Goal: Task Accomplishment & Management: Manage account settings

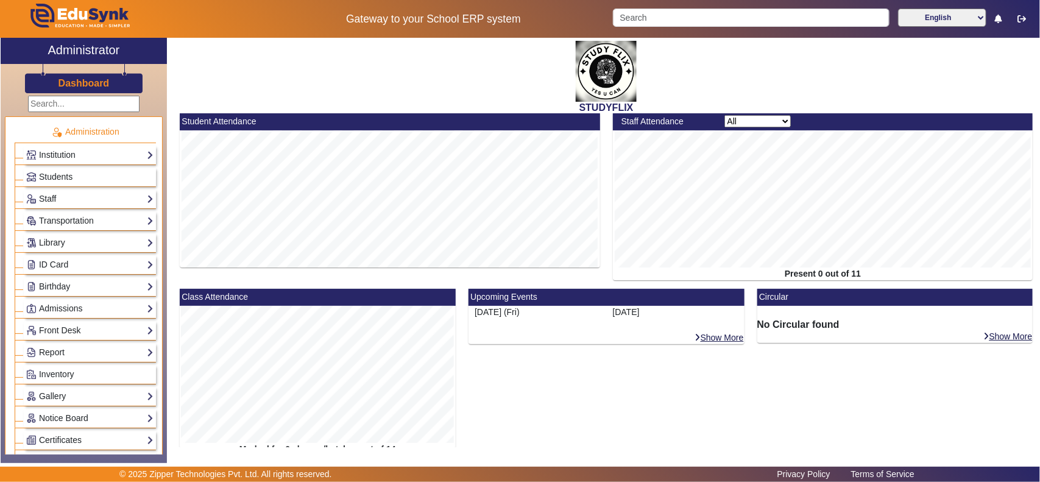
scroll to position [412, 0]
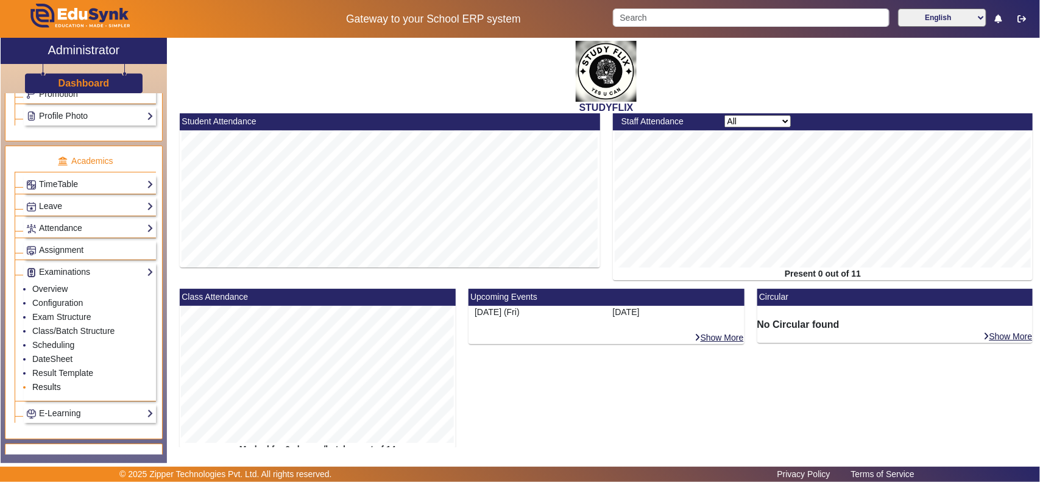
click at [48, 392] on link "Results" at bounding box center [46, 387] width 29 height 10
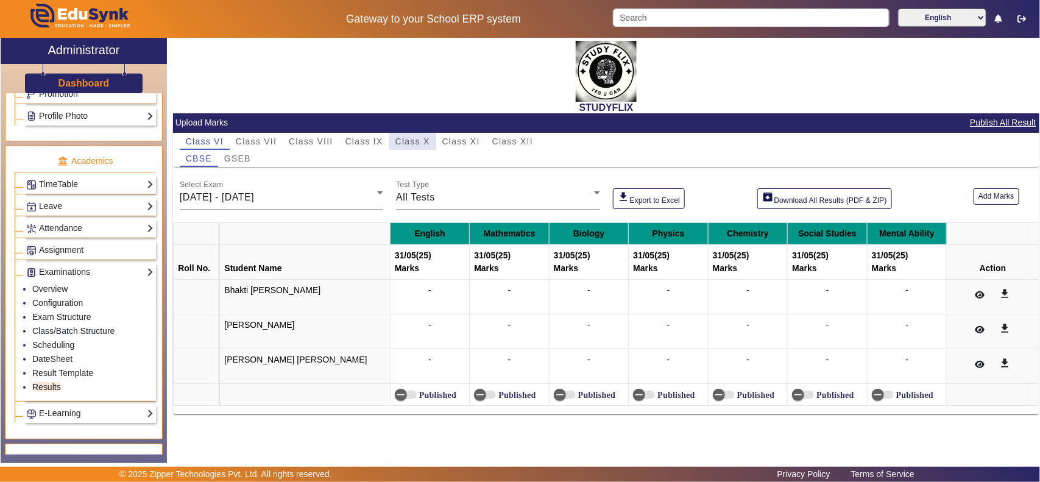
click at [413, 134] on span "Class X" at bounding box center [412, 141] width 35 height 17
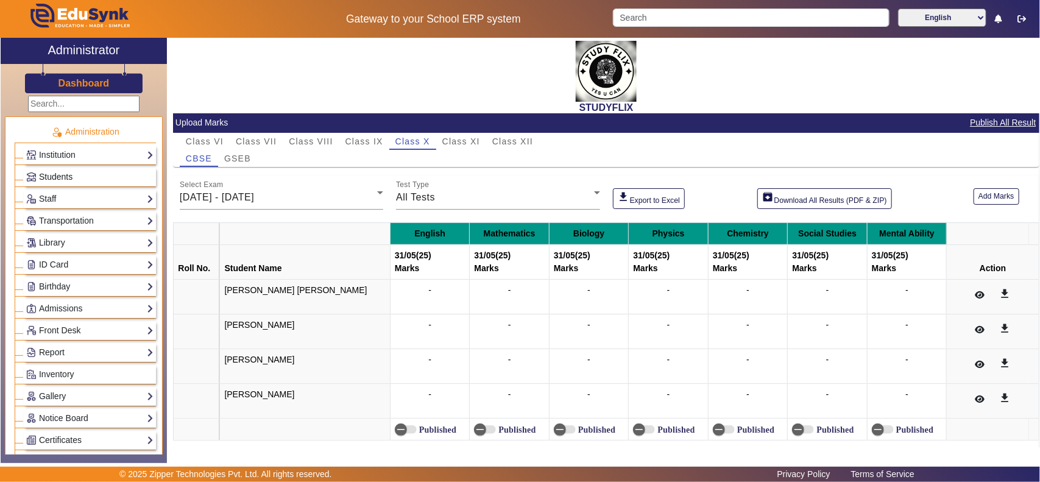
click at [62, 177] on span "Students" at bounding box center [56, 177] width 34 height 10
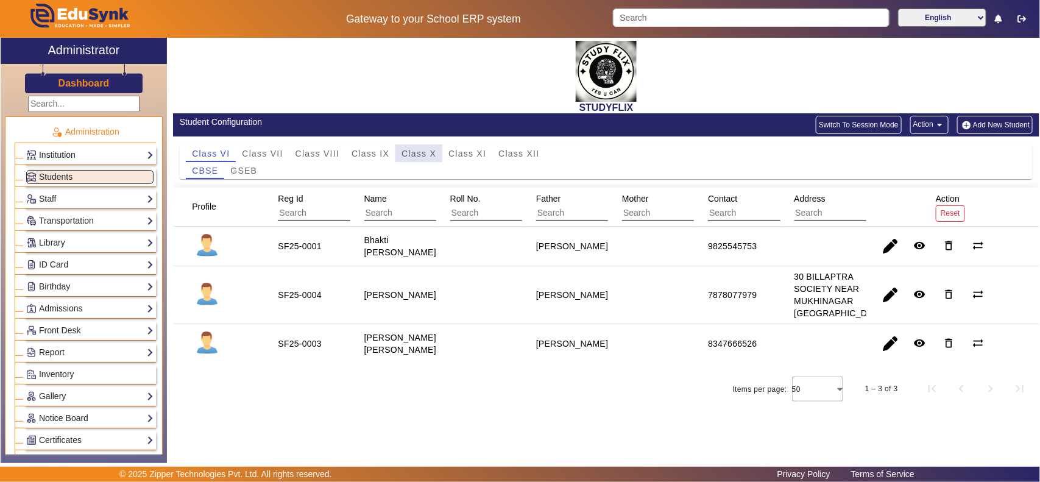
click at [416, 150] on span "Class X" at bounding box center [418, 153] width 35 height 9
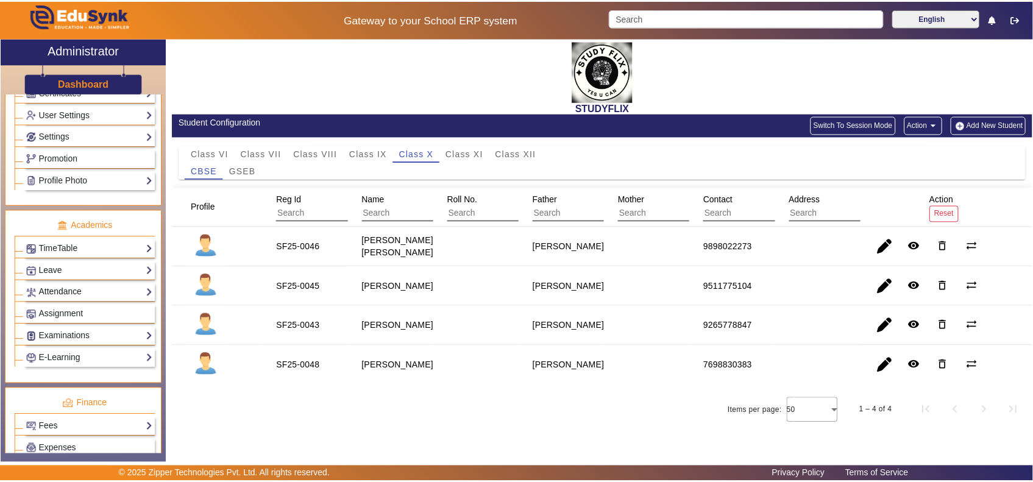
scroll to position [381, 0]
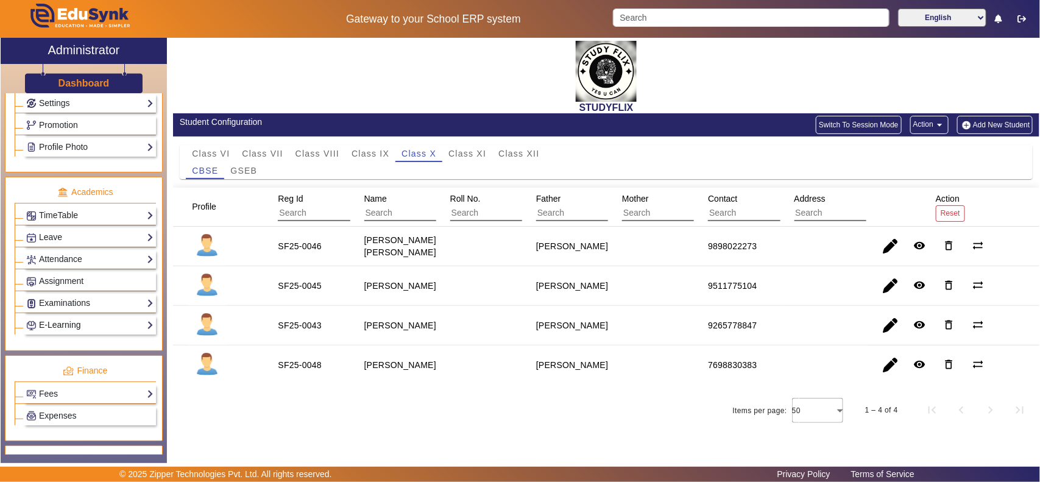
click at [70, 332] on link "E-Learning" at bounding box center [89, 325] width 127 height 14
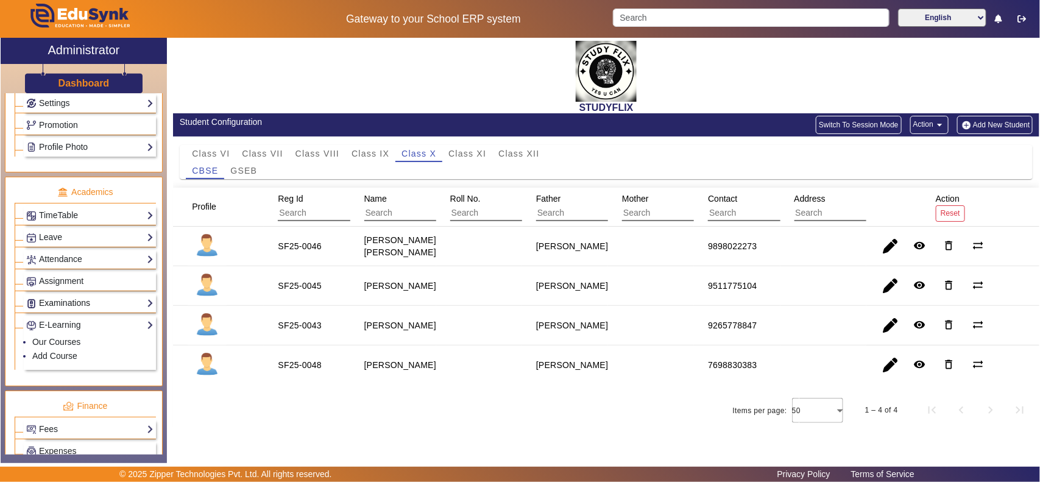
click at [76, 310] on link "Examinations" at bounding box center [89, 303] width 127 height 14
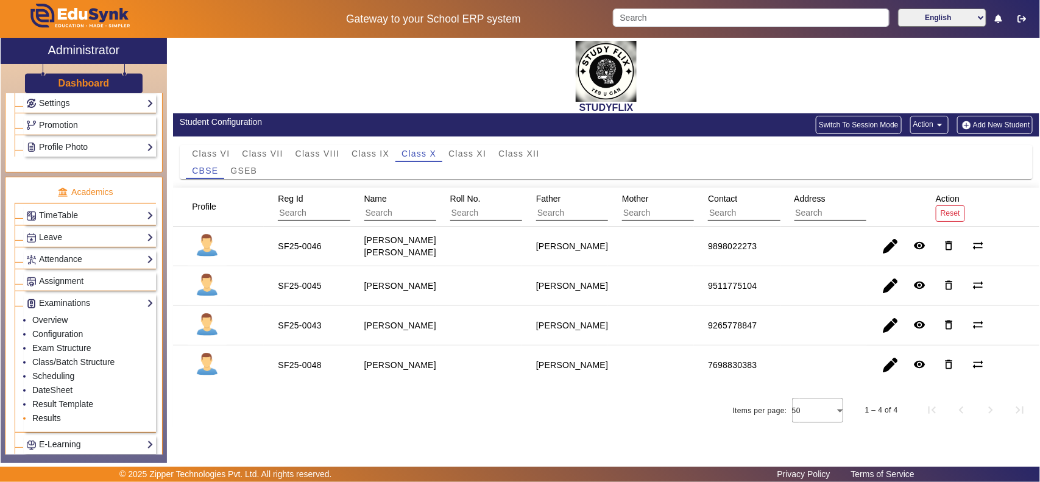
click at [52, 423] on link "Results" at bounding box center [46, 418] width 29 height 10
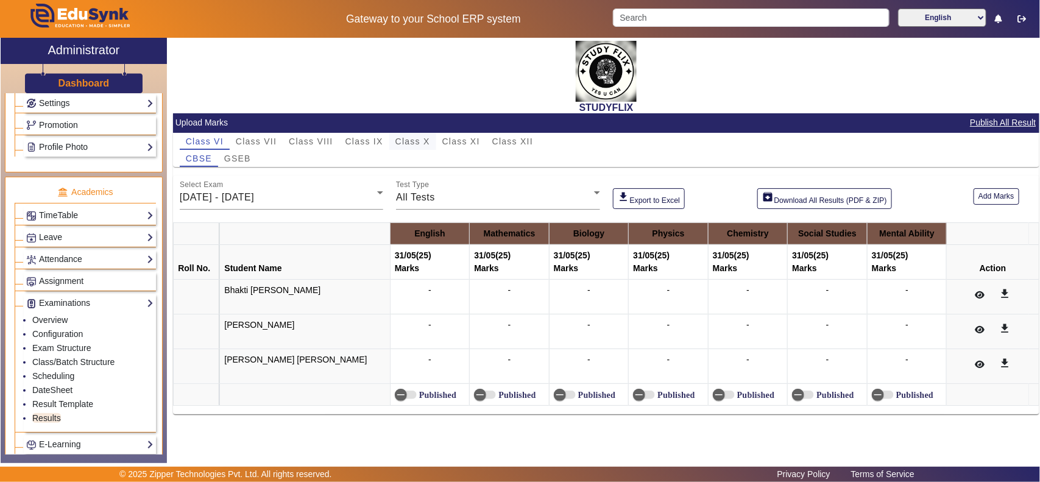
click at [416, 139] on span "Class X" at bounding box center [412, 141] width 35 height 9
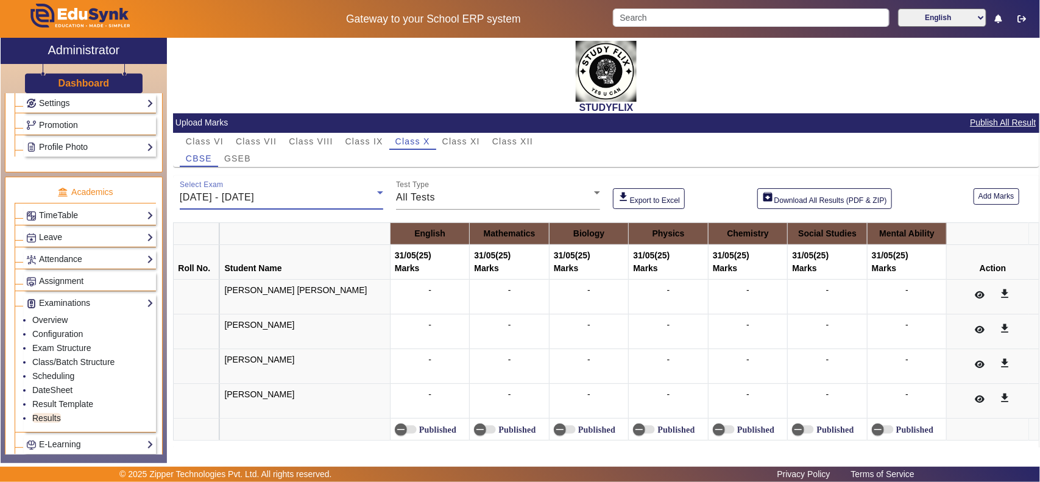
click at [360, 196] on div "26/05/2025 - 31/05/2025" at bounding box center [278, 197] width 197 height 15
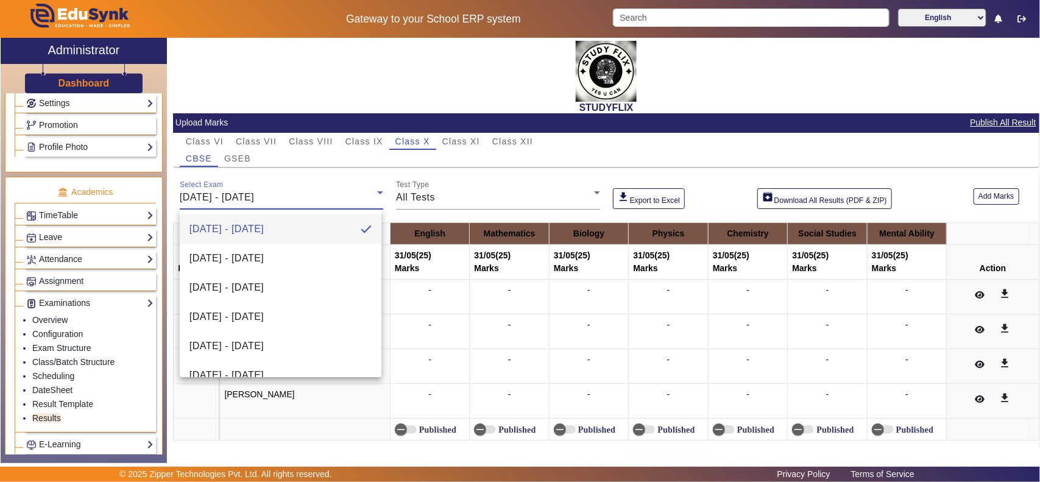
drag, startPoint x: 657, startPoint y: 160, endPoint x: 1015, endPoint y: 165, distance: 358.8
click at [658, 160] on div at bounding box center [520, 241] width 1040 height 482
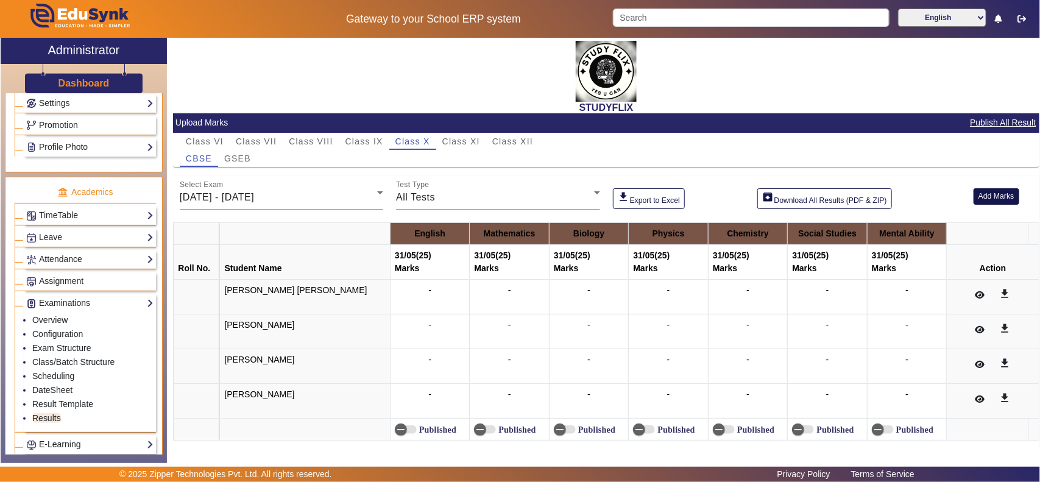
click at [993, 198] on button "Add Marks" at bounding box center [996, 196] width 46 height 16
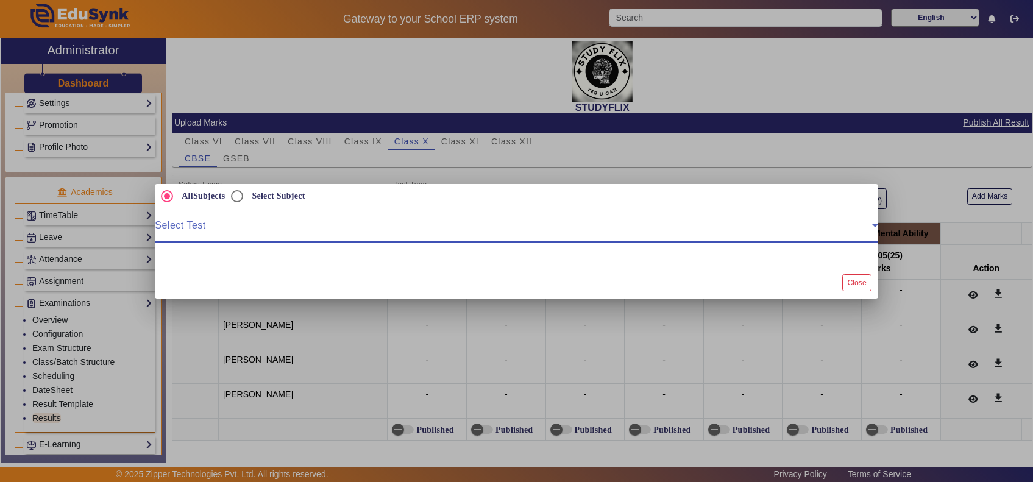
click at [189, 230] on span at bounding box center [513, 230] width 717 height 15
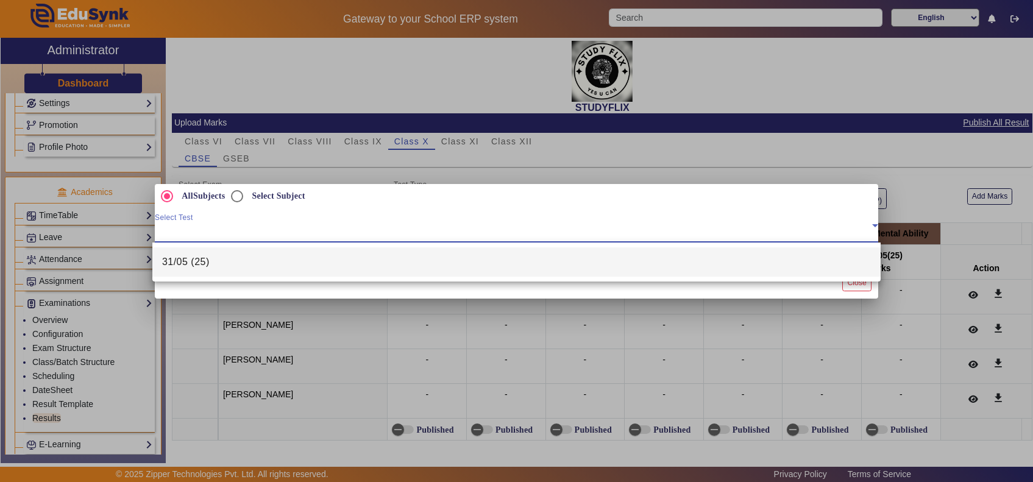
click at [192, 267] on span "31/05 (25)" at bounding box center [186, 262] width 48 height 15
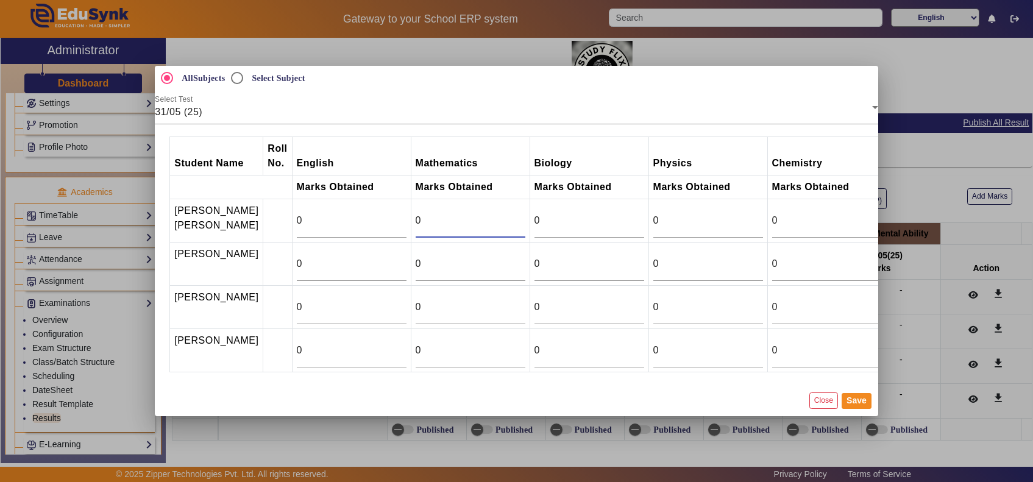
click at [415, 213] on input "0" at bounding box center [470, 220] width 110 height 15
click at [415, 260] on input "0" at bounding box center [470, 263] width 110 height 15
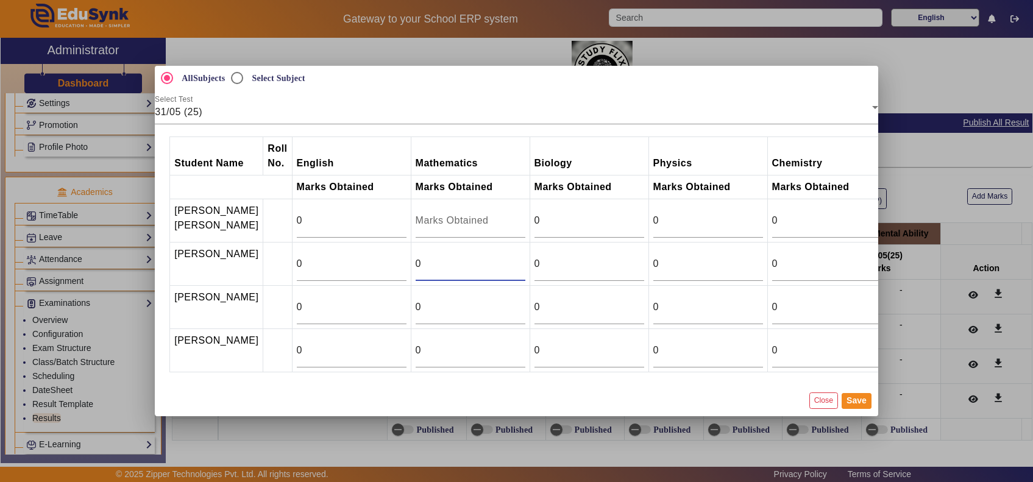
click at [415, 260] on input "0" at bounding box center [470, 263] width 110 height 15
click at [415, 256] on input "015" at bounding box center [470, 263] width 110 height 15
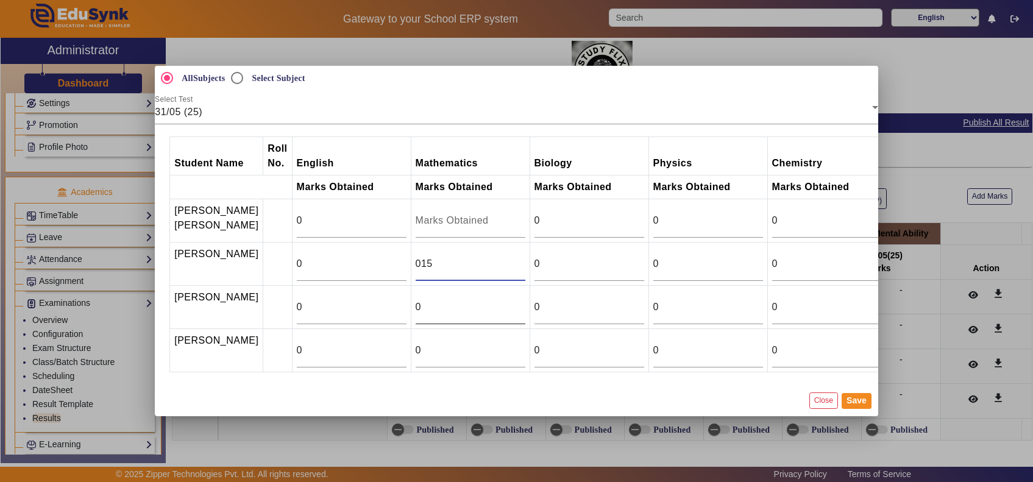
type input "015"
click at [415, 302] on input "0" at bounding box center [470, 307] width 110 height 15
type input "09"
click at [778, 213] on input "0" at bounding box center [827, 220] width 110 height 15
click at [772, 306] on input "0" at bounding box center [827, 307] width 110 height 15
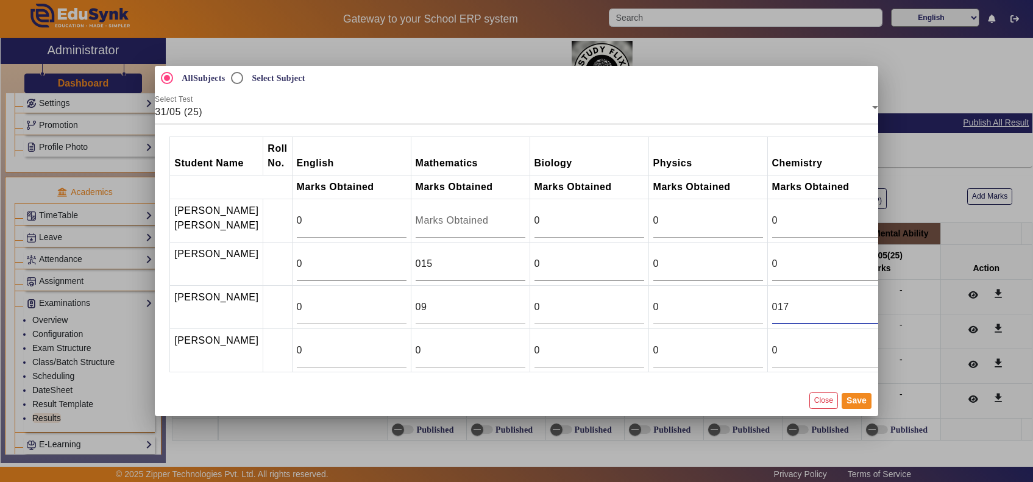
type input "017"
click at [767, 242] on td "0" at bounding box center [826, 263] width 119 height 43
click at [772, 260] on input "0" at bounding box center [827, 263] width 110 height 15
type input "013.5"
drag, startPoint x: 748, startPoint y: 306, endPoint x: 738, endPoint y: 306, distance: 10.4
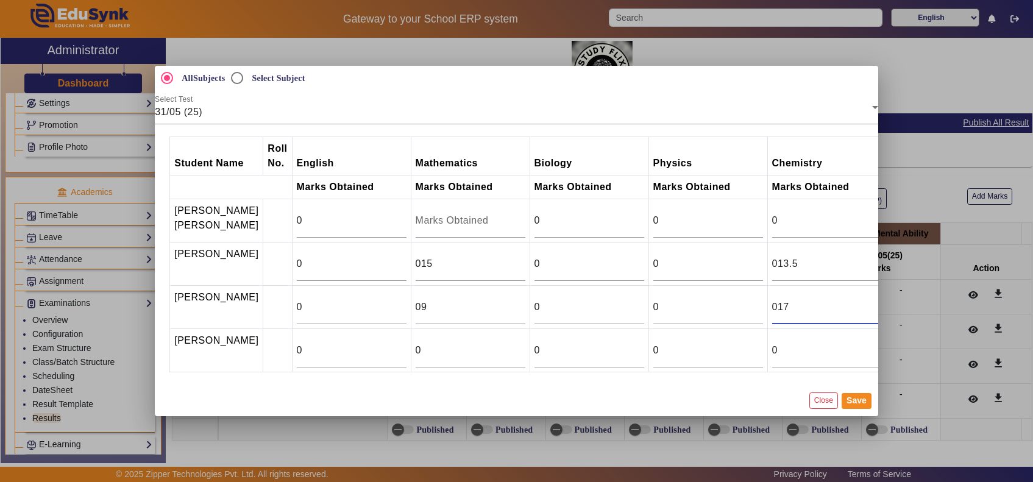
click at [772, 306] on input "017" at bounding box center [827, 307] width 110 height 15
type input "013.5"
drag, startPoint x: 768, startPoint y: 253, endPoint x: 735, endPoint y: 256, distance: 33.1
click at [772, 256] on input "013.5" at bounding box center [827, 263] width 110 height 15
type input "015"
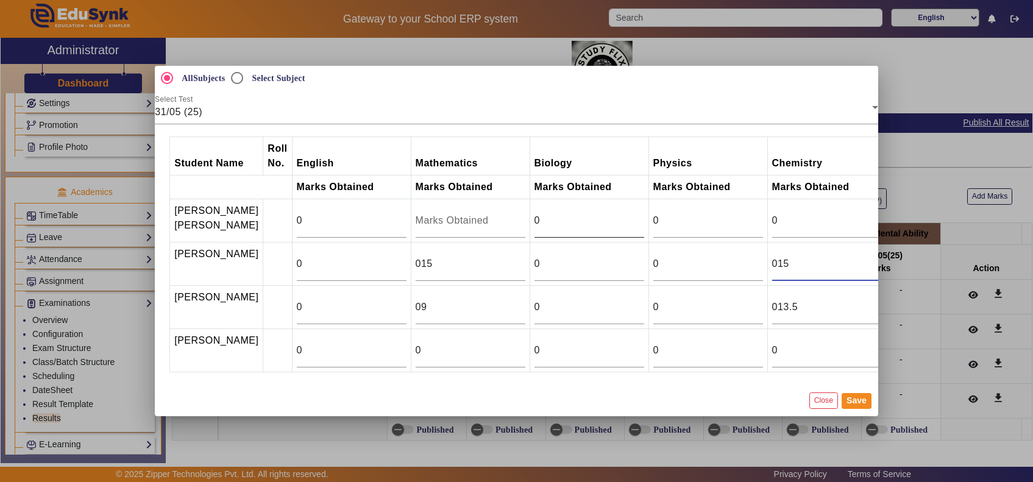
click at [534, 213] on input "0" at bounding box center [589, 220] width 110 height 15
click at [534, 256] on input "0" at bounding box center [589, 263] width 110 height 15
type input "015.5"
click at [534, 308] on input "0" at bounding box center [589, 307] width 110 height 15
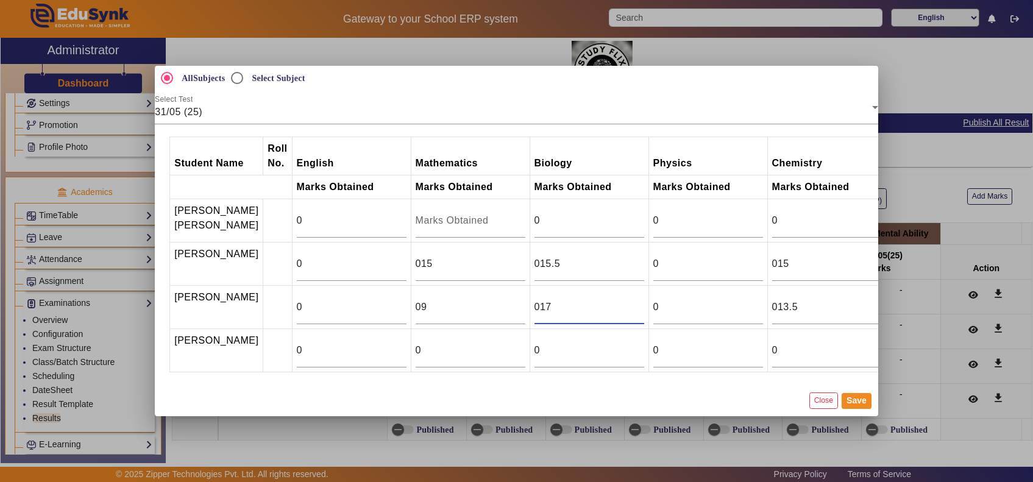
type input "017"
click at [854, 409] on button "Save" at bounding box center [856, 401] width 30 height 16
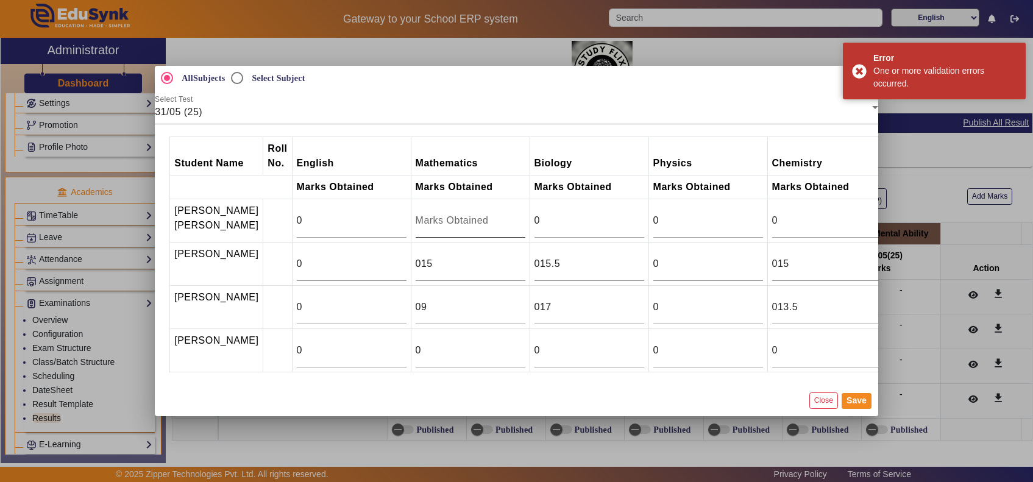
click at [422, 213] on input "number" at bounding box center [470, 220] width 110 height 15
type input "0"
click at [856, 409] on button "Save" at bounding box center [856, 401] width 30 height 16
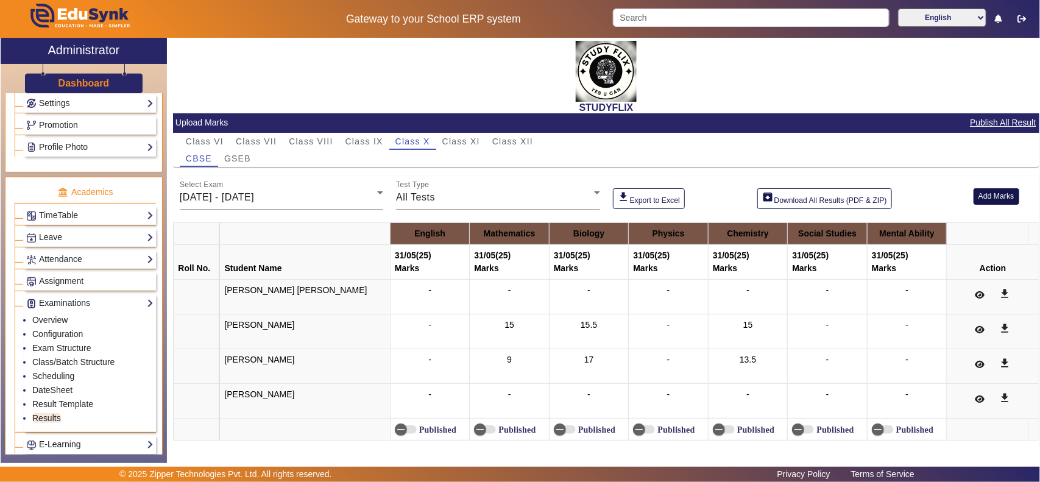
click at [996, 196] on button "Add Marks" at bounding box center [996, 196] width 46 height 16
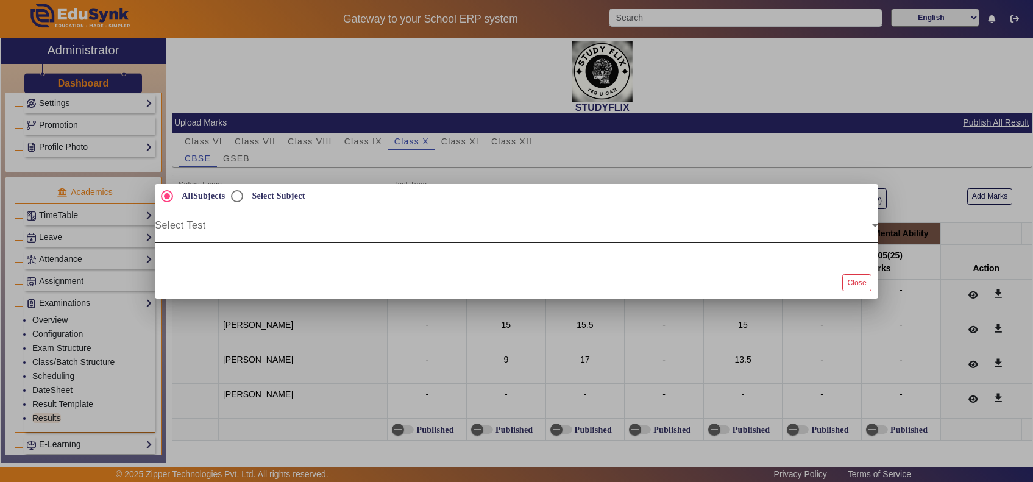
click at [223, 227] on span at bounding box center [513, 230] width 717 height 15
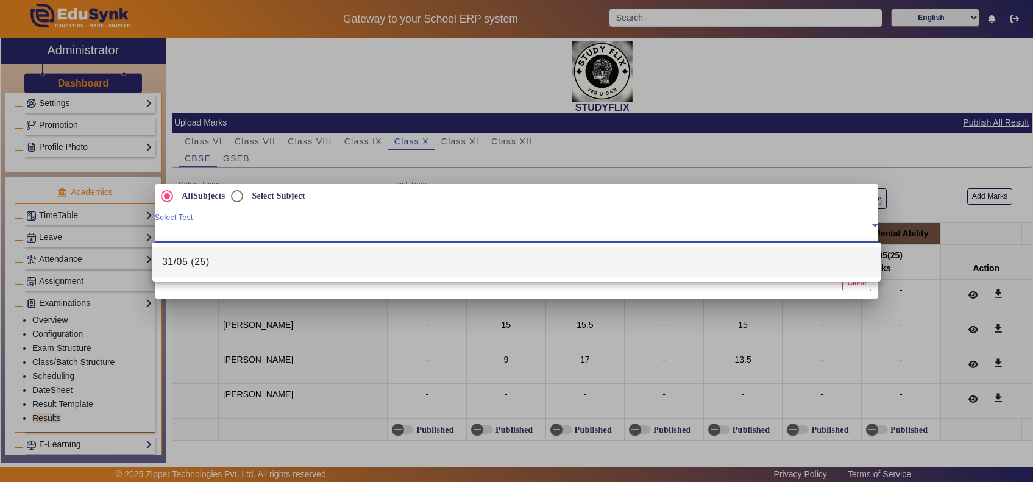
click at [211, 263] on mat-option "31/05 (25)" at bounding box center [516, 261] width 728 height 29
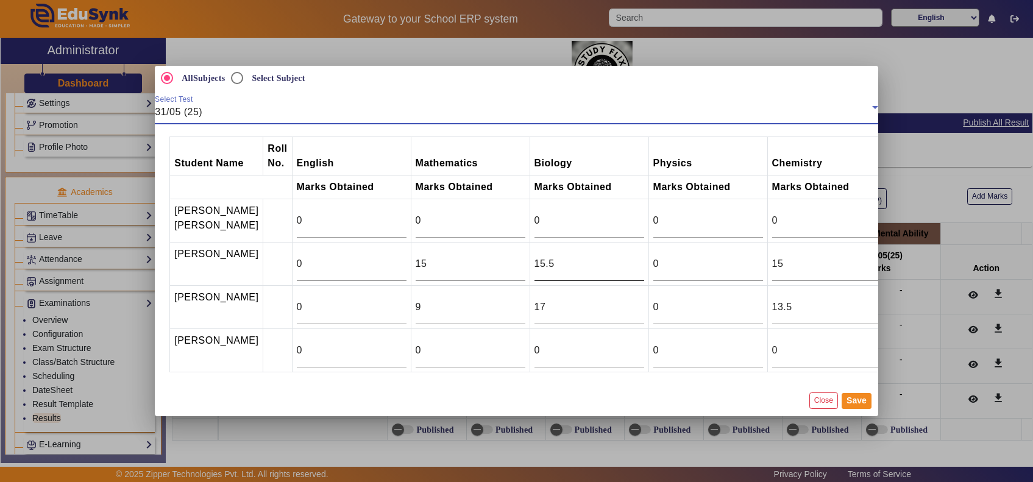
click at [534, 256] on input "15.5" at bounding box center [589, 263] width 110 height 15
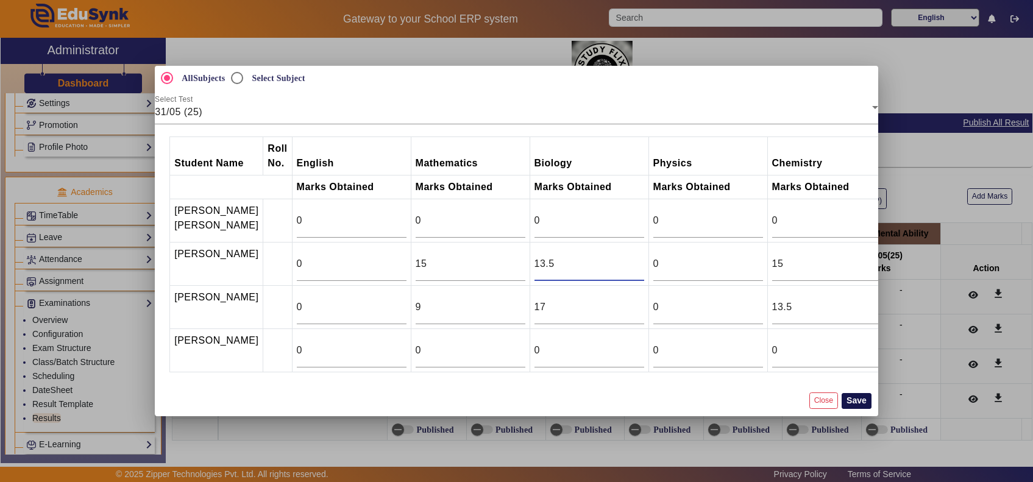
type input "13.5"
click at [860, 409] on button "Save" at bounding box center [856, 401] width 30 height 16
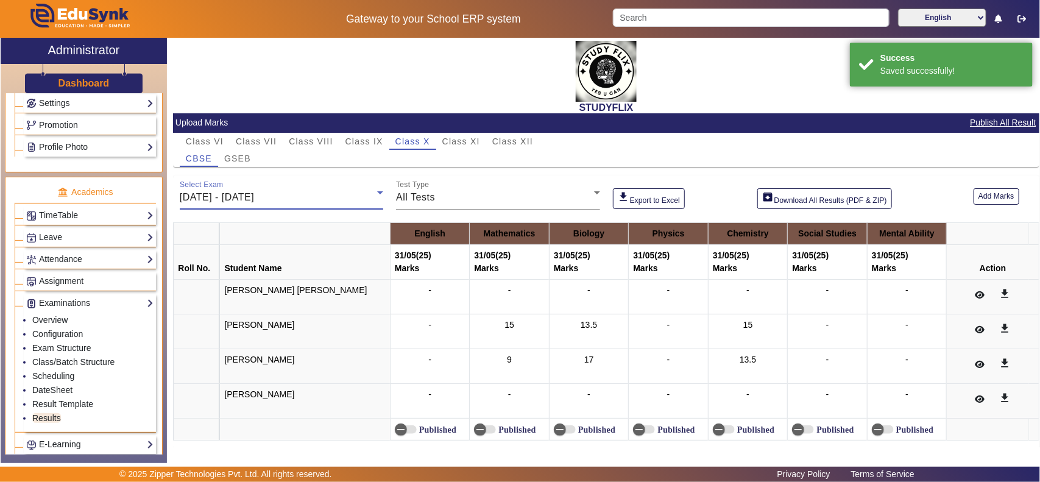
click at [305, 203] on div "26/05/2025 - 31/05/2025" at bounding box center [278, 197] width 197 height 15
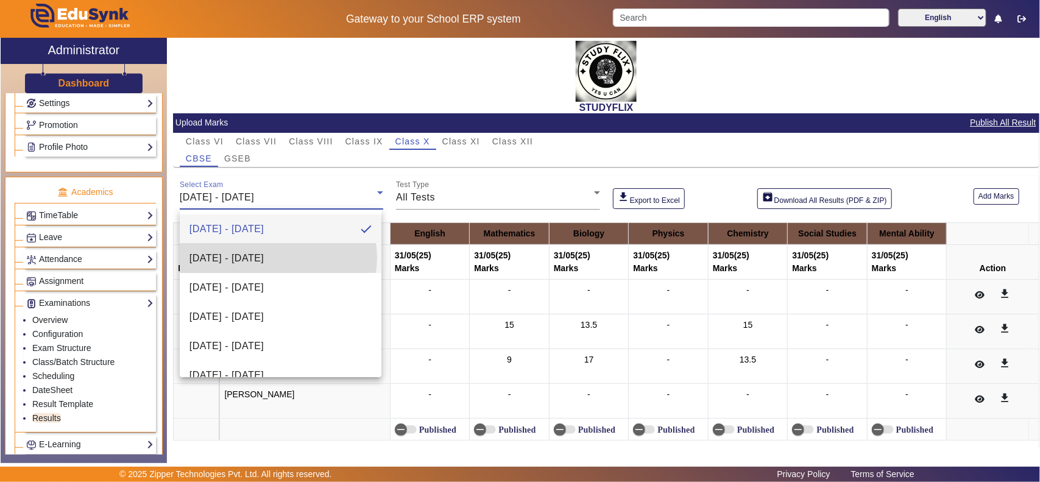
click at [264, 258] on span "02/06/2025 - 07/06/2025" at bounding box center [226, 258] width 74 height 15
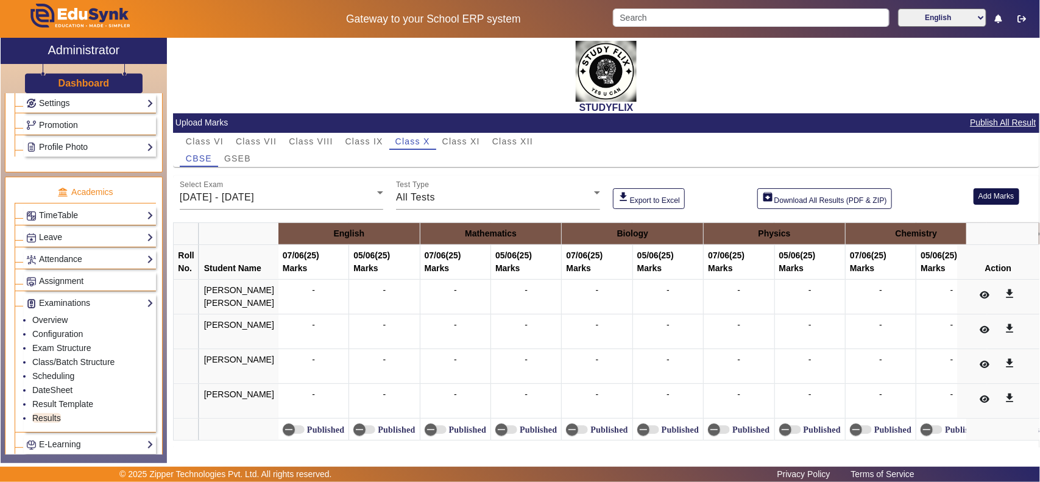
click at [982, 192] on button "Add Marks" at bounding box center [996, 196] width 46 height 16
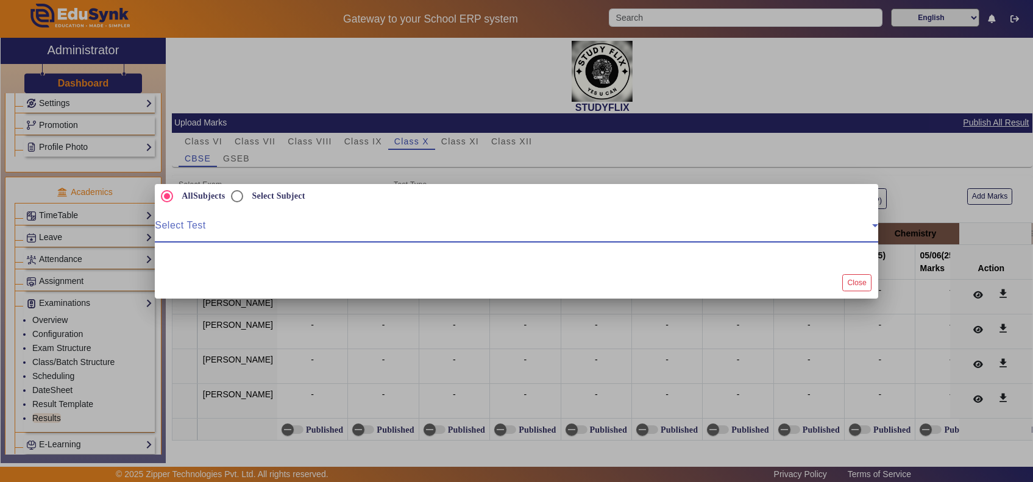
click at [317, 227] on span at bounding box center [513, 230] width 717 height 15
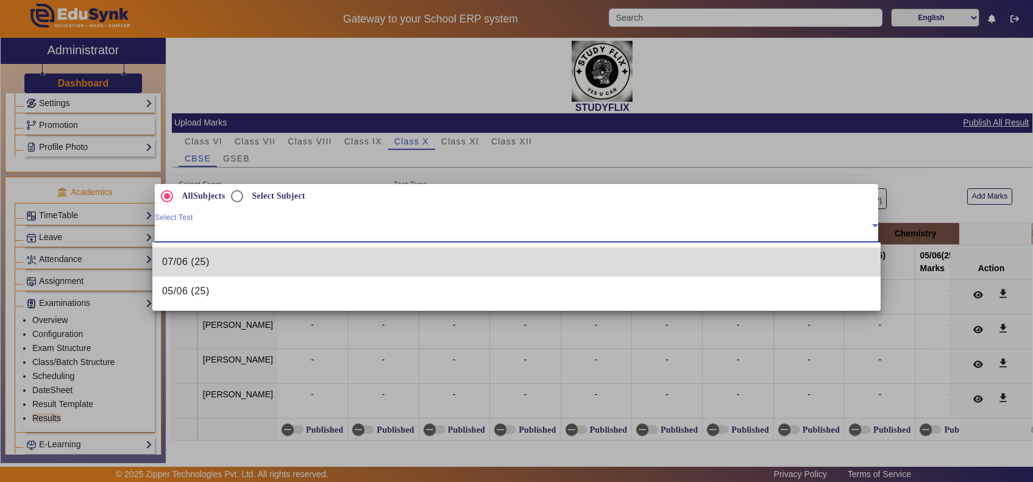
click at [262, 267] on mat-option "07/06 (25)" at bounding box center [516, 261] width 728 height 29
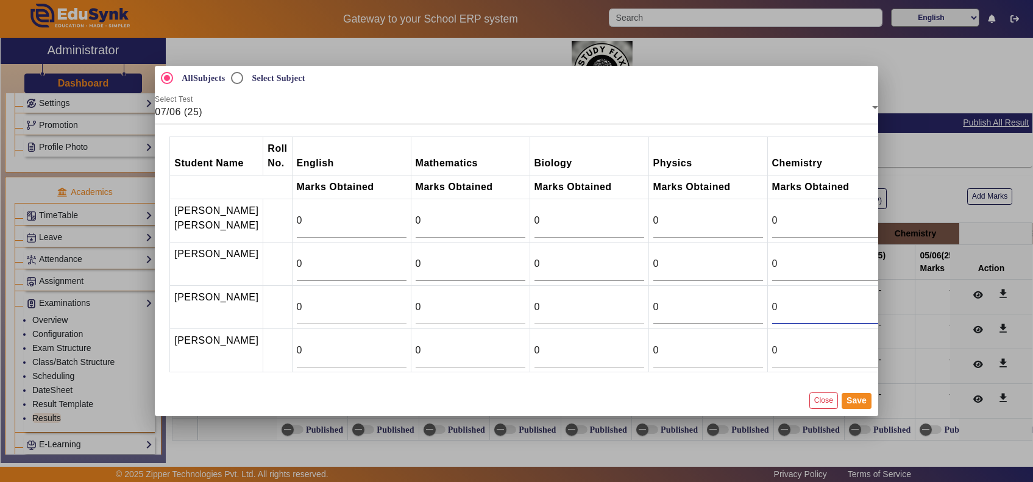
drag, startPoint x: 746, startPoint y: 306, endPoint x: 719, endPoint y: 309, distance: 27.0
click at [719, 309] on tr "Shashank Kamlesh Nankani 0 0 0 0 0 0 0" at bounding box center [646, 307] width 953 height 43
type input "22"
drag, startPoint x: 731, startPoint y: 200, endPoint x: 716, endPoint y: 201, distance: 15.3
click at [716, 201] on tr "Dheer Anil Pahuja 0 0 0 0 0 0 0" at bounding box center [646, 220] width 953 height 43
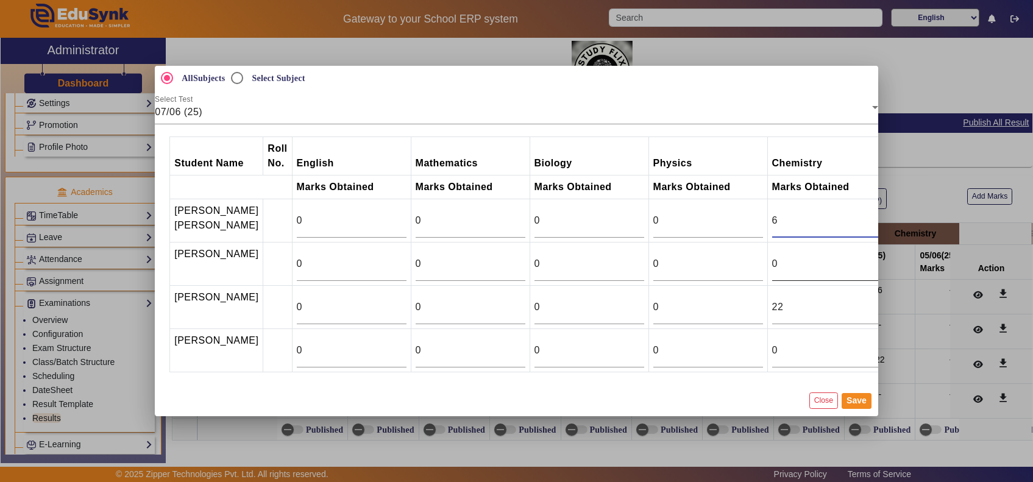
type input "6"
drag, startPoint x: 732, startPoint y: 256, endPoint x: 720, endPoint y: 256, distance: 11.6
click at [720, 256] on tr "Jheel Mahesh Panchal 0 0 0 0 0 0 0" at bounding box center [646, 263] width 953 height 43
type input "13"
click at [708, 361] on tr "TEJAL M SOLANKI 0 0 0 0 0 0 0" at bounding box center [646, 350] width 953 height 43
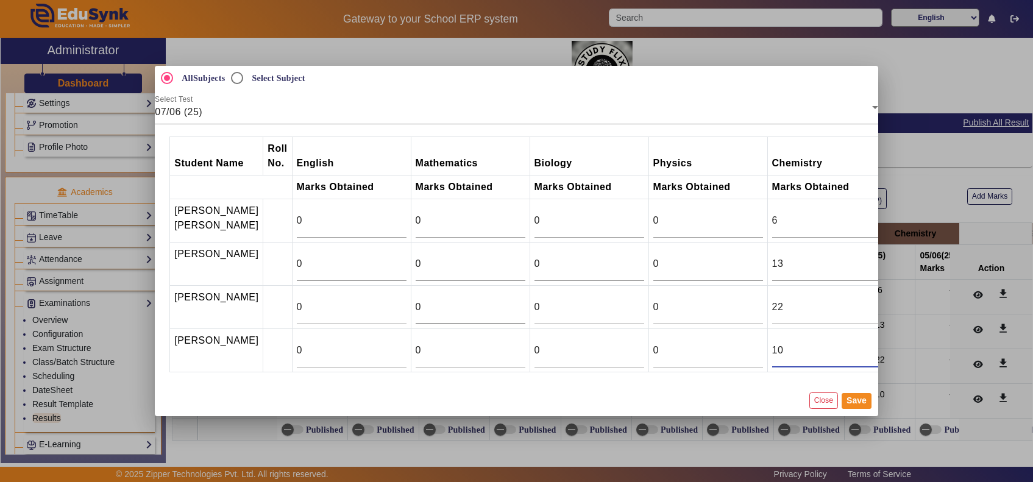
type input "10"
drag, startPoint x: 392, startPoint y: 306, endPoint x: 361, endPoint y: 309, distance: 31.2
click at [361, 309] on tr "Shashank Kamlesh Nankani 0 0 0 0 22 0 0" at bounding box center [646, 307] width 953 height 43
type input "11.5"
drag, startPoint x: 381, startPoint y: 201, endPoint x: 361, endPoint y: 199, distance: 20.2
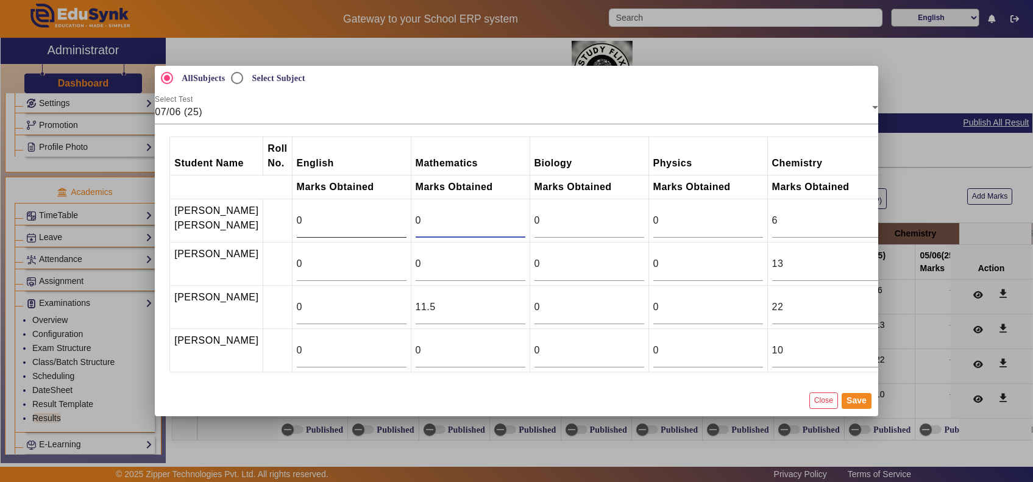
click at [361, 199] on tr "Dheer Anil Pahuja 0 0 0 0 6 0 0" at bounding box center [646, 220] width 953 height 43
type input "6"
drag, startPoint x: 385, startPoint y: 251, endPoint x: 360, endPoint y: 250, distance: 25.0
click at [360, 250] on tr "Jheel Mahesh Panchal 0 0 0 0 13 0 0" at bounding box center [646, 263] width 953 height 43
type input "15.5"
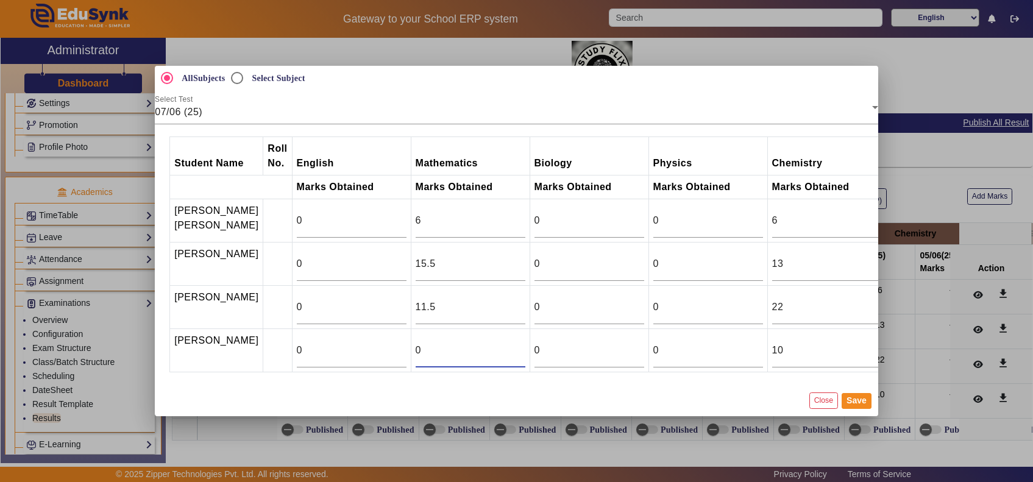
drag, startPoint x: 397, startPoint y: 364, endPoint x: 373, endPoint y: 363, distance: 23.8
click at [411, 363] on td "0" at bounding box center [470, 350] width 119 height 43
type input "6"
click at [862, 409] on button "Save" at bounding box center [856, 401] width 30 height 16
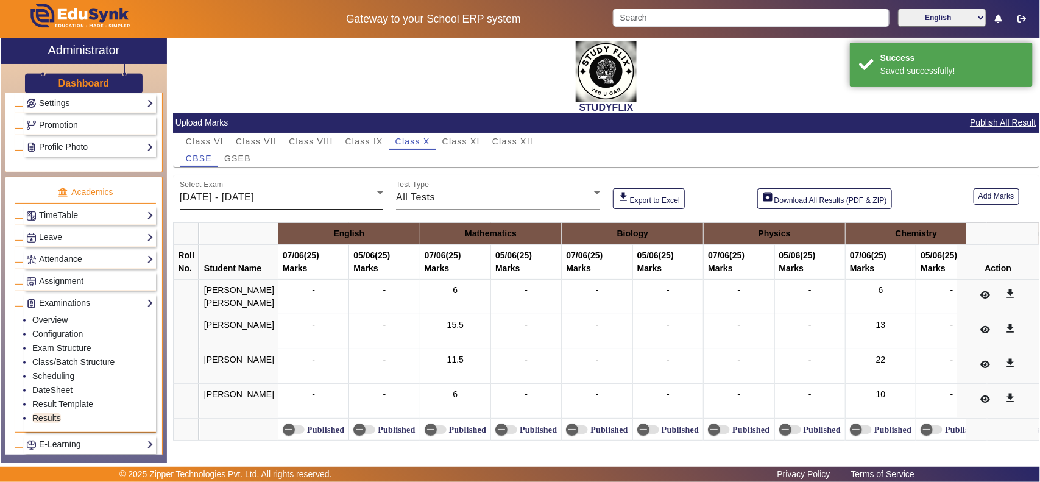
click at [340, 196] on div "02/06/2025 - 07/06/2025" at bounding box center [278, 197] width 197 height 15
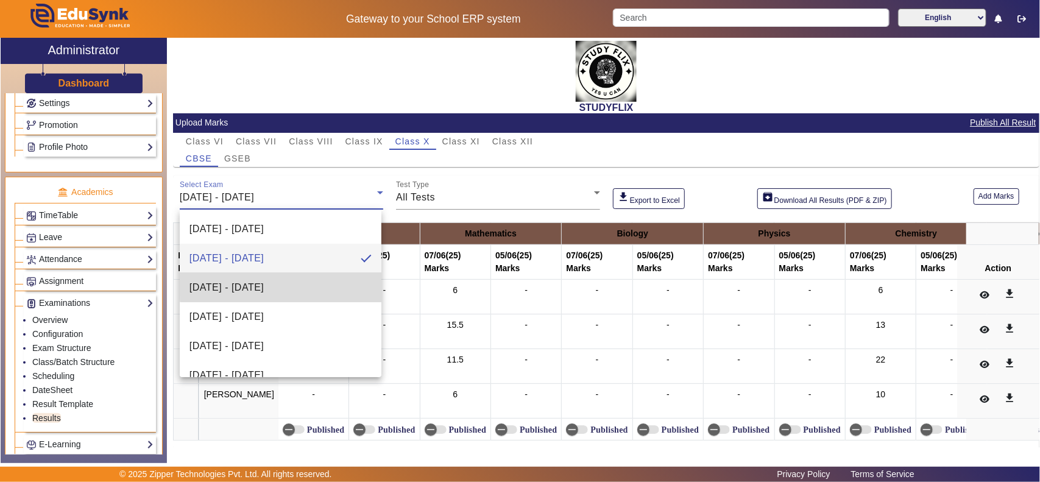
click at [264, 285] on span "09/06/2025 - 14/06/2025" at bounding box center [226, 287] width 74 height 15
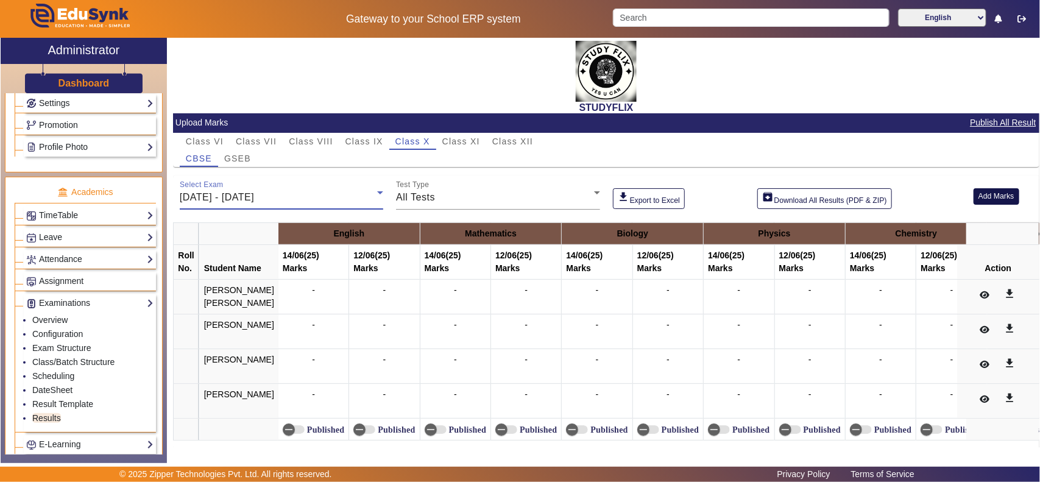
click at [997, 192] on button "Add Marks" at bounding box center [996, 196] width 46 height 16
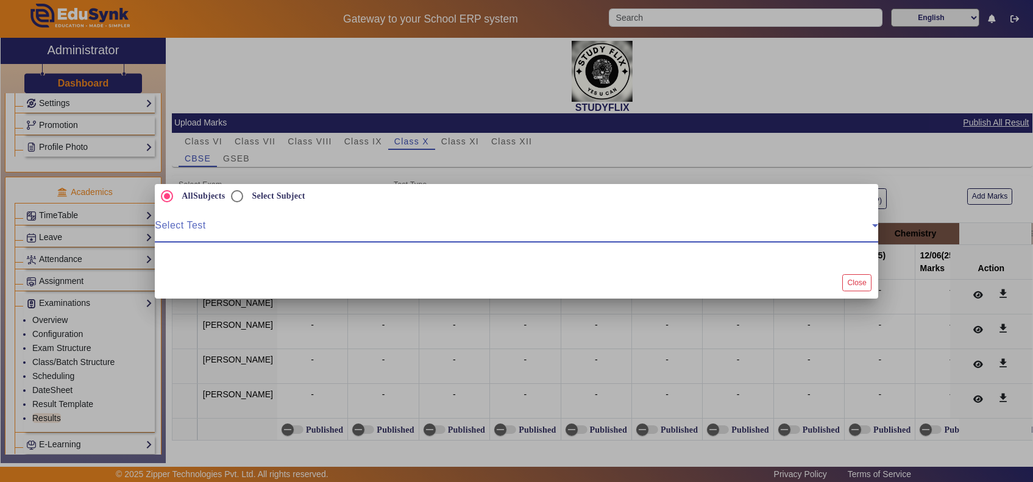
click at [284, 233] on span at bounding box center [513, 230] width 717 height 15
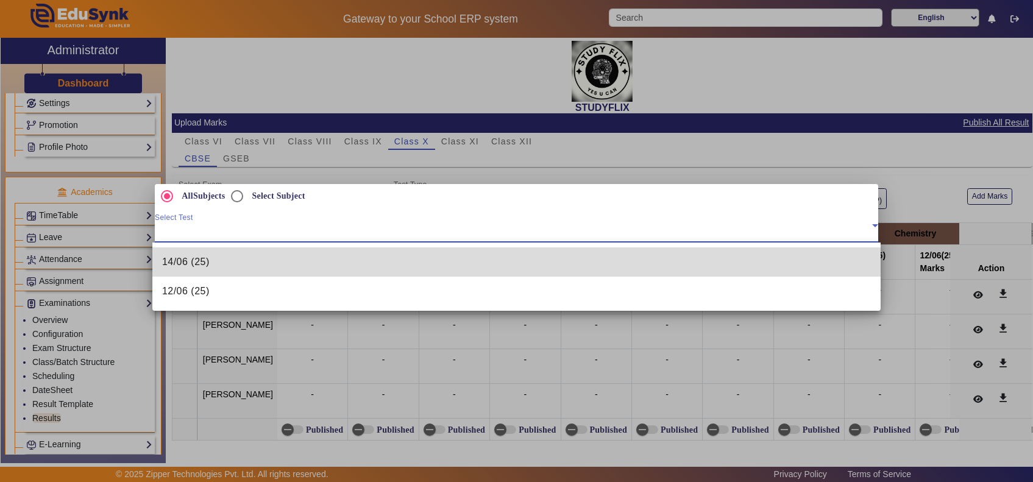
click at [233, 267] on mat-option "14/06 (25)" at bounding box center [516, 261] width 728 height 29
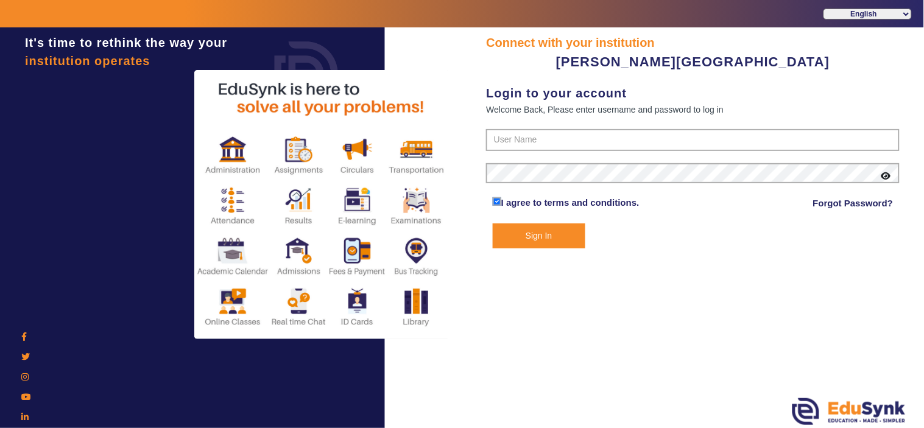
type input "9799013603"
click at [529, 234] on button "Sign In" at bounding box center [539, 236] width 93 height 25
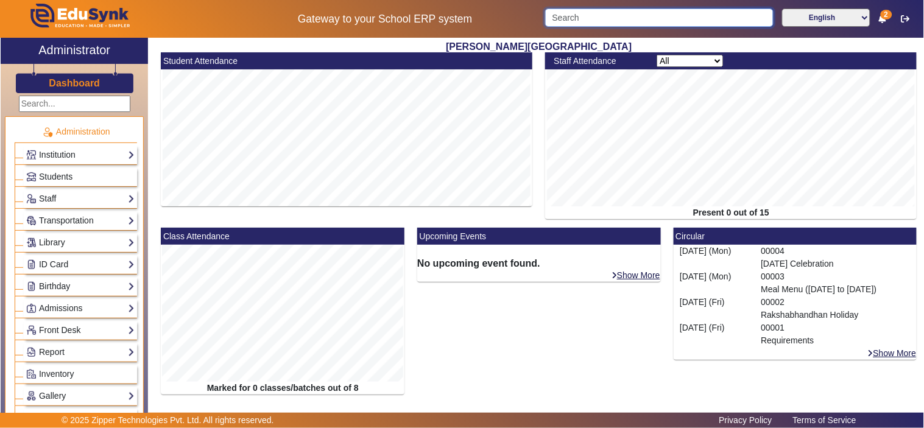
click at [609, 17] on input "Search" at bounding box center [659, 18] width 228 height 18
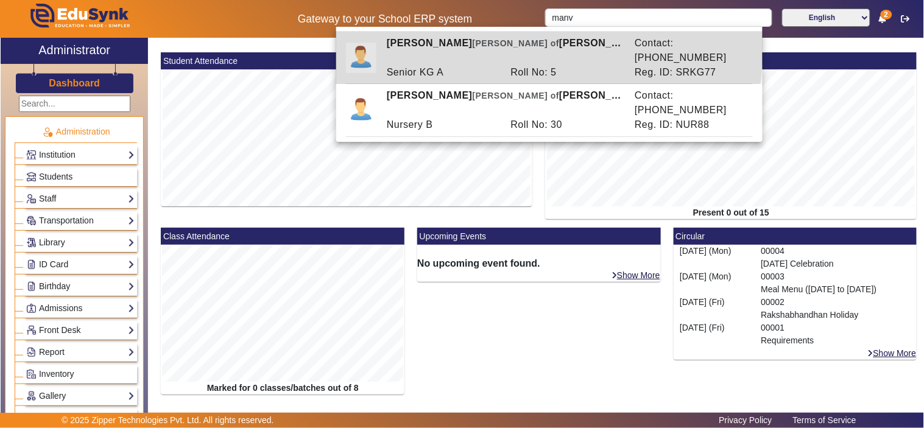
click at [494, 49] on div "Manveer Kishnani Ward of Sonam Kishnani" at bounding box center [505, 50] width 248 height 29
type input "Manveer Kishnani"
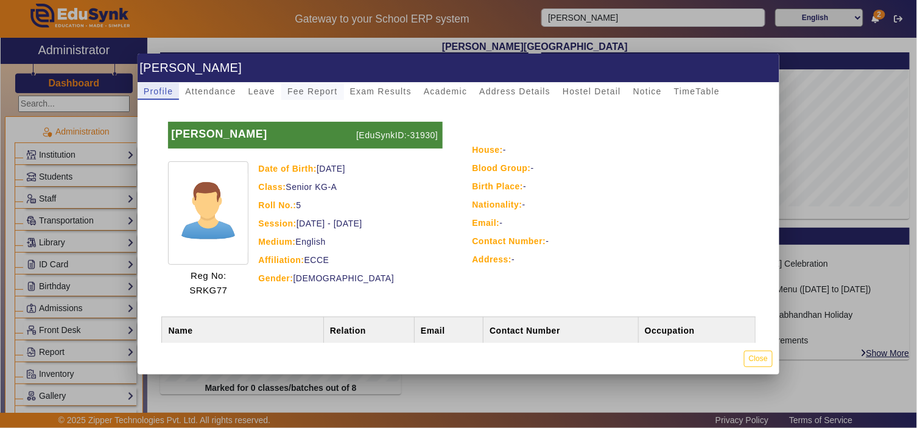
click at [291, 90] on span "Fee Report" at bounding box center [313, 91] width 51 height 9
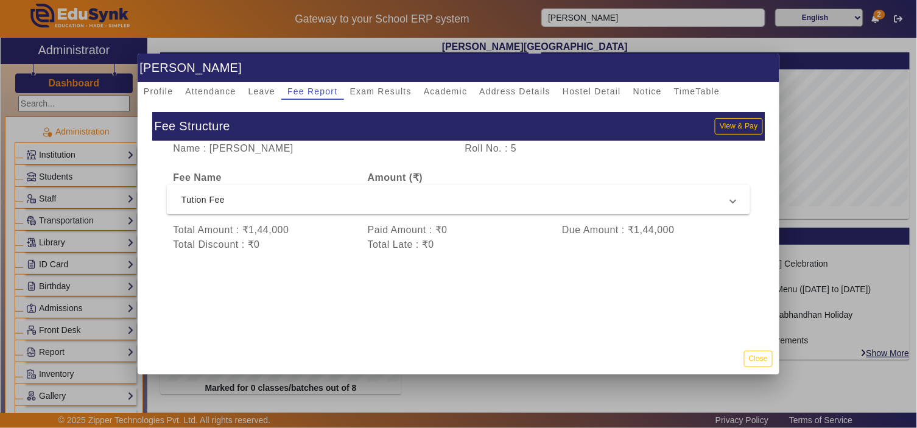
click at [356, 199] on span "Tution Fee" at bounding box center [456, 199] width 549 height 15
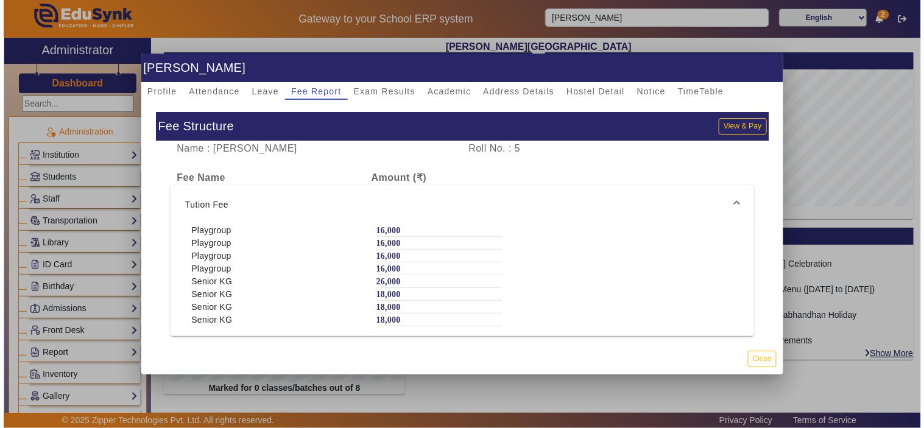
scroll to position [38, 0]
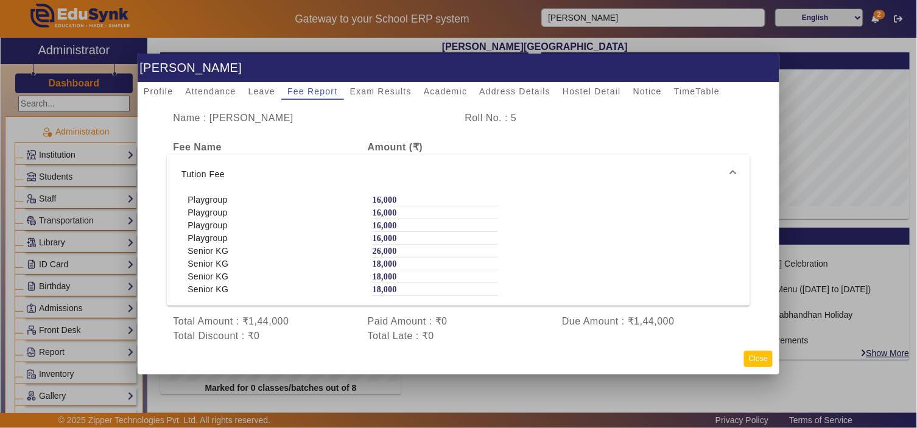
click at [756, 357] on button "Close" at bounding box center [758, 359] width 29 height 16
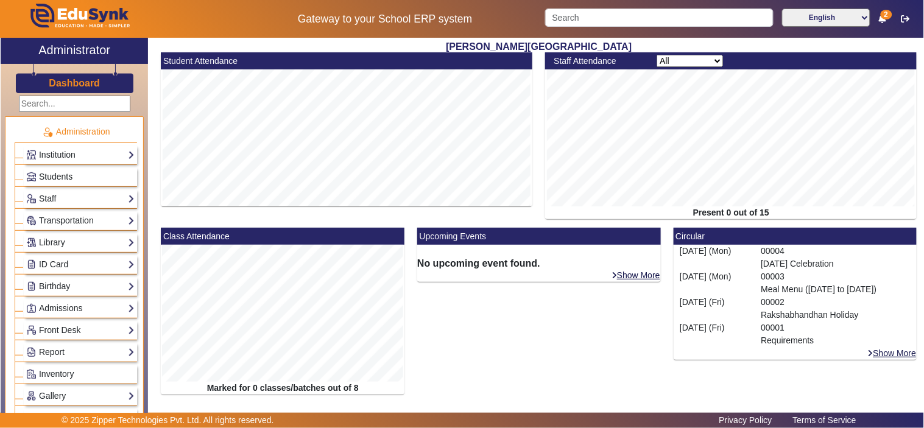
click at [44, 175] on span "Students" at bounding box center [56, 177] width 34 height 10
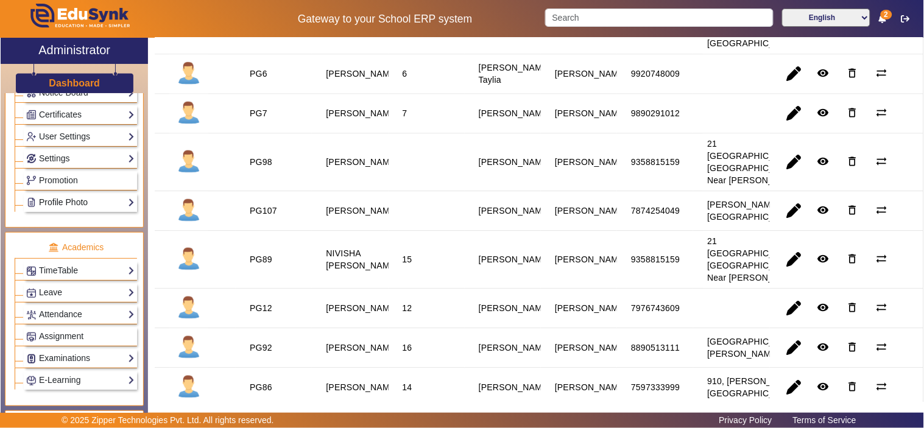
scroll to position [451, 0]
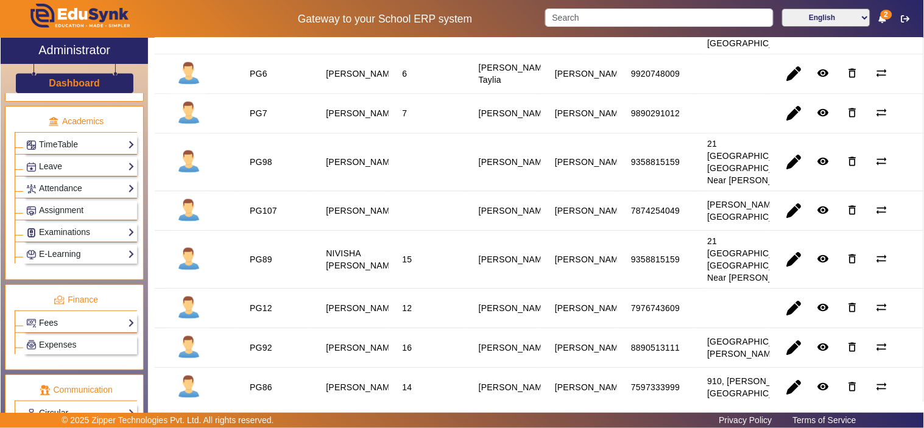
click at [52, 330] on link "Fees" at bounding box center [80, 323] width 108 height 14
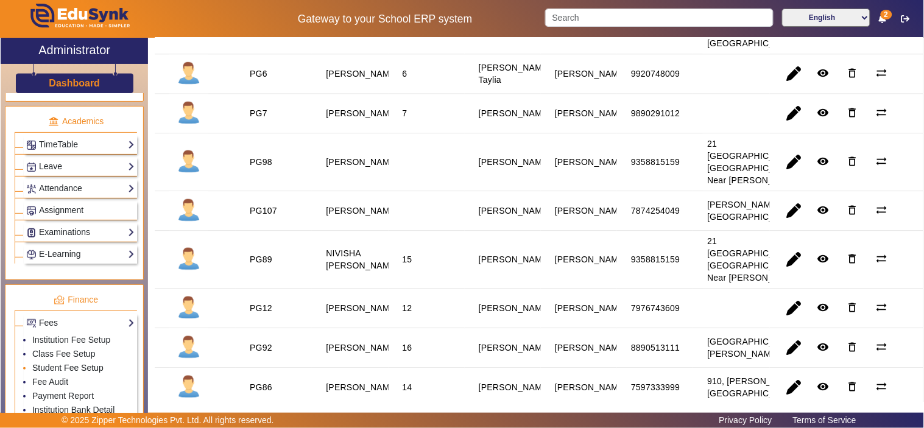
click at [64, 370] on link "Student Fee Setup" at bounding box center [67, 368] width 71 height 10
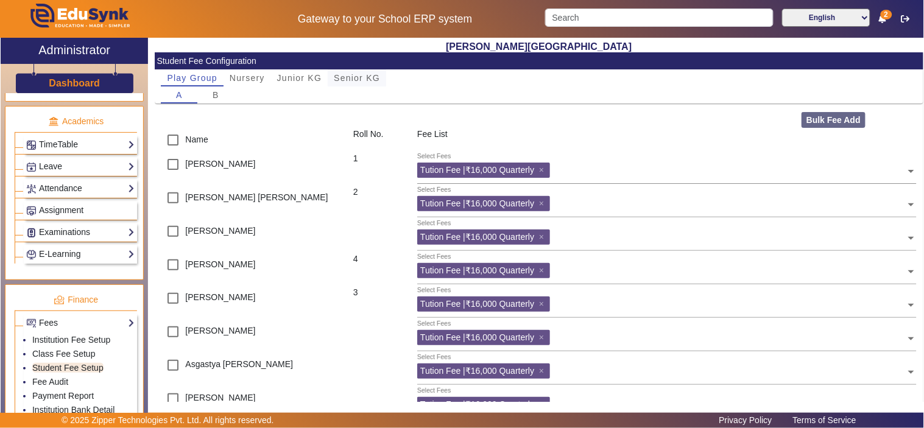
click at [368, 77] on span "Senior KG" at bounding box center [357, 78] width 46 height 9
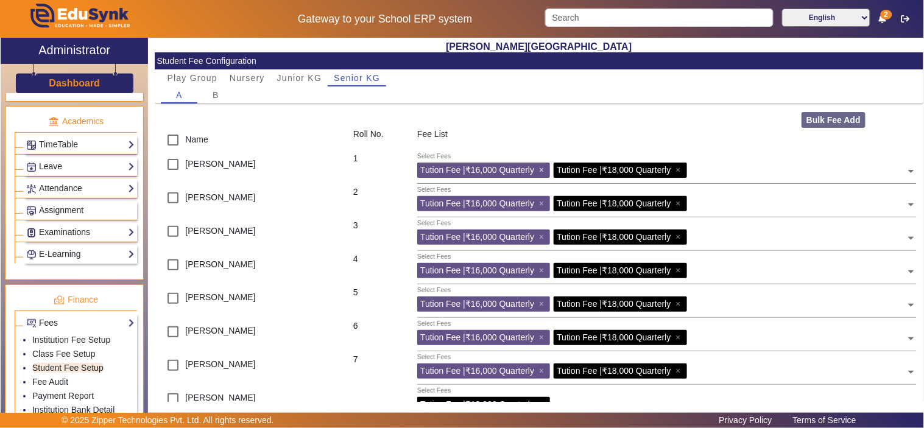
click at [543, 169] on span "×" at bounding box center [543, 170] width 8 height 10
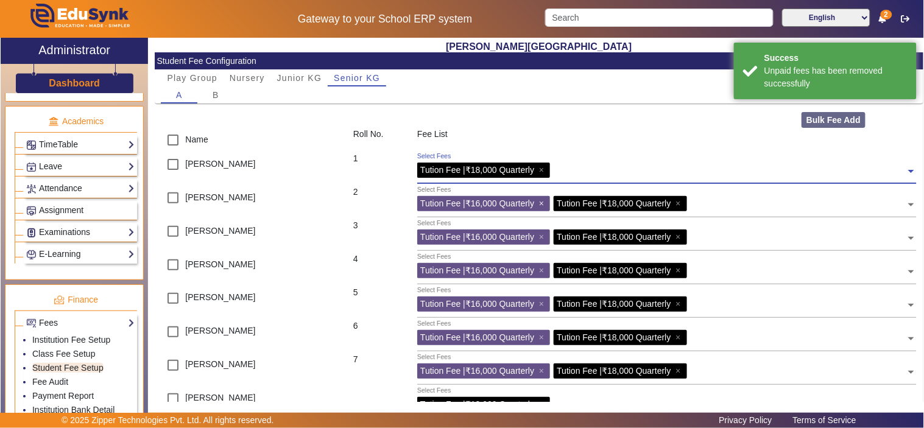
click at [543, 208] on span "×" at bounding box center [543, 204] width 8 height 10
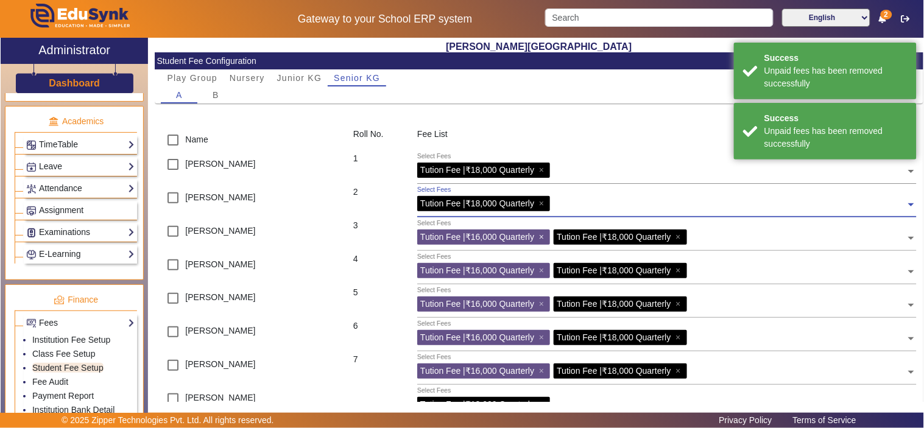
click at [543, 236] on span "×" at bounding box center [543, 237] width 8 height 10
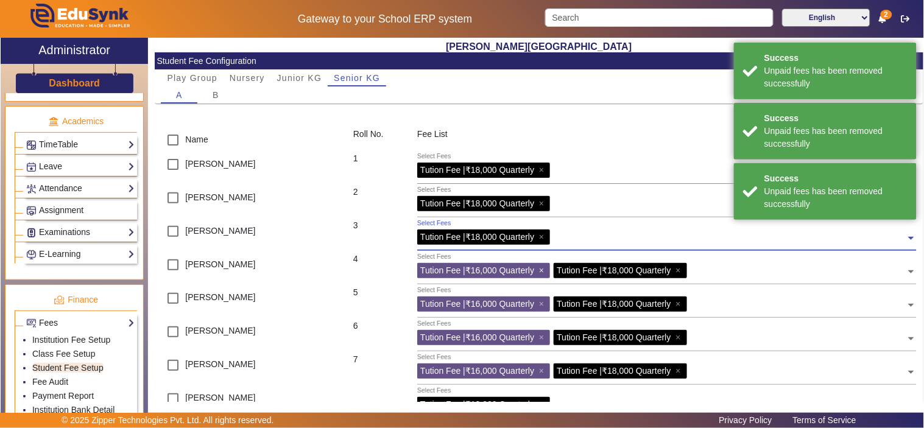
click at [542, 270] on span "×" at bounding box center [543, 271] width 8 height 10
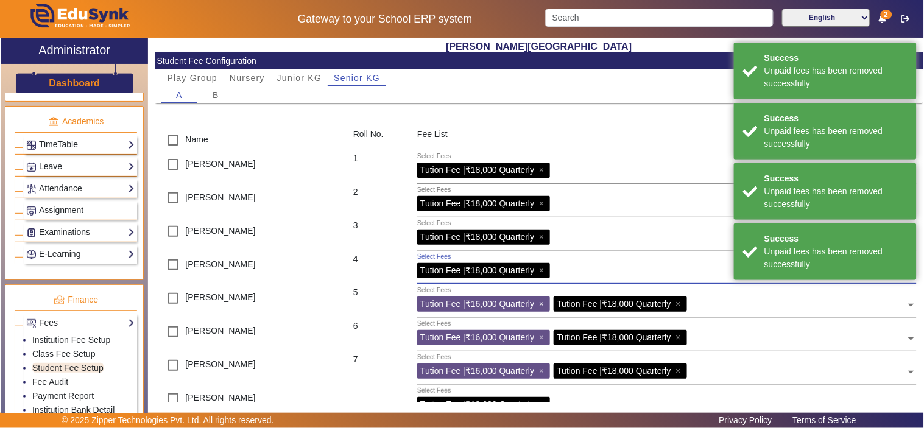
click at [544, 303] on span "×" at bounding box center [543, 304] width 8 height 10
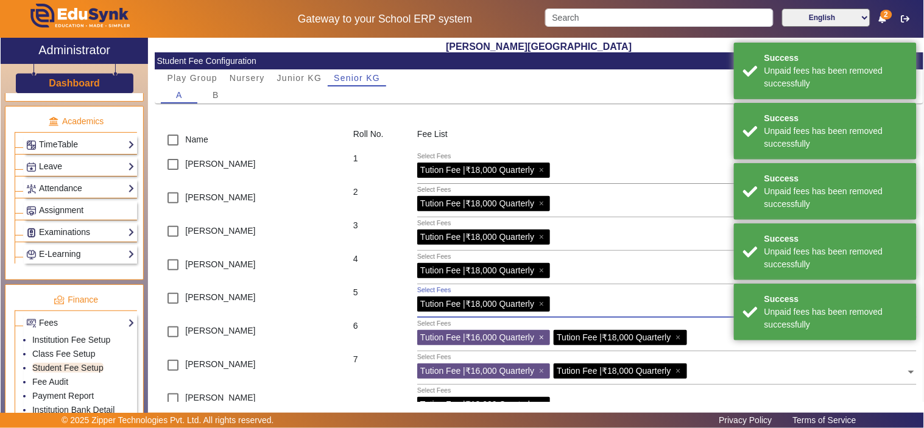
click at [545, 339] on span "×" at bounding box center [543, 338] width 8 height 10
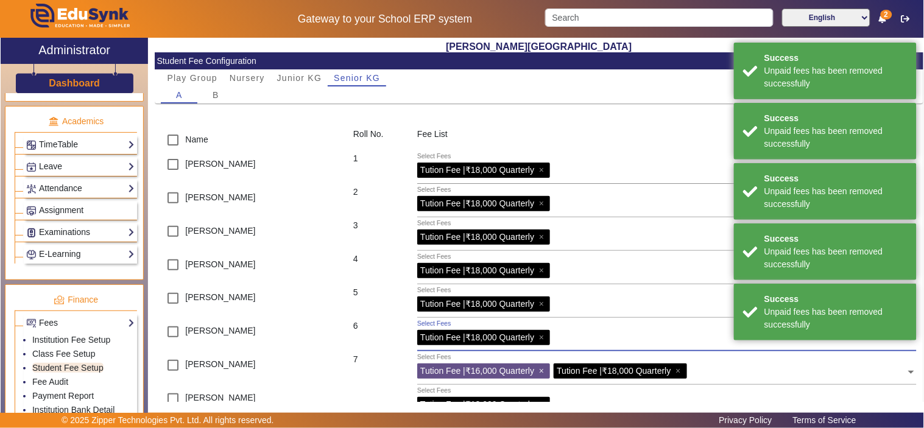
click at [543, 370] on span "×" at bounding box center [543, 371] width 8 height 10
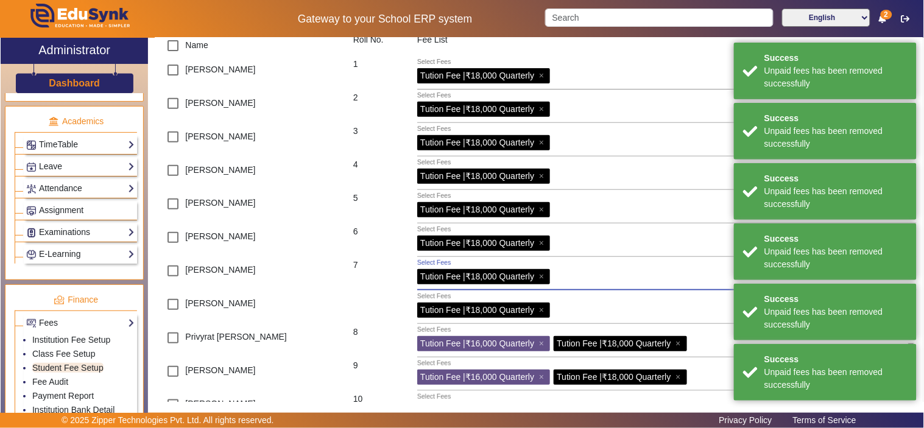
scroll to position [194, 0]
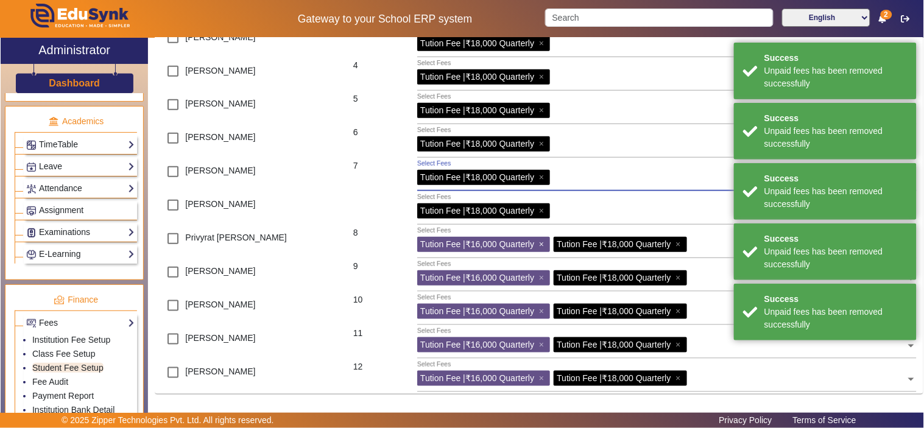
click at [543, 241] on span "×" at bounding box center [543, 244] width 8 height 10
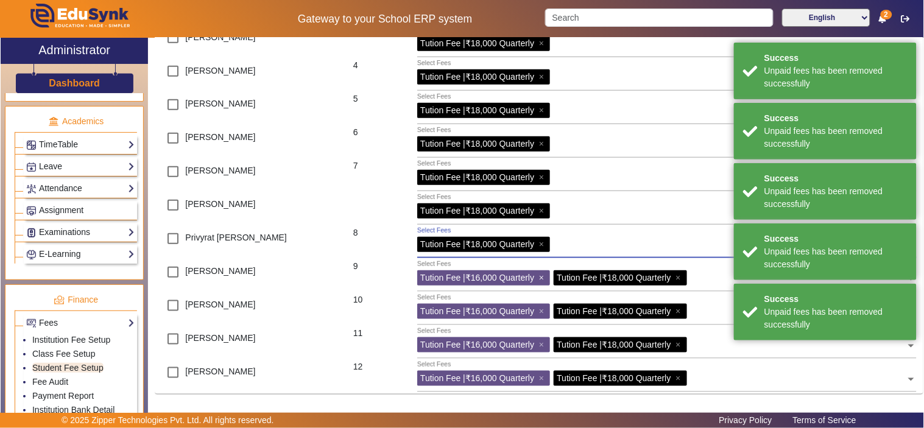
click at [545, 277] on span "×" at bounding box center [543, 278] width 8 height 10
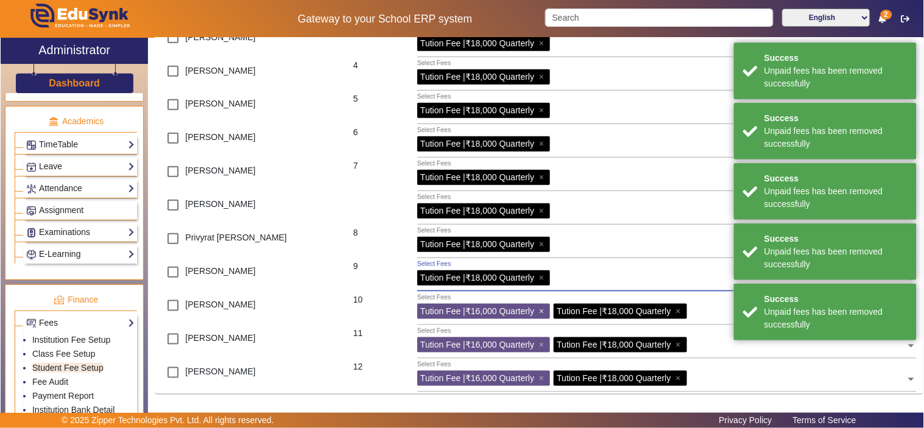
click at [543, 306] on span "×" at bounding box center [543, 311] width 8 height 10
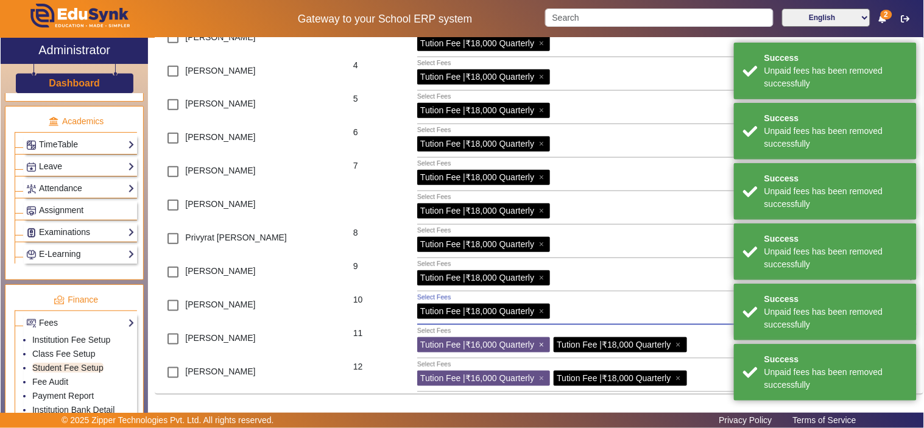
click at [544, 342] on span "×" at bounding box center [543, 345] width 8 height 10
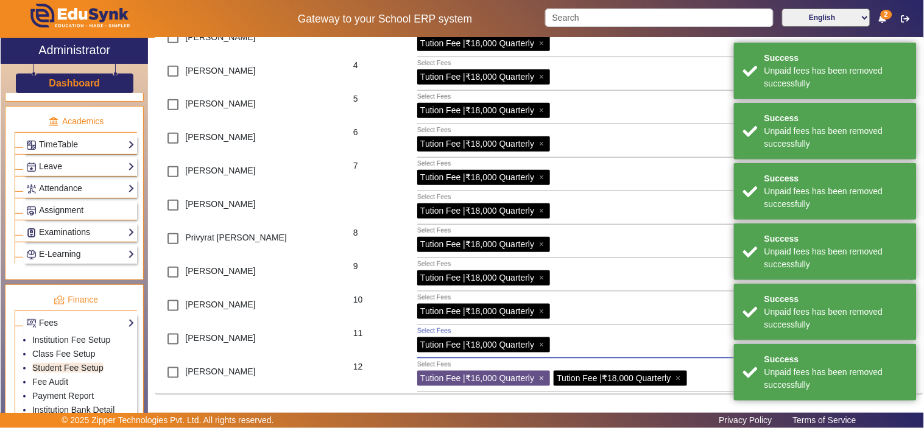
click at [545, 378] on span "×" at bounding box center [543, 378] width 8 height 10
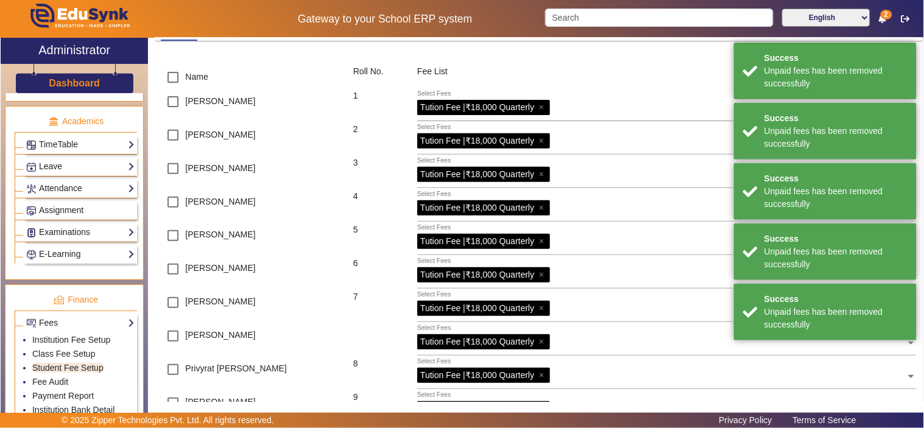
scroll to position [0, 0]
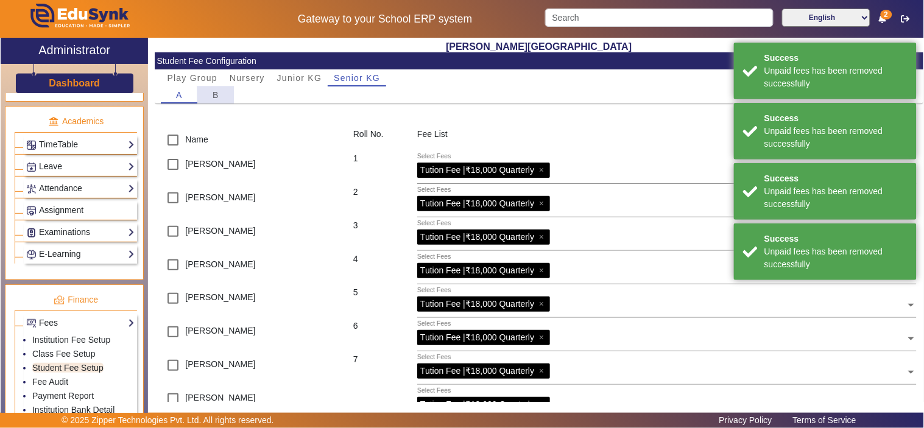
click at [208, 88] on div "B" at bounding box center [215, 95] width 37 height 17
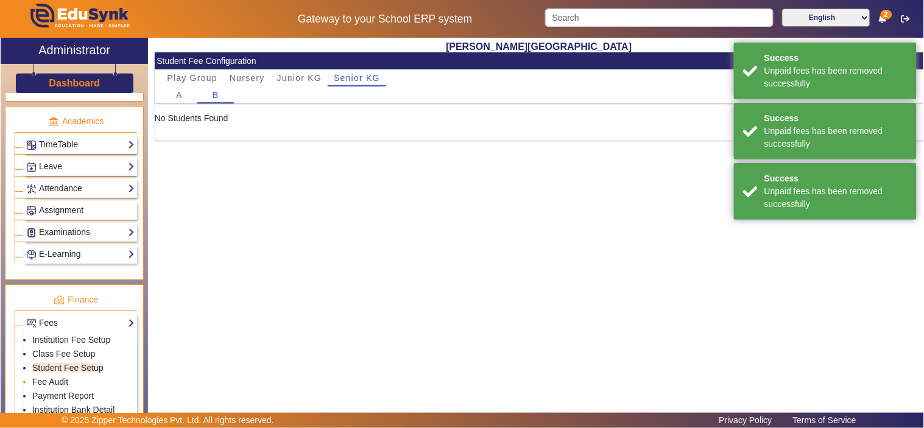
click at [45, 387] on link "Fee Audit" at bounding box center [50, 382] width 36 height 10
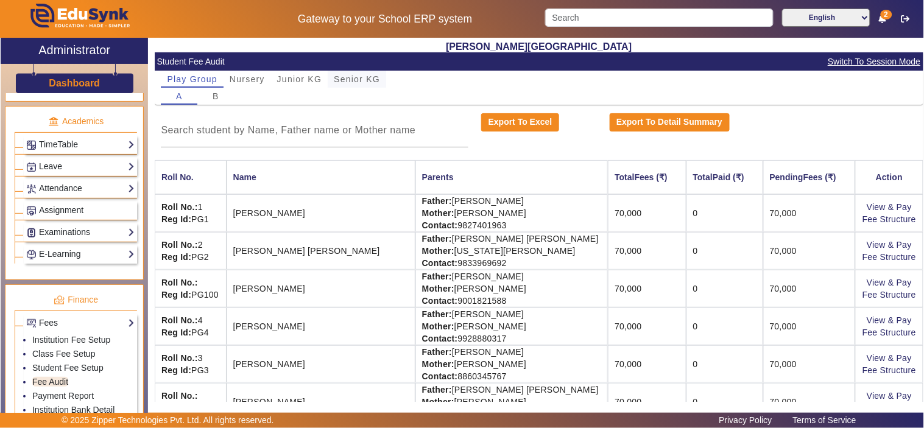
click at [356, 77] on span "Senior KG" at bounding box center [357, 79] width 46 height 9
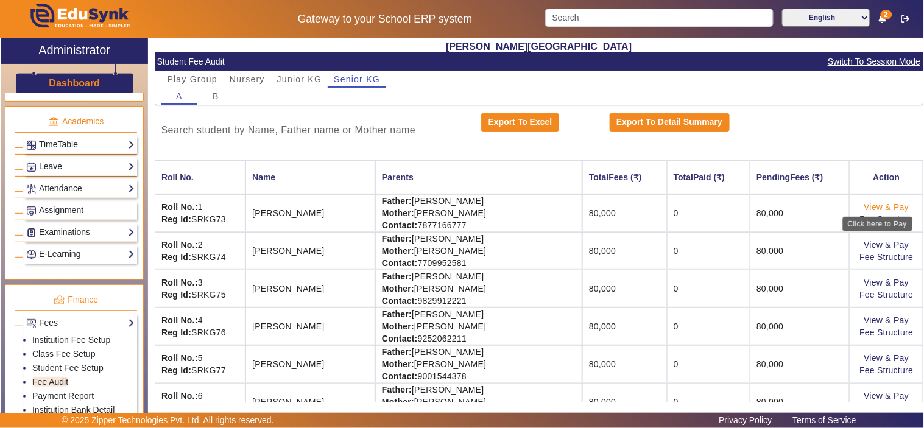
click at [864, 206] on link "View & Pay" at bounding box center [886, 207] width 45 height 10
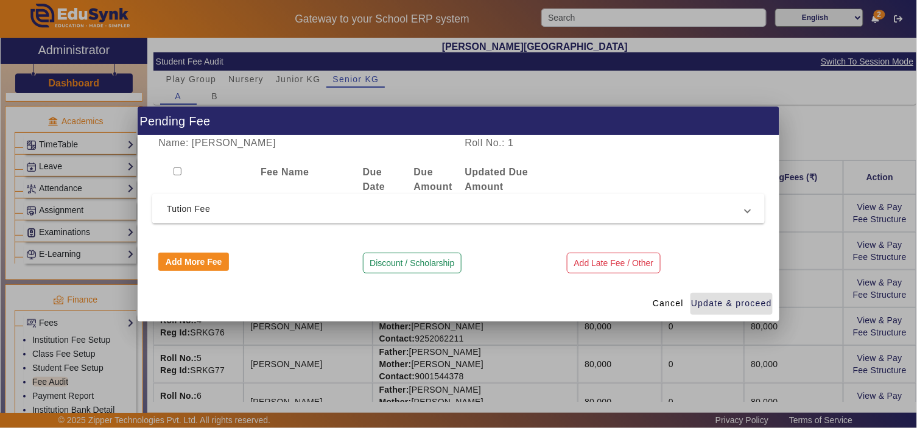
click at [491, 210] on span "Tution Fee" at bounding box center [456, 209] width 579 height 15
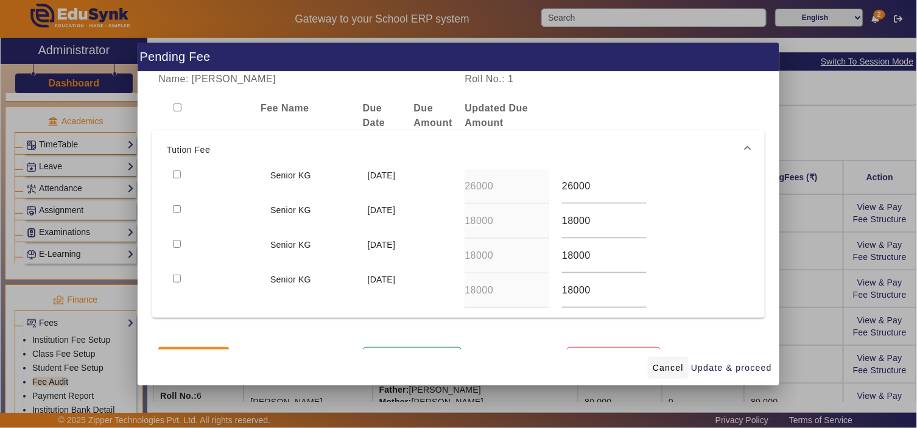
click at [670, 364] on span "Cancel" at bounding box center [668, 368] width 31 height 13
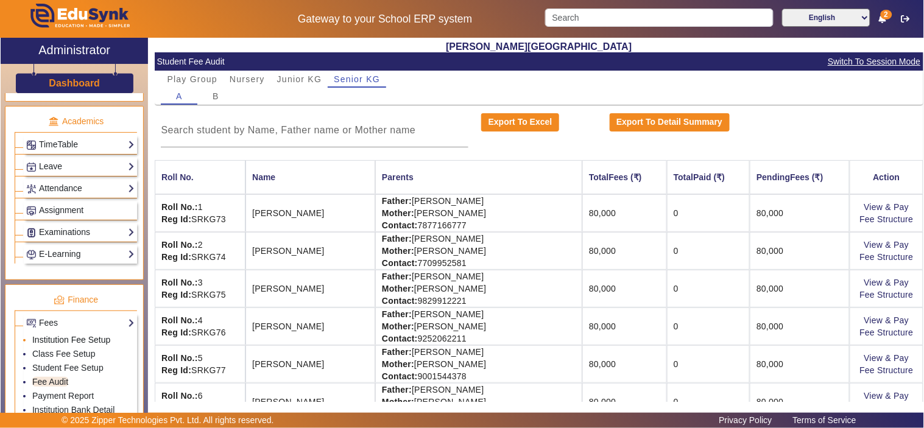
scroll to position [563, 0]
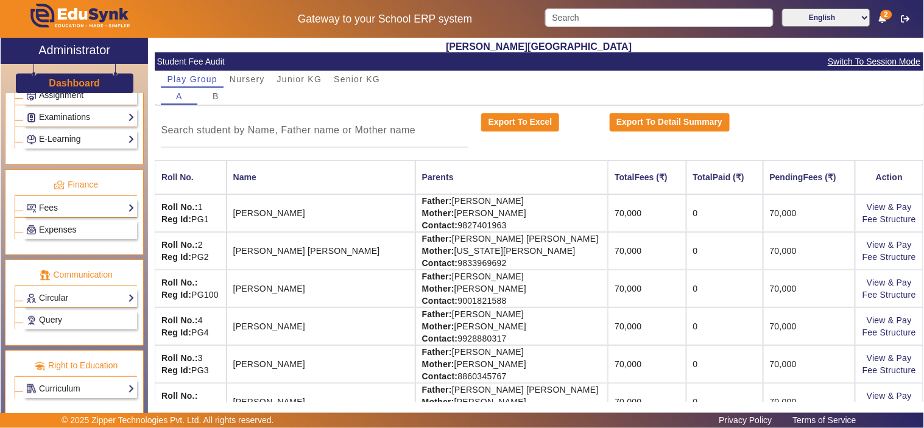
scroll to position [570, 0]
click at [45, 203] on link "Fees" at bounding box center [80, 208] width 108 height 14
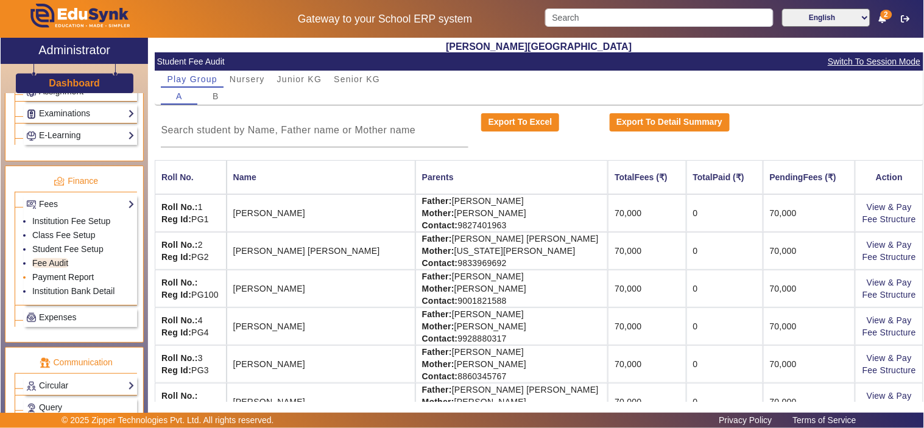
click at [46, 282] on link "Payment Report" at bounding box center [63, 277] width 62 height 10
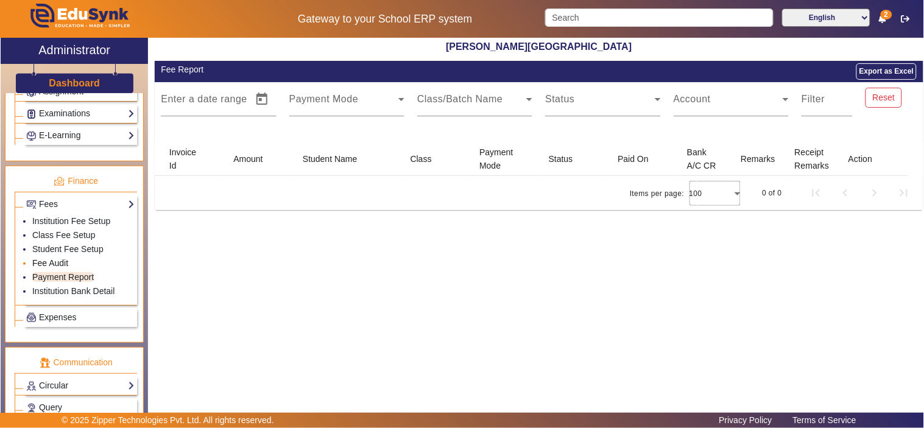
click at [50, 266] on link "Fee Audit" at bounding box center [50, 263] width 36 height 10
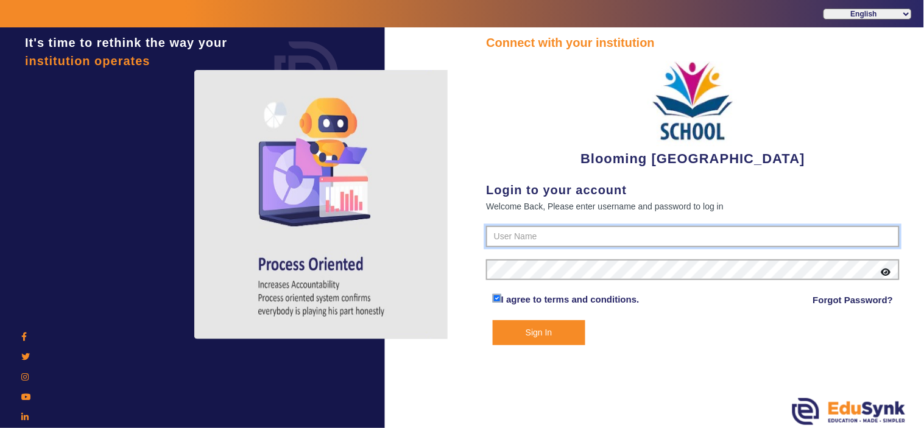
type input "4141419999"
click at [534, 331] on button "Sign In" at bounding box center [539, 332] width 93 height 25
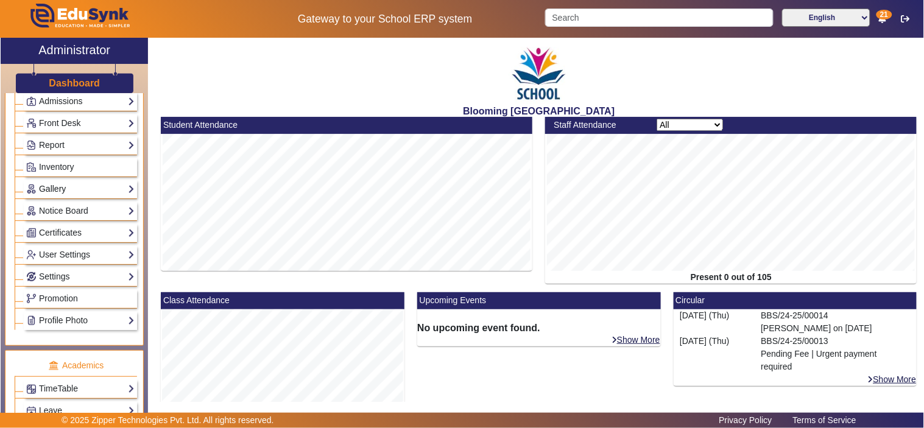
scroll to position [225, 0]
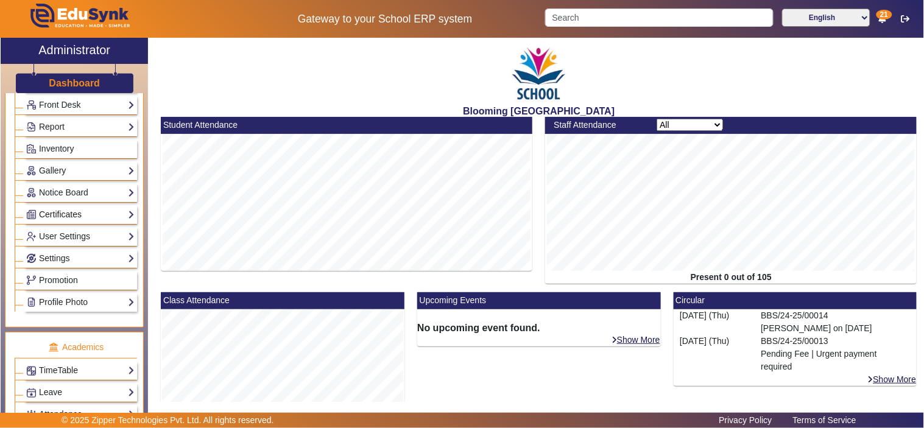
click at [68, 214] on link "Certificates" at bounding box center [80, 215] width 108 height 14
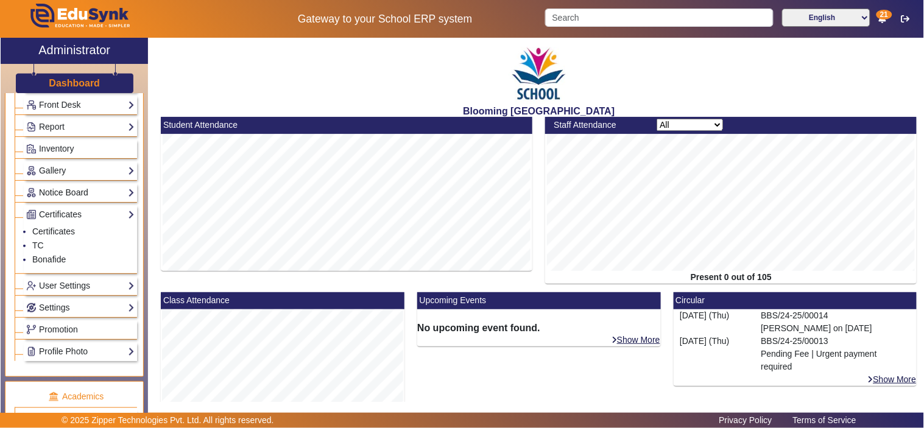
click at [65, 191] on link "Notice Board" at bounding box center [80, 193] width 108 height 14
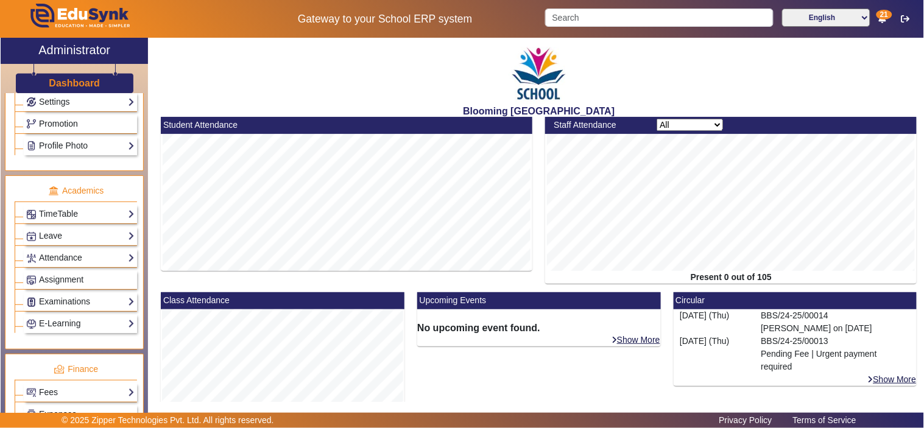
scroll to position [451, 0]
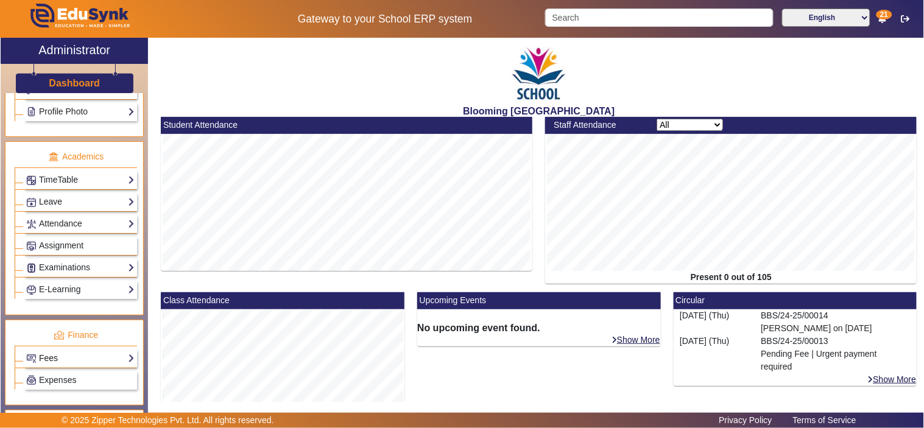
click at [57, 355] on link "Fees" at bounding box center [80, 358] width 108 height 14
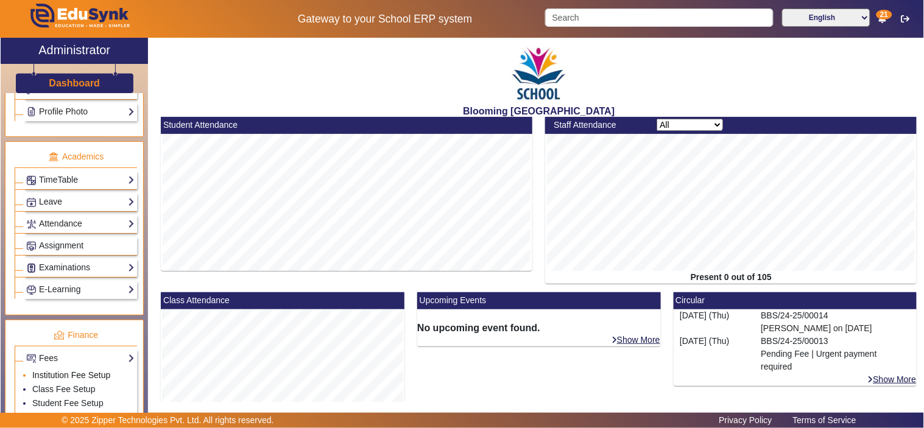
scroll to position [528, 0]
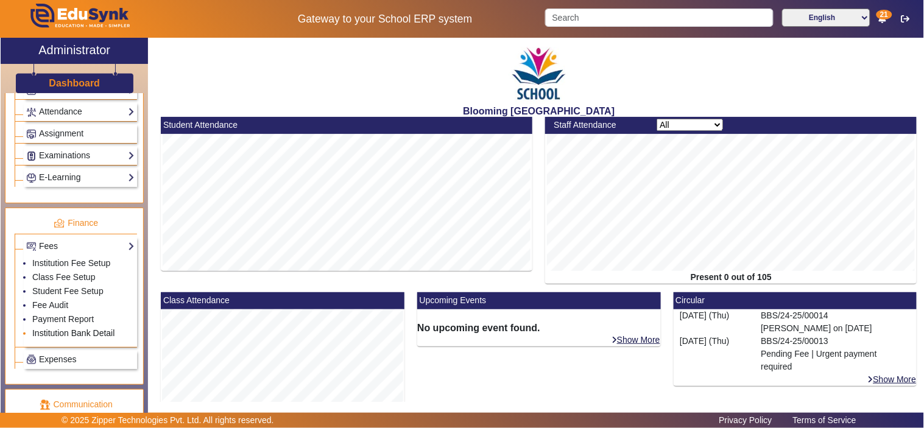
click at [68, 336] on link "Institution Bank Detail" at bounding box center [73, 333] width 82 height 10
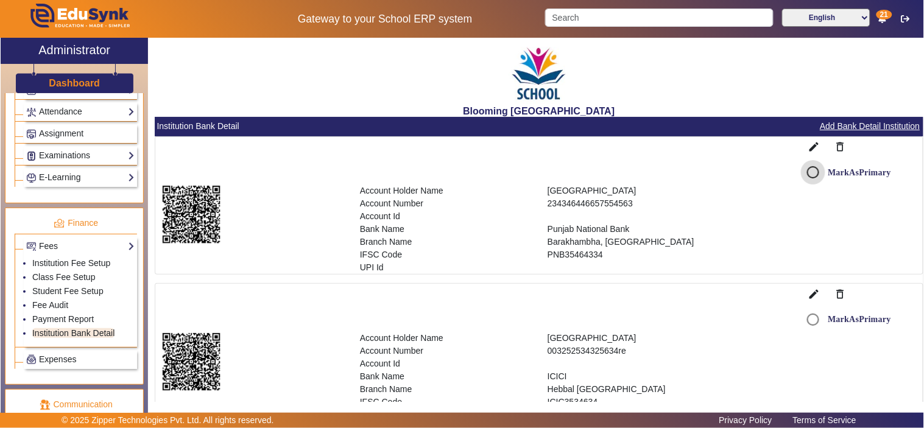
click at [806, 172] on input "MarkAsPrimary" at bounding box center [813, 172] width 24 height 24
radio input "true"
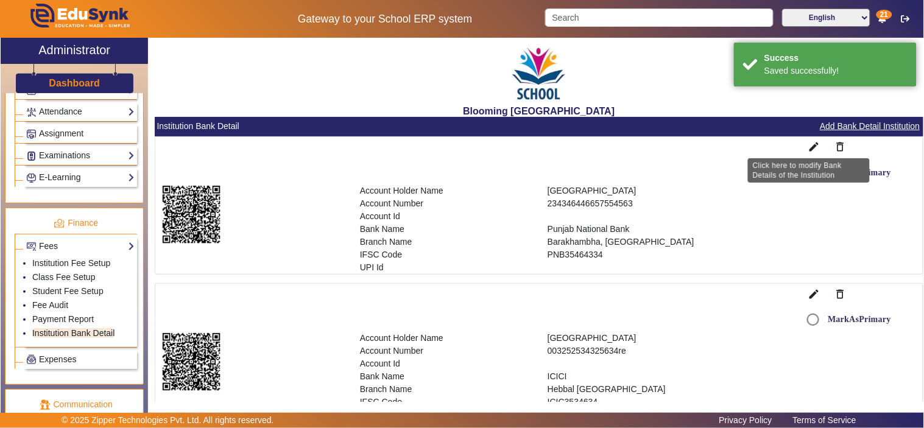
click at [808, 143] on mat-icon "edit" at bounding box center [814, 147] width 12 height 12
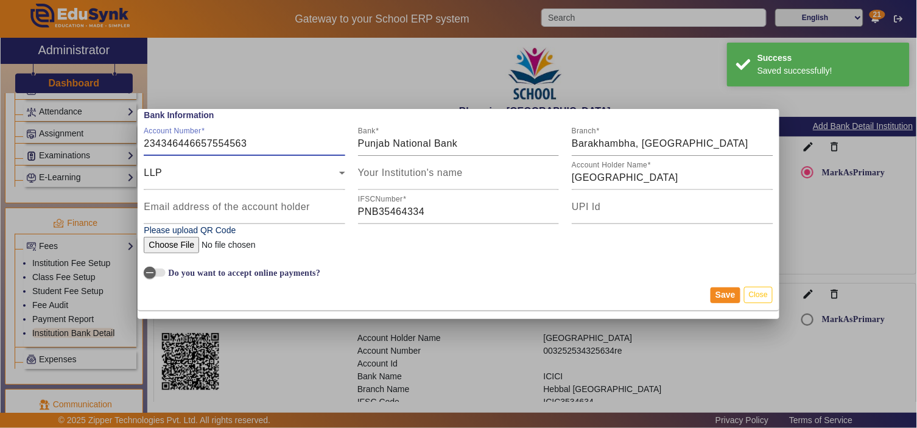
drag, startPoint x: 264, startPoint y: 143, endPoint x: 85, endPoint y: 144, distance: 178.5
click at [85, 144] on div "Bank Information Account Number 234346446657554563 Bank Punjab National Bank Br…" at bounding box center [458, 214] width 917 height 428
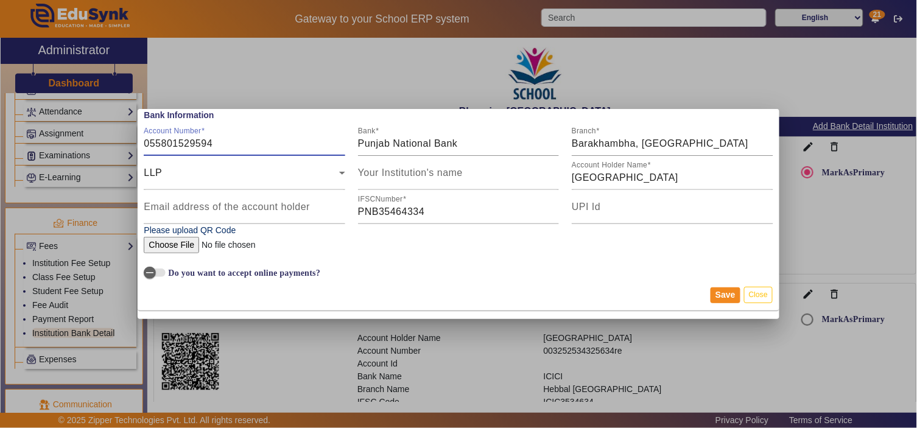
type input "055801529594"
type input "ICICI Bank"
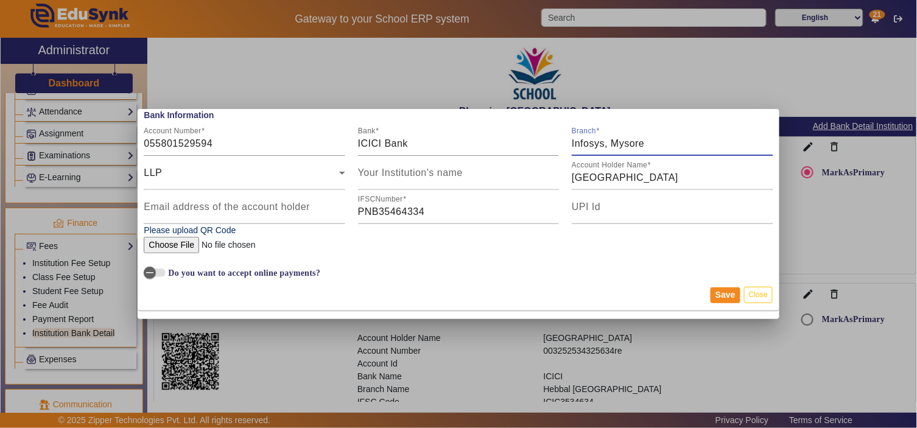
type input "Infosys, Mysore"
type input "Blooming Buds"
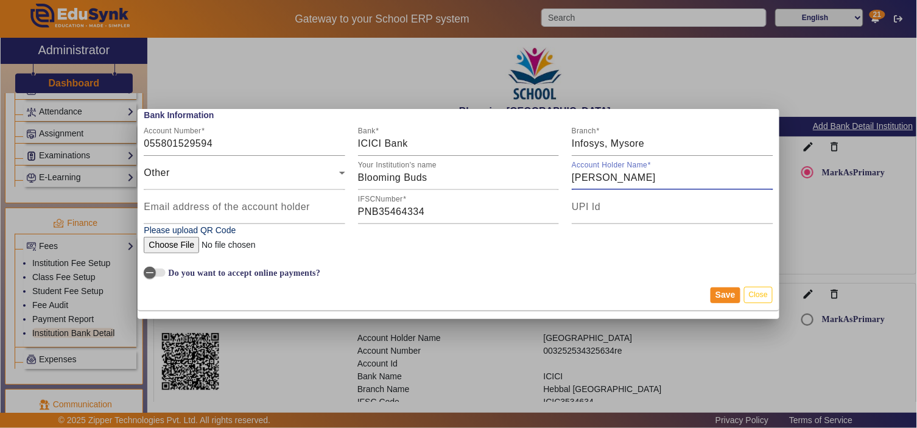
type input "Pratik Solanki"
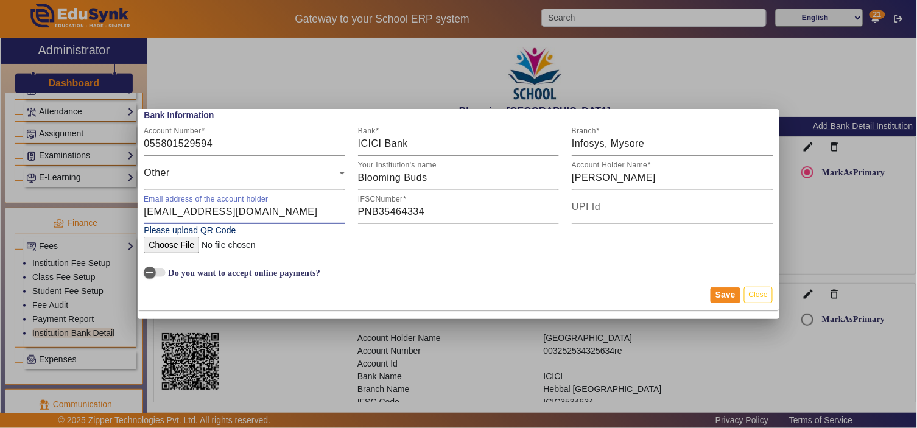
type input "solankipratik1508@gmail.com"
type input "ICIC0000558"
type input "9971817257@ybl"
click at [158, 272] on span "button" at bounding box center [150, 273] width 24 height 24
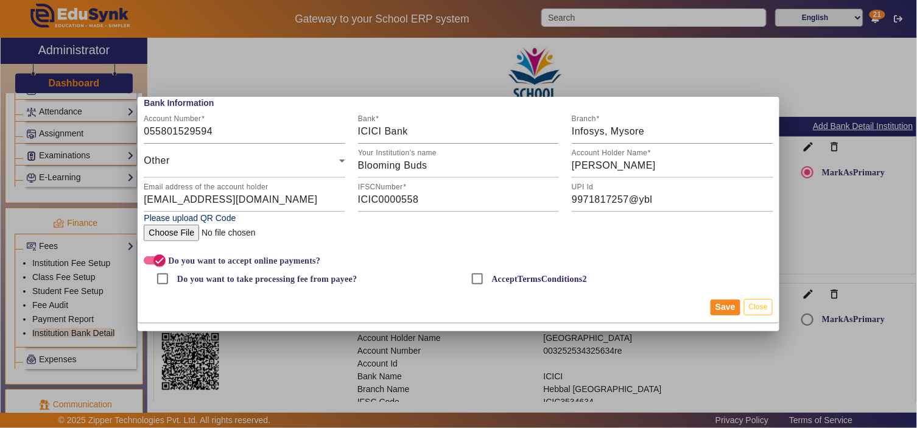
click at [214, 275] on label "Do you want to take processing fee from payee?" at bounding box center [266, 279] width 183 height 10
click at [175, 275] on input "Do you want to take processing fee from payee?" at bounding box center [162, 279] width 24 height 24
checkbox input "true"
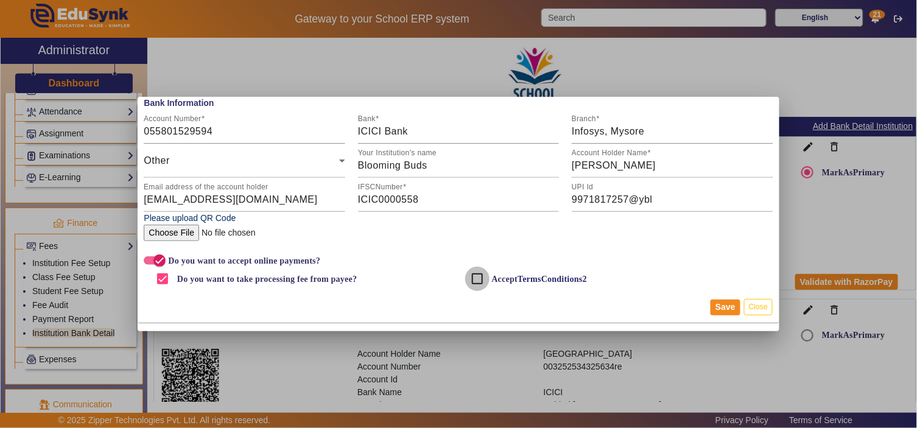
click at [476, 279] on input "Accept TermsConditions2" at bounding box center [477, 279] width 24 height 24
checkbox input "true"
click at [727, 303] on button "Save" at bounding box center [726, 308] width 30 height 16
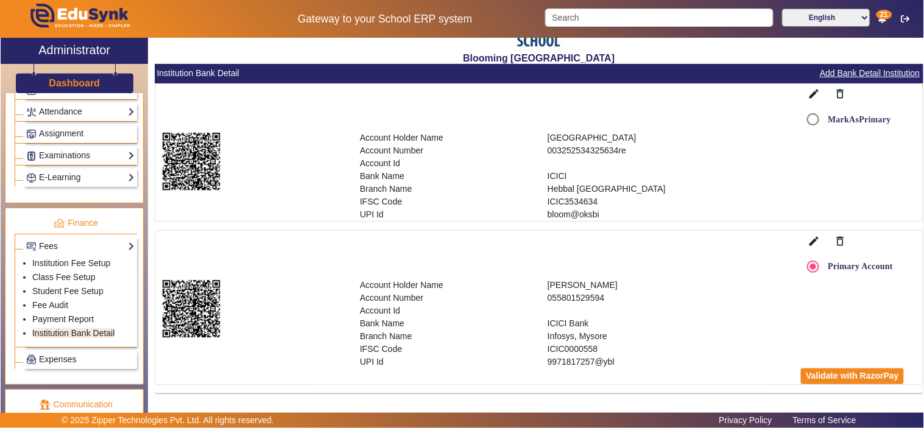
scroll to position [641, 0]
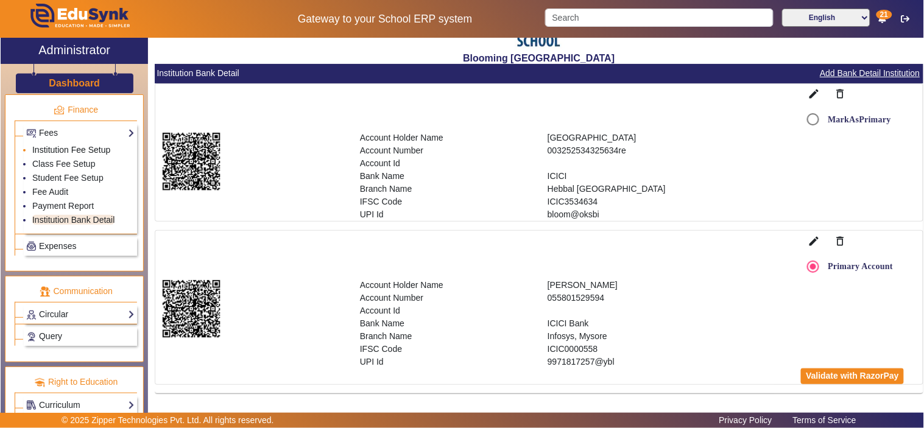
click at [48, 154] on link "Institution Fee Setup" at bounding box center [71, 150] width 78 height 10
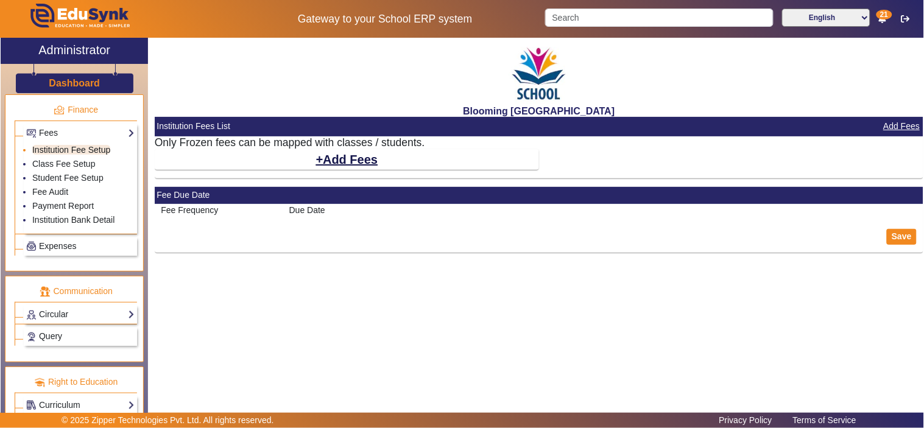
select select "10"
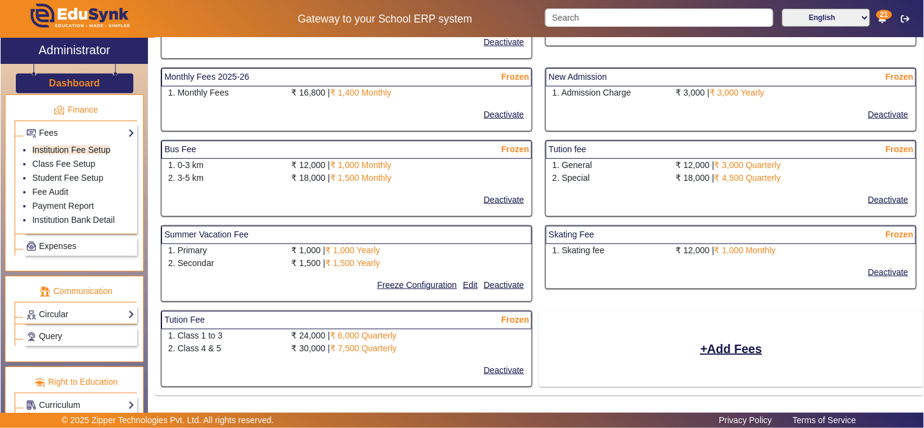
scroll to position [225, 0]
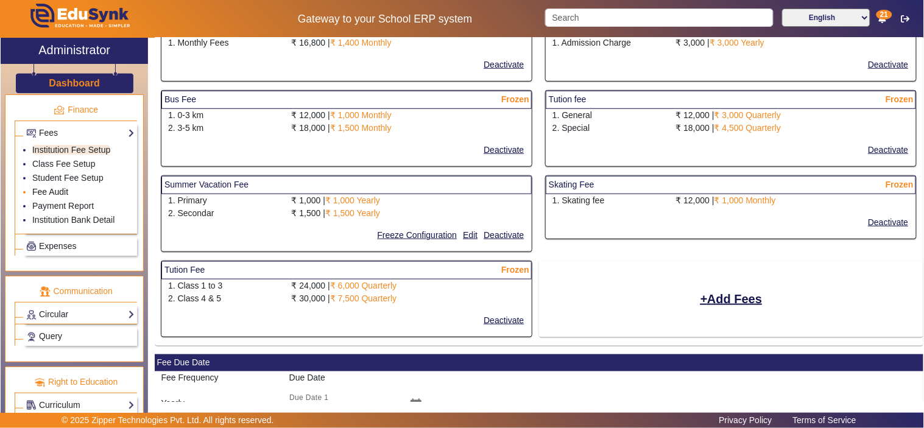
click at [60, 195] on link "Fee Audit" at bounding box center [50, 192] width 36 height 10
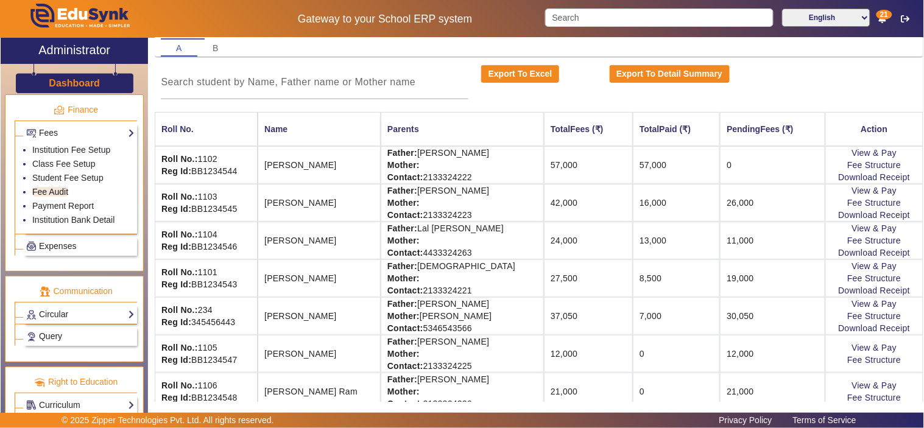
scroll to position [225, 0]
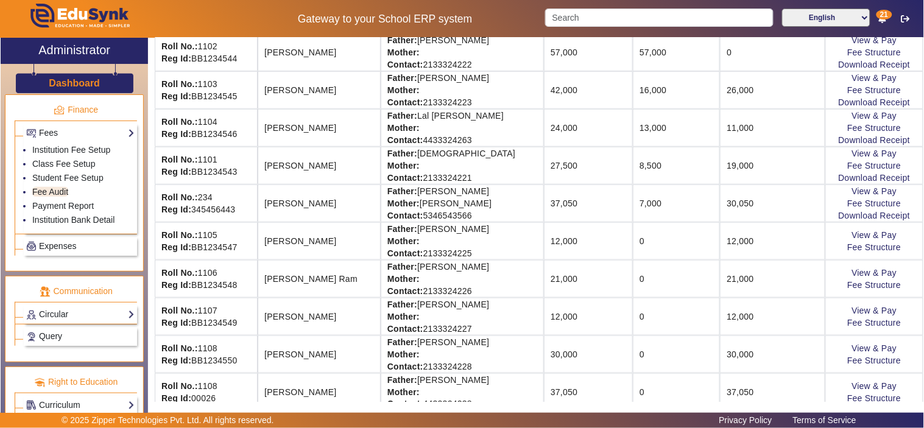
click at [424, 220] on td "Father: Pratik Solanki Mother: Sushma Contact: 5346543566" at bounding box center [462, 204] width 163 height 38
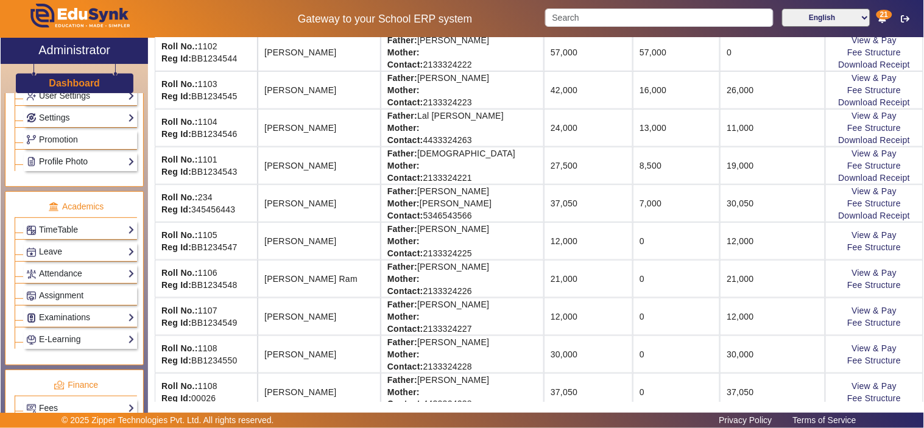
scroll to position [303, 0]
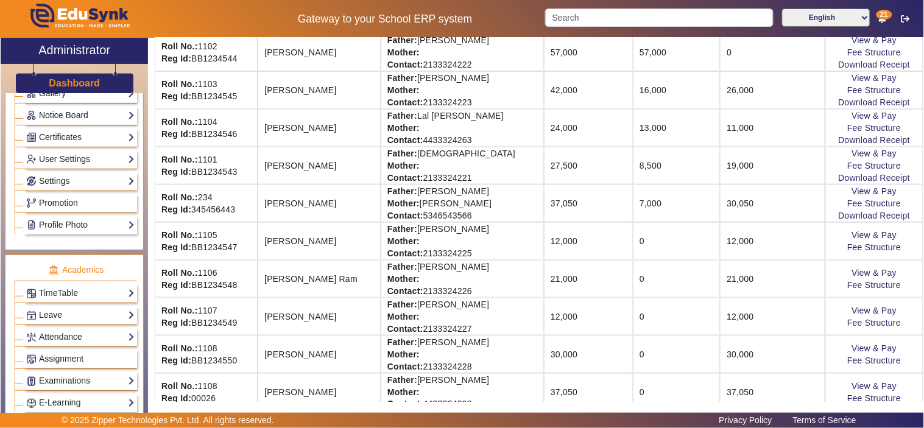
click at [437, 140] on td "Father: Lal Babu Prasad Mother: Contact: 4433324263" at bounding box center [462, 128] width 163 height 38
copy td "4433324263"
click at [866, 111] on link "View & Pay" at bounding box center [874, 116] width 45 height 10
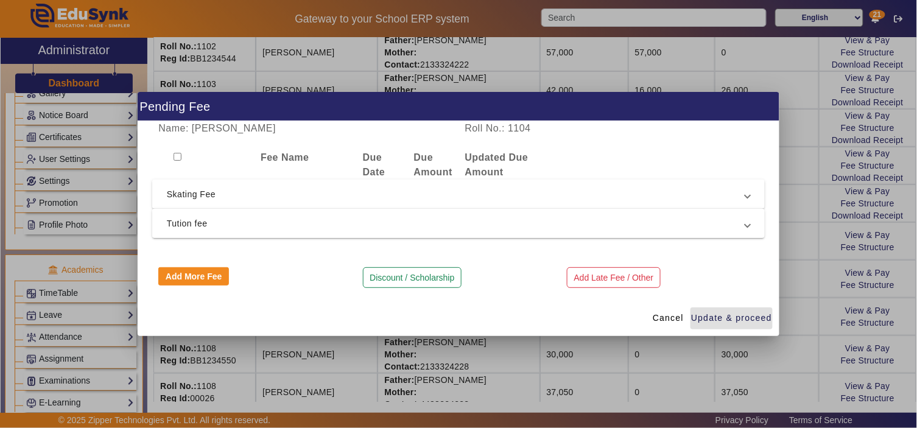
click at [589, 222] on span "Tution fee" at bounding box center [456, 223] width 579 height 15
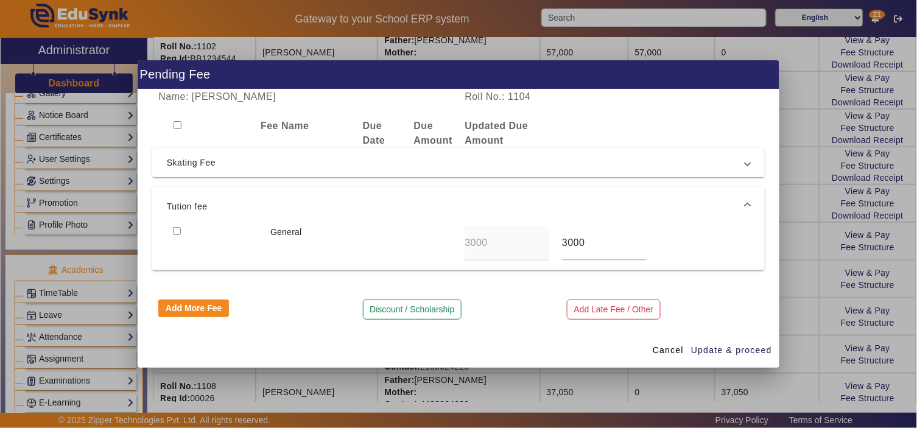
click at [216, 148] on mat-expansion-panel-header "Skating Fee" at bounding box center [458, 162] width 613 height 29
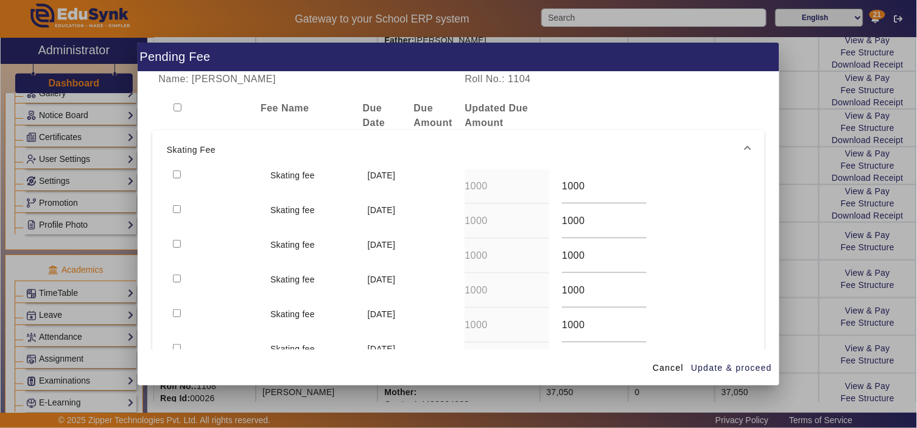
click at [174, 174] on input "checkbox" at bounding box center [177, 175] width 8 height 8
checkbox input "true"
click at [174, 207] on input "checkbox" at bounding box center [177, 209] width 8 height 8
checkbox input "true"
drag, startPoint x: 584, startPoint y: 186, endPoint x: 559, endPoint y: 187, distance: 25.0
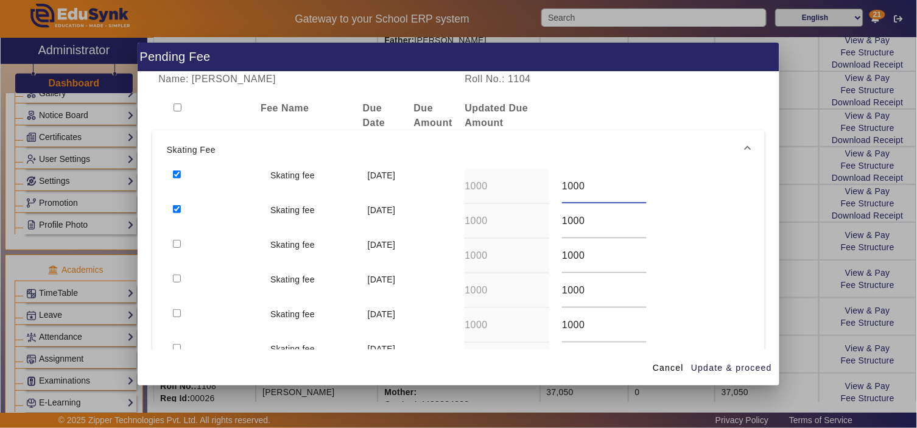
click at [562, 187] on input "1000" at bounding box center [604, 186] width 85 height 15
type input "3"
click at [549, 225] on div "Skating fee 10 Aug 2025 1000 1000" at bounding box center [459, 221] width 584 height 35
type input "4"
click at [720, 368] on span "Update & proceed" at bounding box center [731, 368] width 81 height 13
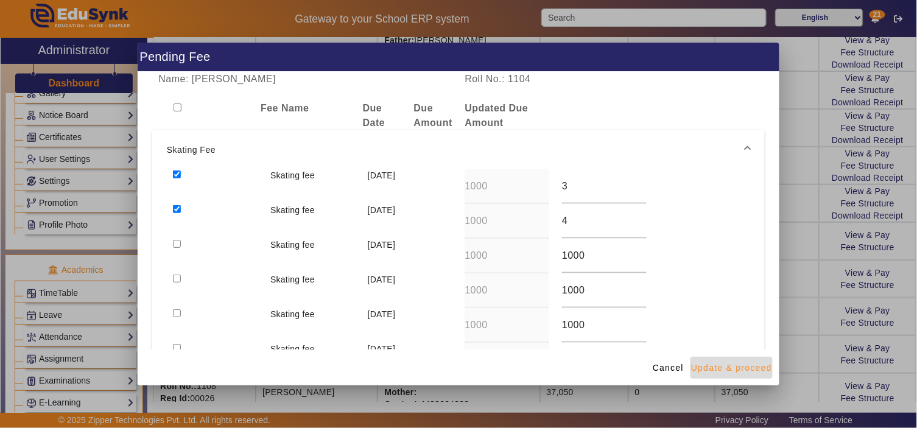
type input "3"
type input "4"
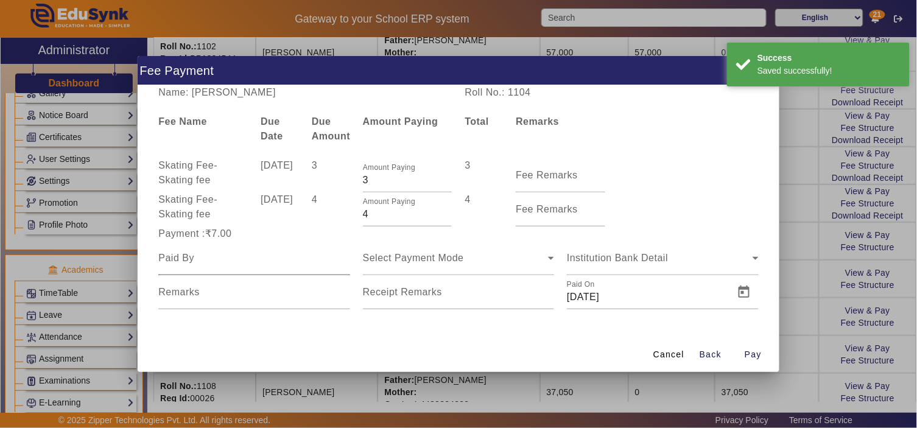
click at [288, 260] on input at bounding box center [253, 258] width 191 height 15
click at [677, 352] on button "Cancel" at bounding box center [669, 355] width 41 height 22
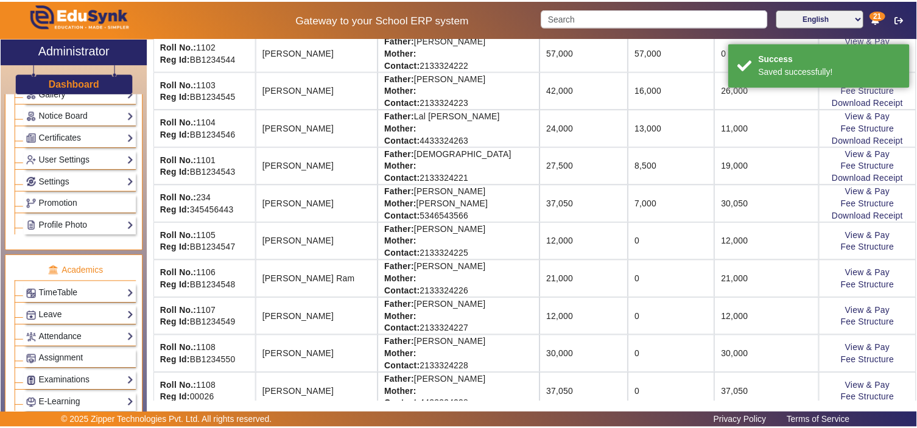
scroll to position [149, 0]
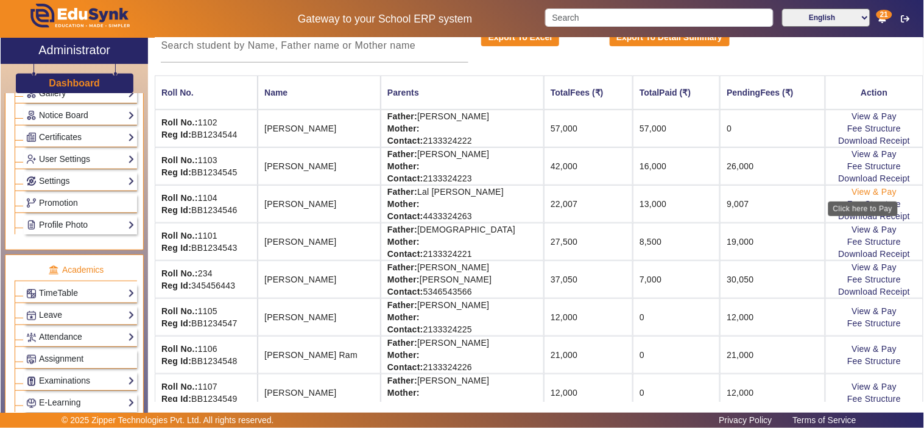
click at [855, 188] on link "View & Pay" at bounding box center [874, 192] width 45 height 10
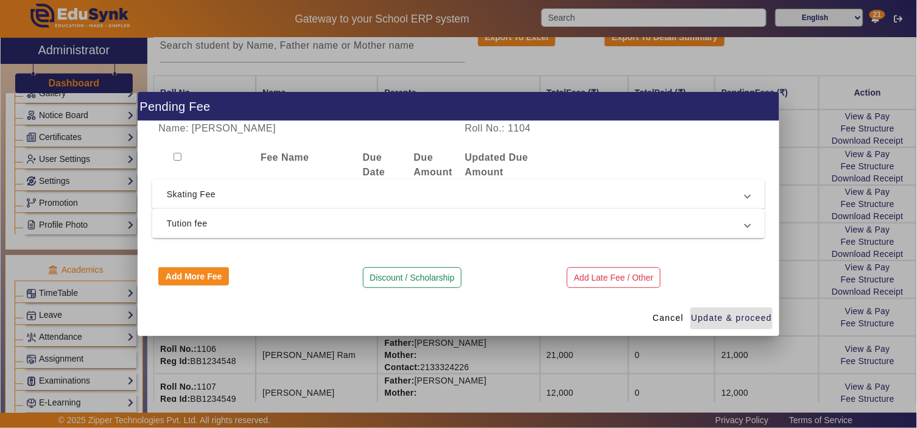
click at [283, 227] on span "Tution fee" at bounding box center [456, 223] width 579 height 15
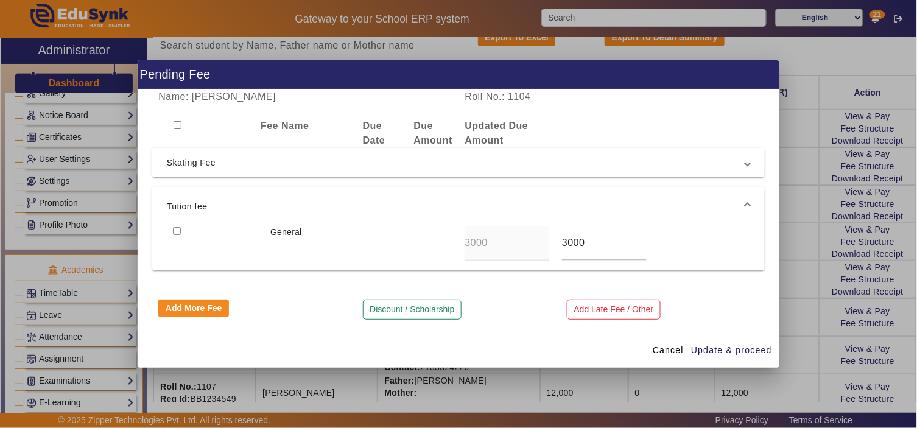
click at [183, 163] on span "Skating Fee" at bounding box center [456, 162] width 579 height 15
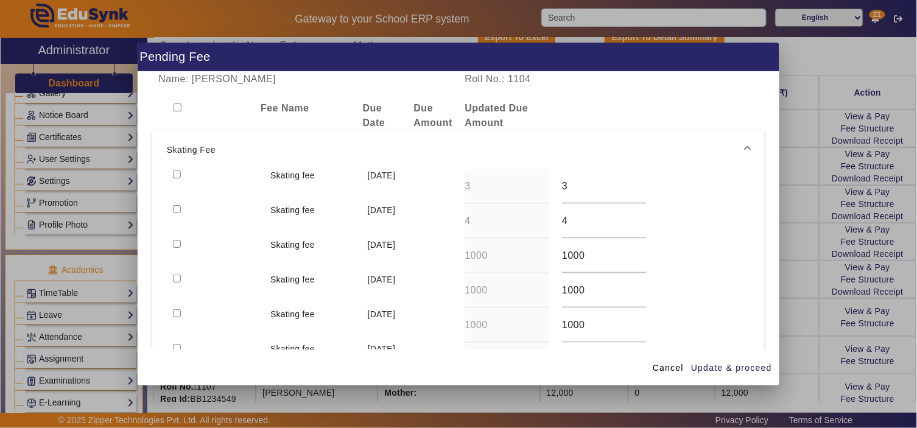
click at [173, 247] on input "checkbox" at bounding box center [177, 244] width 8 height 8
checkbox input "true"
click at [178, 275] on input "checkbox" at bounding box center [177, 279] width 8 height 8
checkbox input "true"
click at [174, 316] on input "checkbox" at bounding box center [177, 313] width 8 height 8
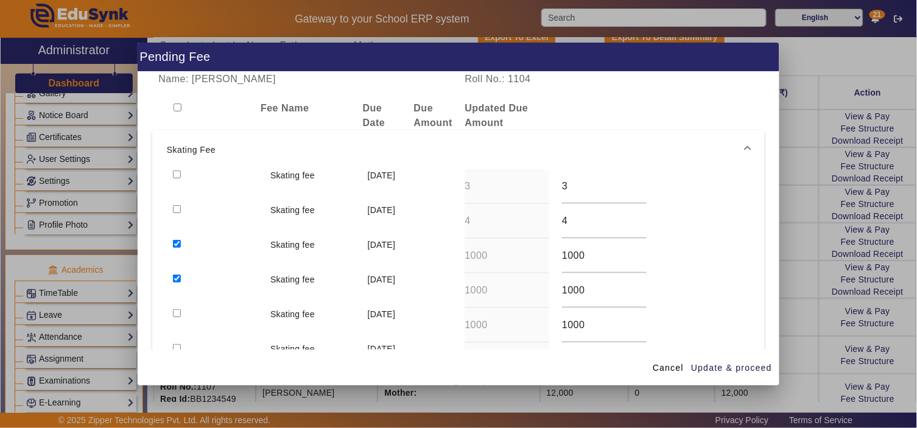
checkbox input "true"
click at [174, 347] on input "checkbox" at bounding box center [177, 348] width 8 height 8
checkbox input "true"
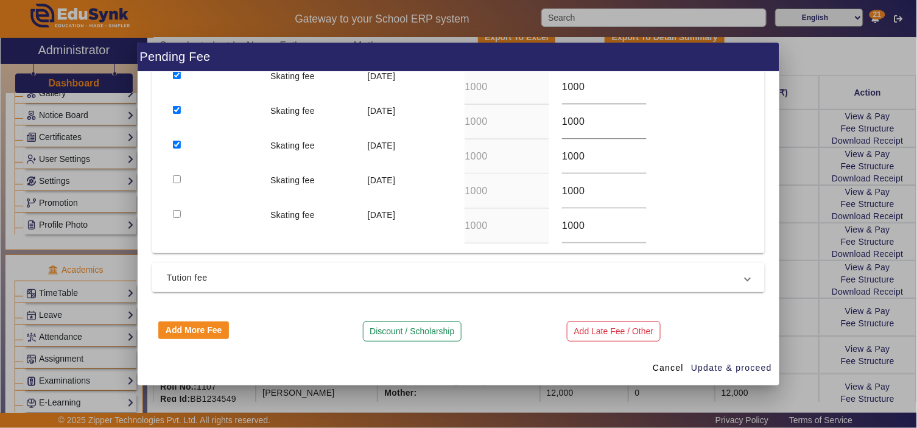
scroll to position [208, 0]
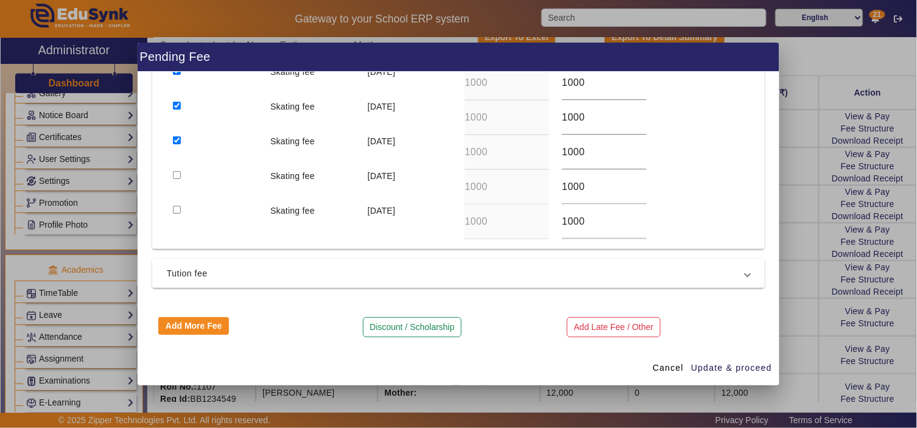
drag, startPoint x: 175, startPoint y: 175, endPoint x: 169, endPoint y: 205, distance: 29.9
click at [175, 178] on input "checkbox" at bounding box center [177, 175] width 8 height 8
checkbox input "true"
click at [169, 208] on div at bounding box center [215, 222] width 97 height 35
click at [177, 208] on input "checkbox" at bounding box center [177, 210] width 8 height 8
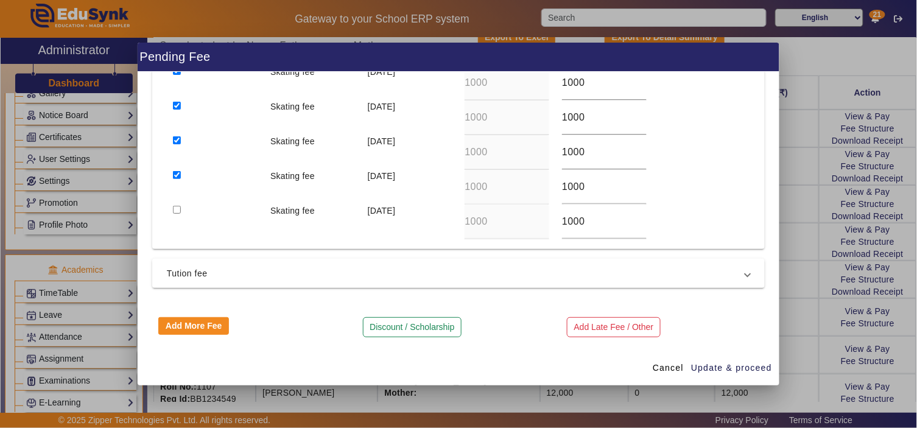
checkbox input "true"
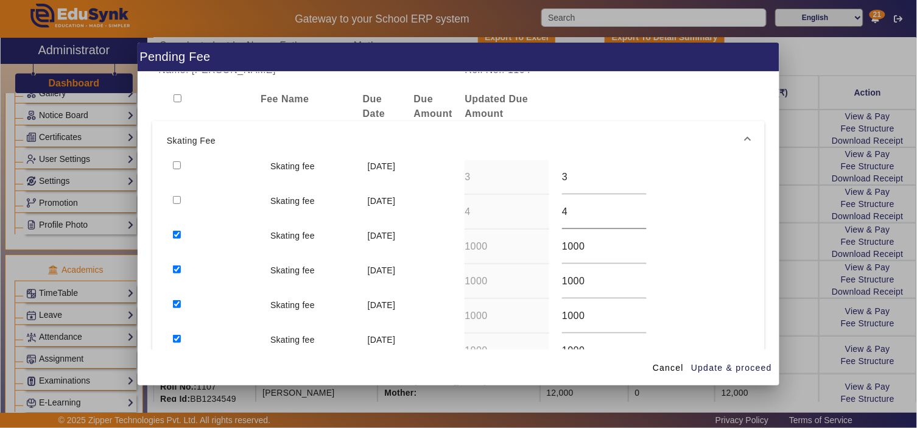
scroll to position [0, 0]
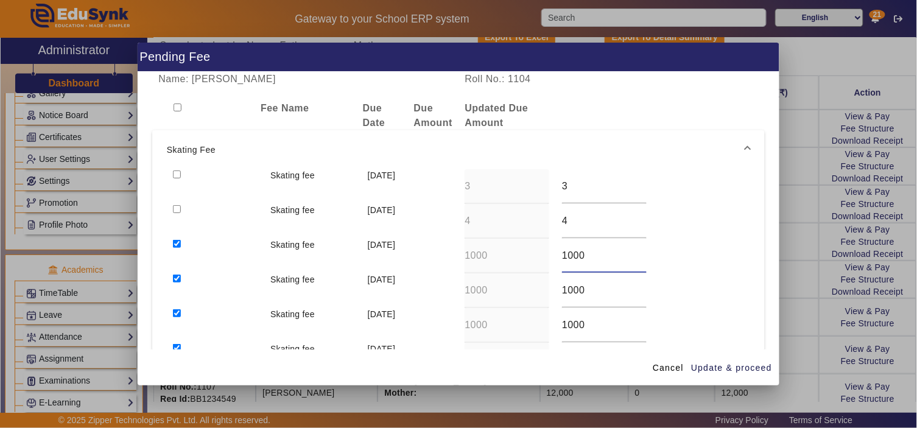
click at [528, 252] on div "Skating fee 10 Sept 2025 1000 1000" at bounding box center [459, 256] width 584 height 35
type input "0"
drag, startPoint x: 571, startPoint y: 287, endPoint x: 554, endPoint y: 283, distance: 17.6
click at [556, 283] on div "1000" at bounding box center [604, 291] width 97 height 35
type input "0"
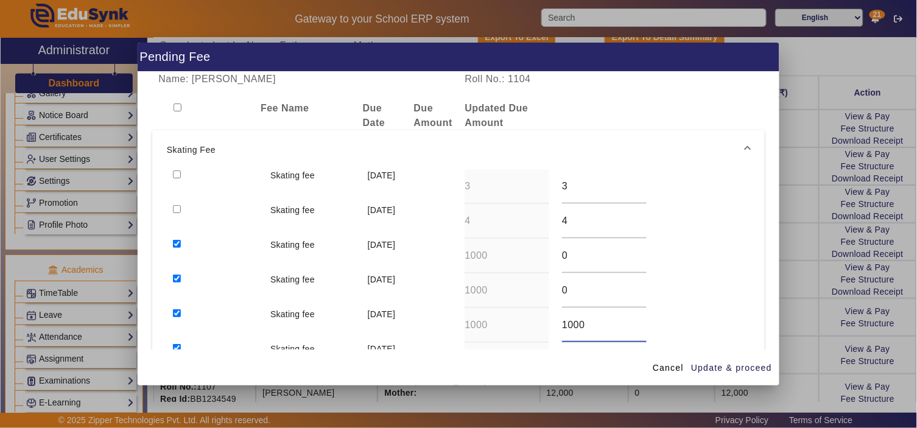
click at [535, 323] on div "Skating fee 10 Nov 2025 1000 1000" at bounding box center [459, 325] width 584 height 35
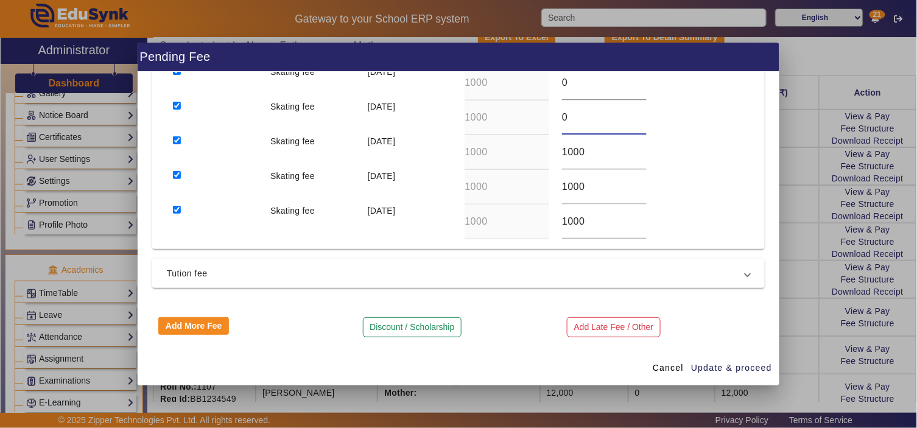
type input "0"
click at [535, 155] on div "Skating fee 10 Dec 2025 1000 1000" at bounding box center [459, 152] width 584 height 35
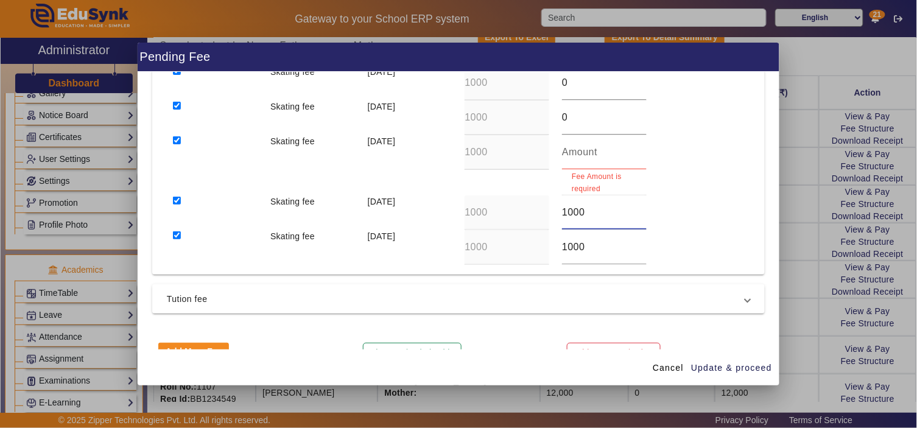
drag, startPoint x: 585, startPoint y: 185, endPoint x: 541, endPoint y: 189, distance: 44.7
click at [541, 189] on div "Skating fee 10 Jul 2025 3 3 Skating fee 10 Aug 2025 4 4 Skating fee 10 Sept 202…" at bounding box center [458, 118] width 613 height 313
type input "0"
click at [580, 149] on input "number" at bounding box center [604, 152] width 85 height 15
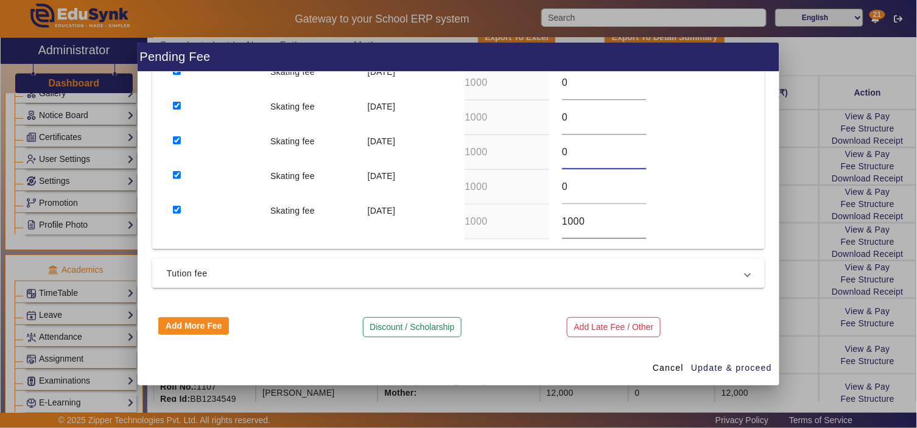
type input "0"
click at [537, 217] on div "Skating fee 10 Feb 2026 1000 1000" at bounding box center [459, 222] width 584 height 35
type input "0"
click at [717, 362] on span "Update & proceed" at bounding box center [731, 368] width 81 height 13
type input "0"
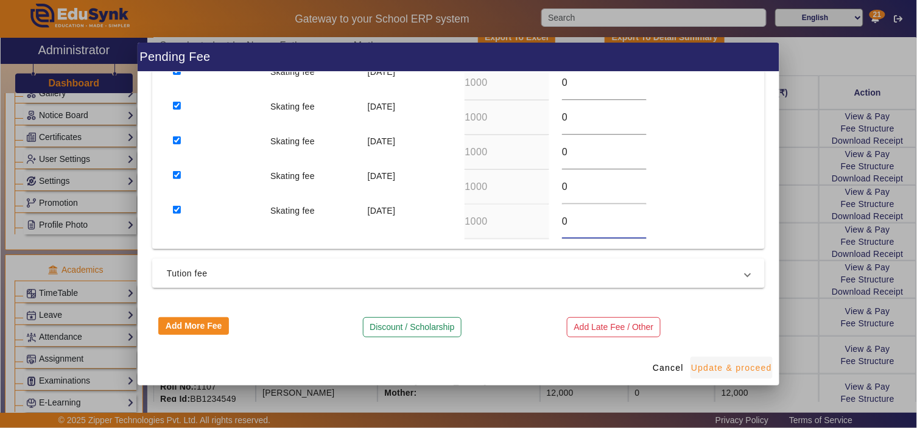
type input "0"
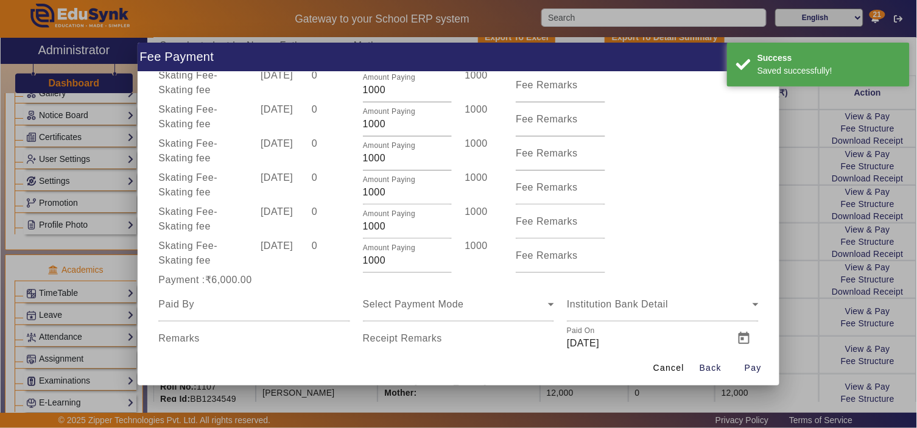
scroll to position [108, 0]
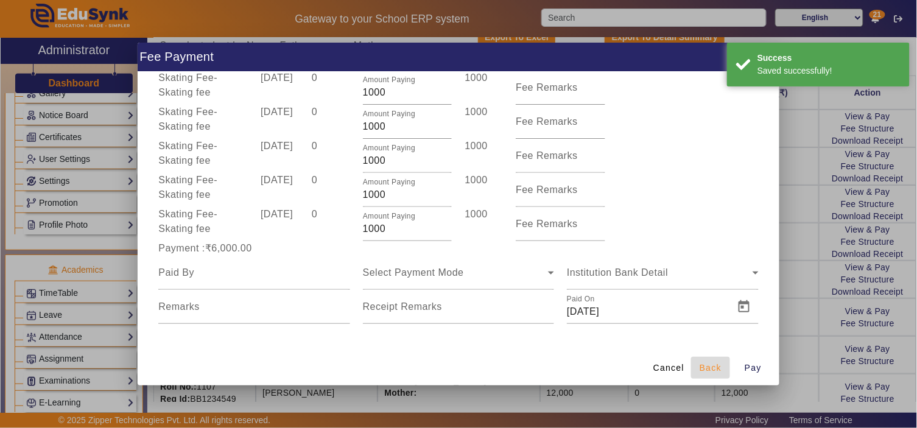
click at [710, 366] on span "Back" at bounding box center [711, 368] width 22 height 13
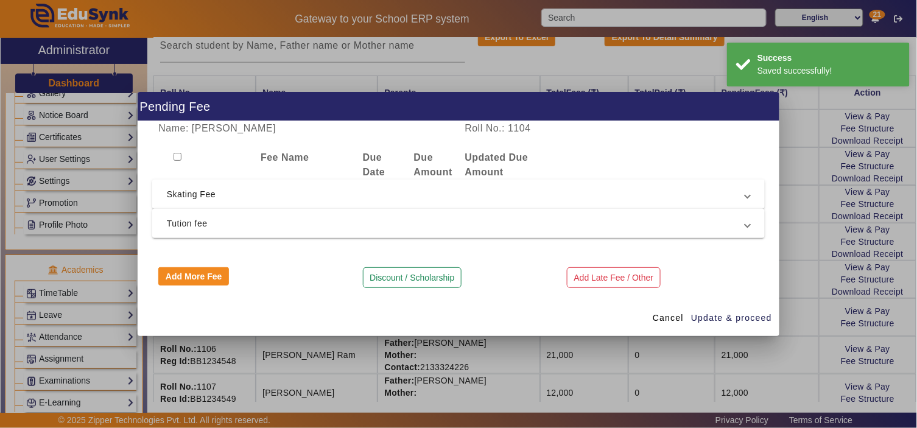
click at [390, 185] on mat-expansion-panel-header "Skating Fee" at bounding box center [458, 194] width 613 height 29
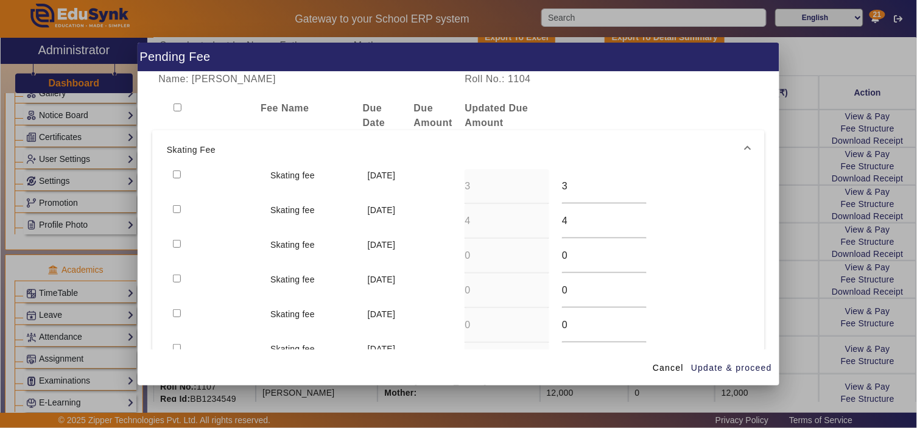
click at [177, 110] on input "checkbox" at bounding box center [178, 108] width 8 height 8
checkbox input "true"
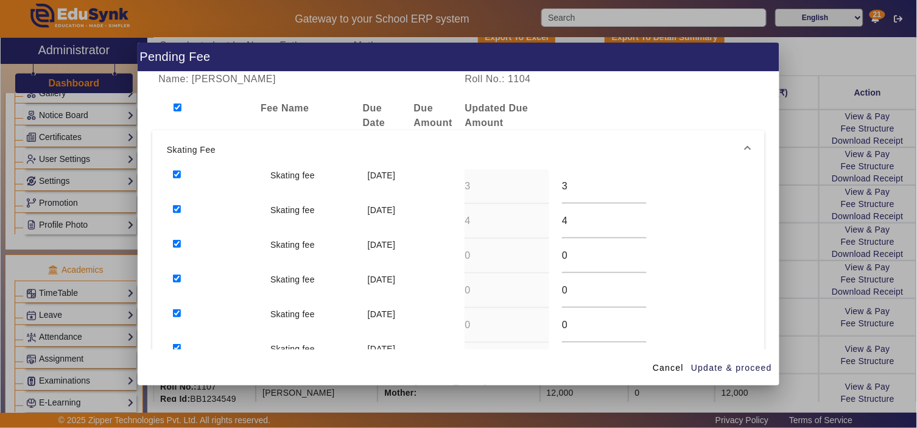
checkbox input "true"
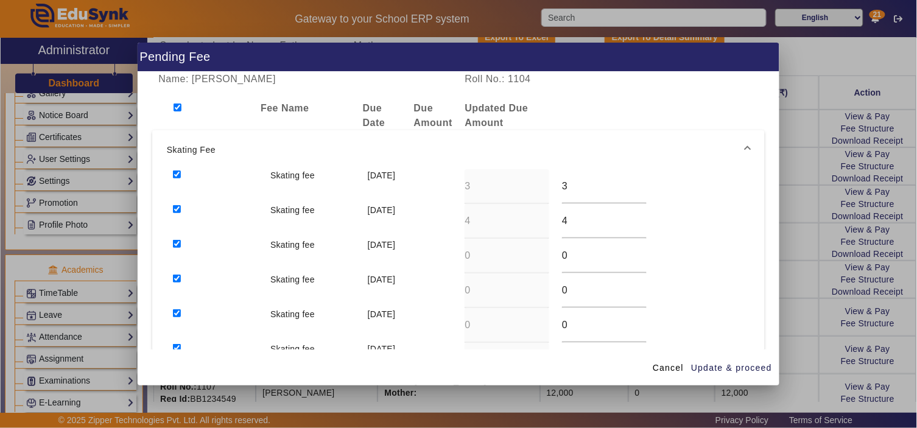
checkbox input "true"
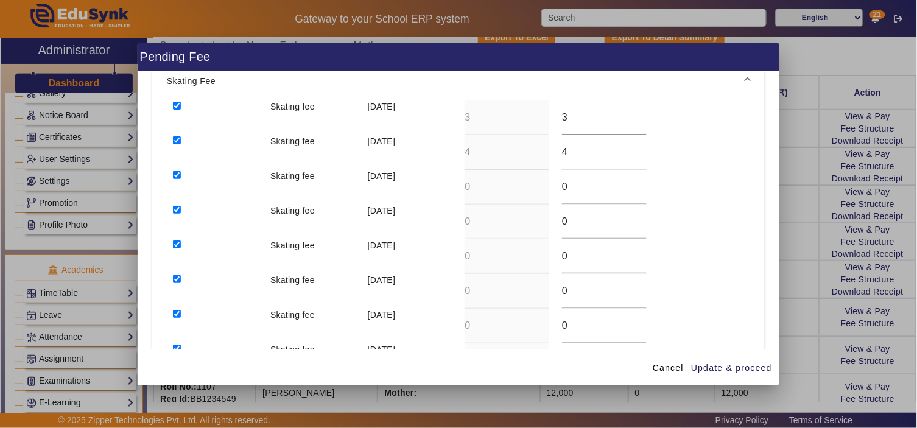
scroll to position [208, 0]
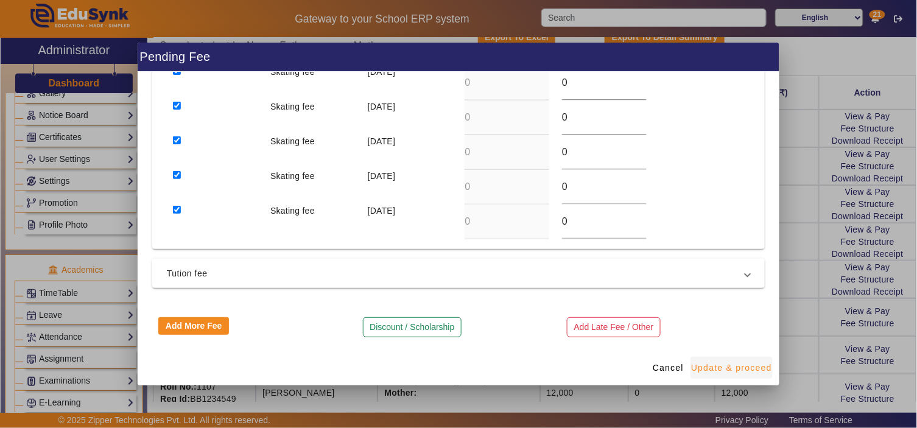
click at [737, 364] on span "Update & proceed" at bounding box center [731, 368] width 81 height 13
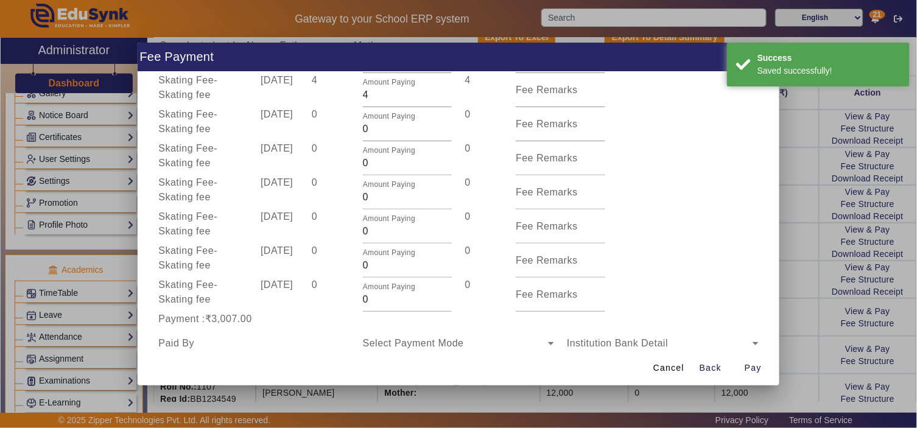
scroll to position [211, 0]
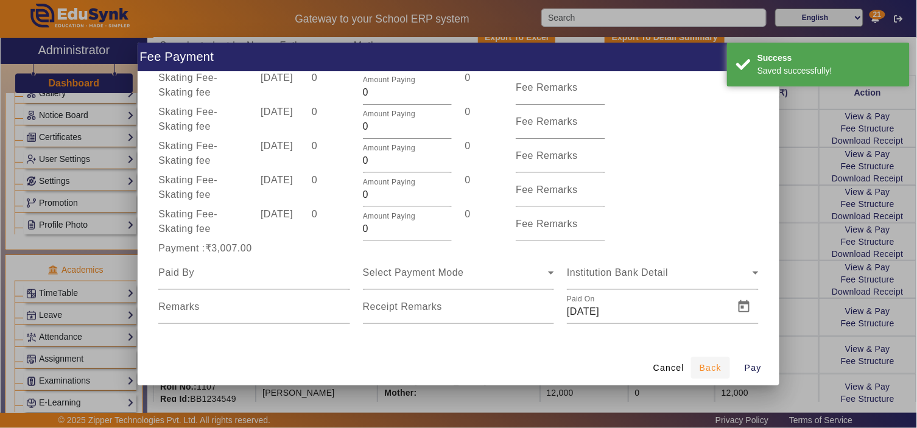
click at [716, 370] on span "Back" at bounding box center [711, 368] width 22 height 13
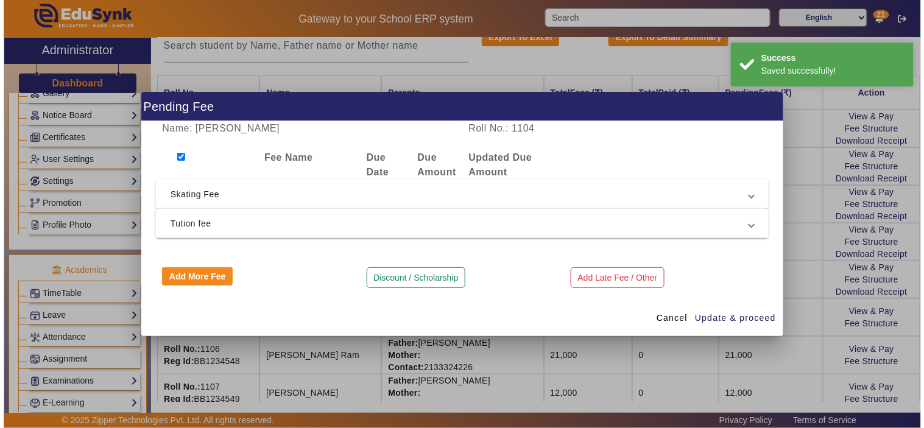
scroll to position [0, 0]
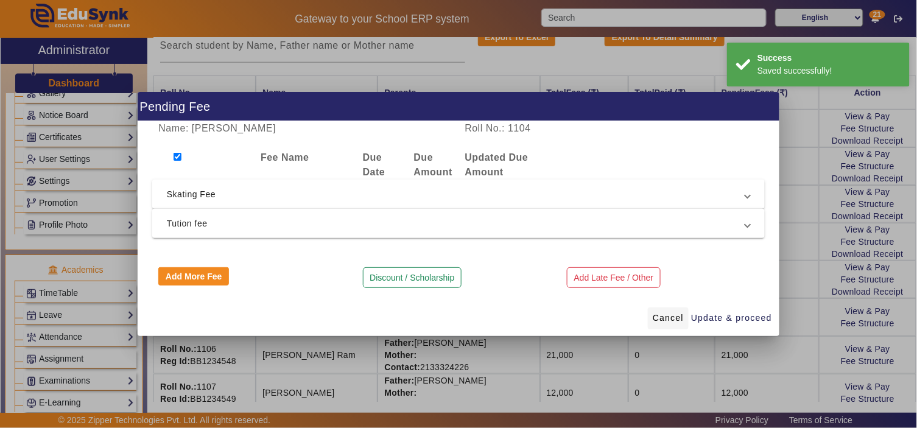
click at [683, 313] on span "Cancel" at bounding box center [668, 318] width 31 height 13
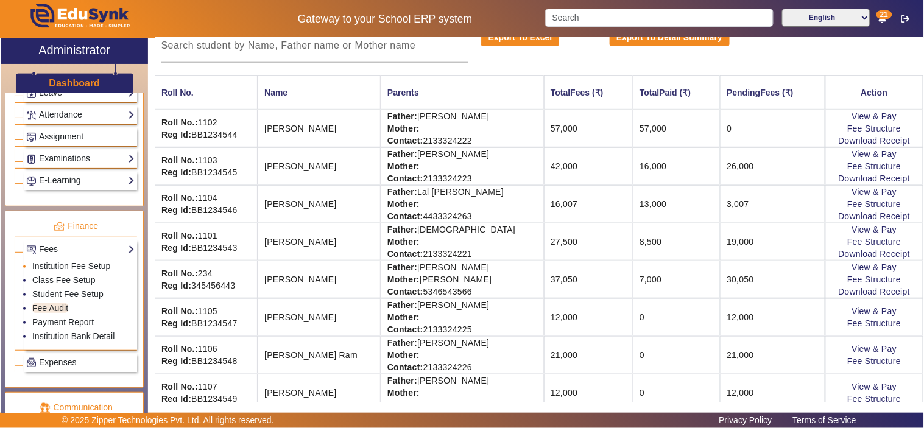
scroll to position [528, 0]
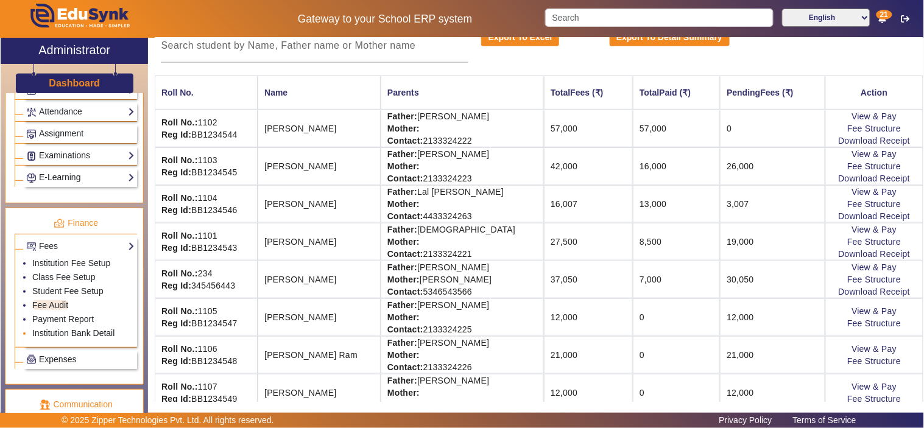
click at [78, 336] on link "Institution Bank Detail" at bounding box center [73, 333] width 82 height 10
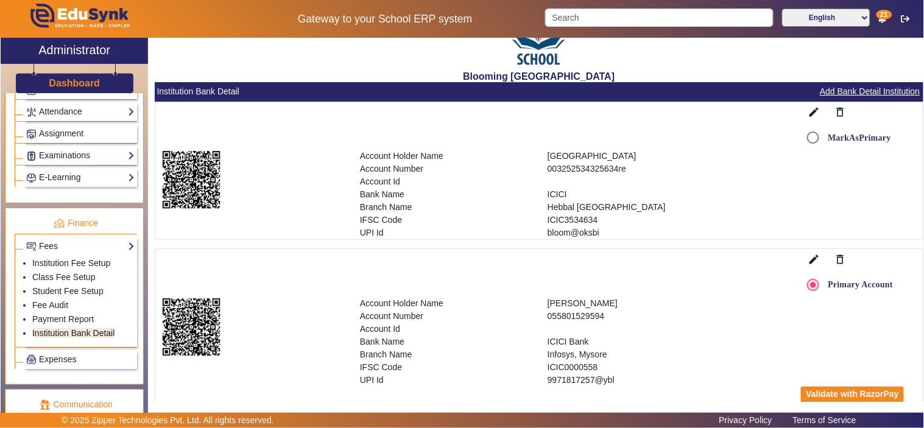
scroll to position [54, 0]
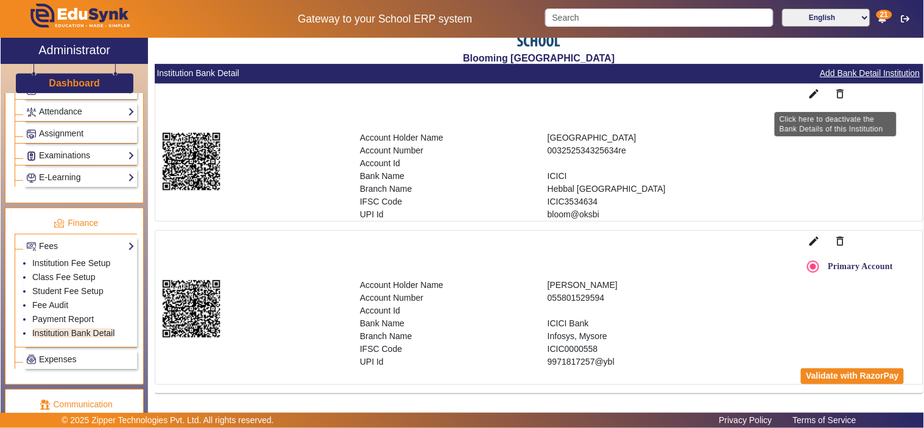
click at [835, 90] on mat-icon "delete_outline" at bounding box center [841, 94] width 12 height 12
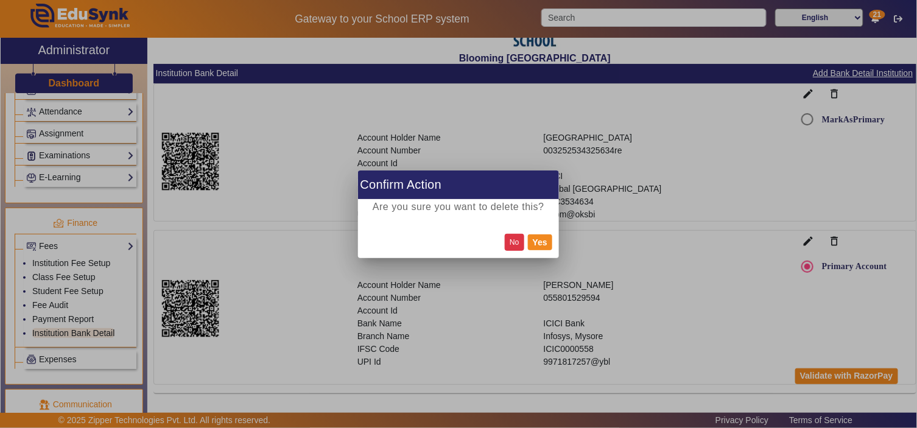
click at [509, 242] on button "No" at bounding box center [514, 242] width 19 height 16
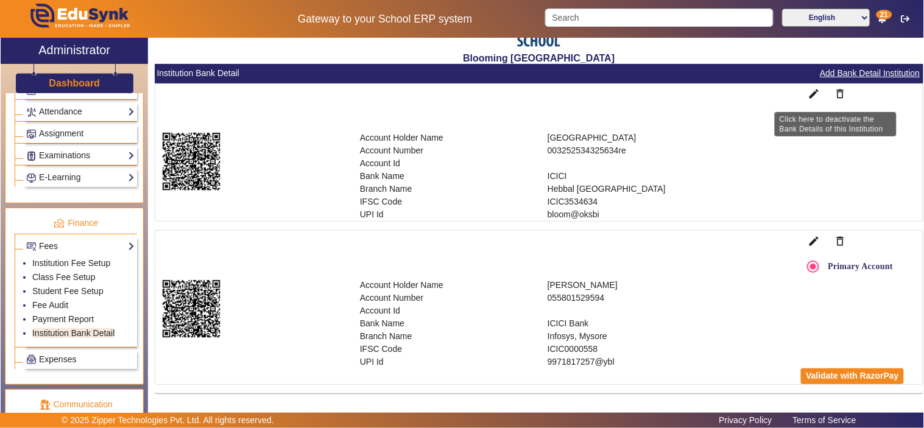
click at [835, 94] on mat-icon "delete_outline" at bounding box center [841, 94] width 12 height 12
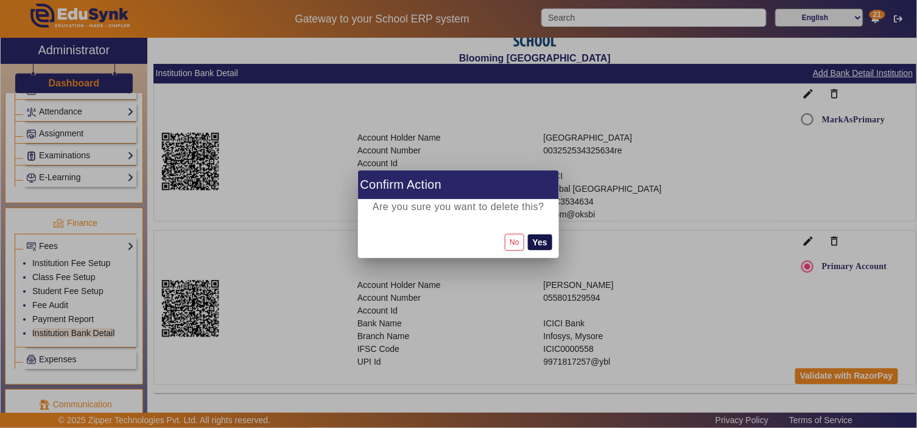
click at [539, 244] on button "Yes" at bounding box center [540, 243] width 24 height 16
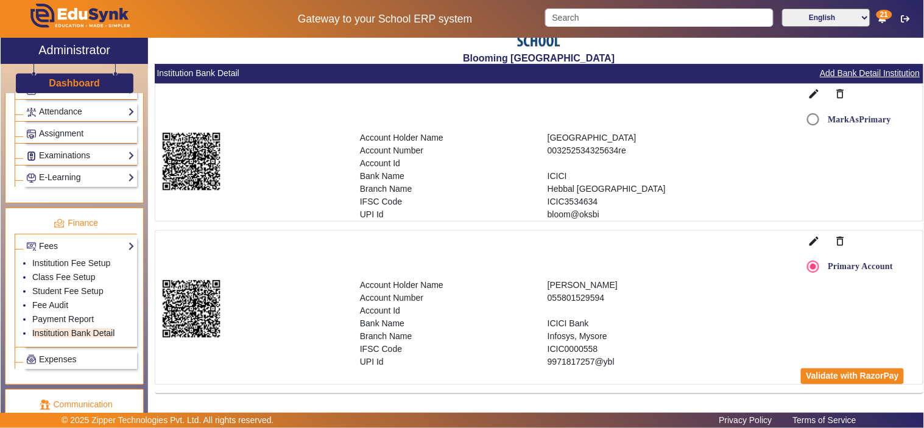
scroll to position [0, 0]
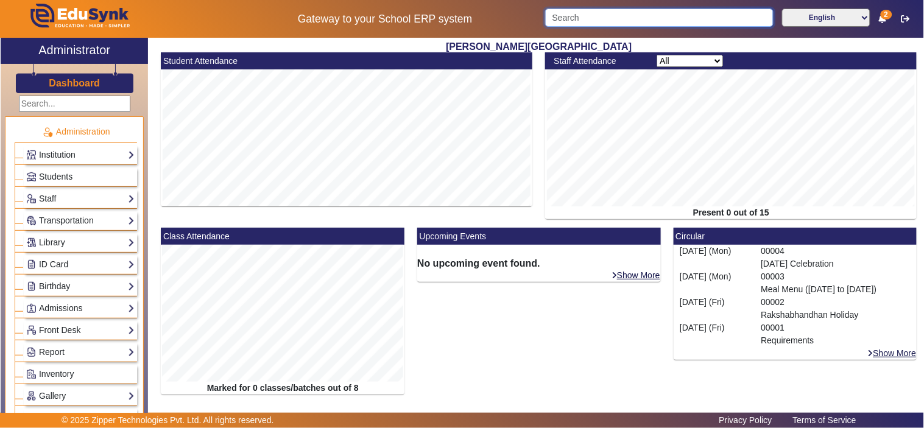
click at [634, 16] on input "Search" at bounding box center [659, 18] width 228 height 18
paste input "8800827866"
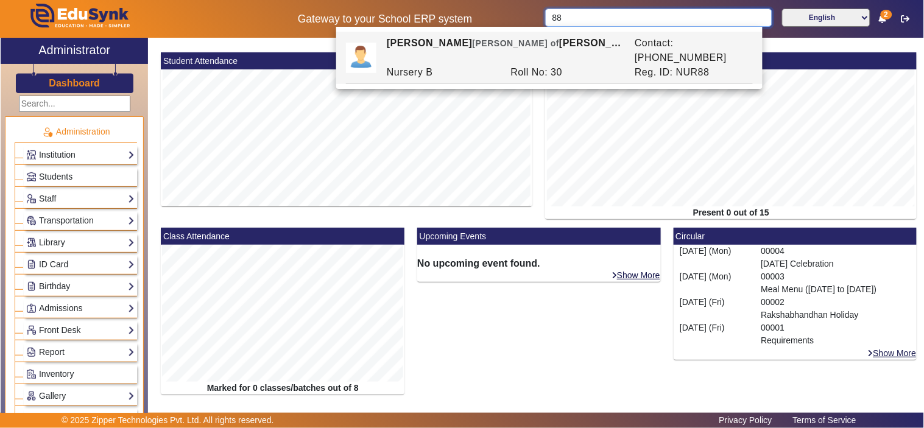
type input "8"
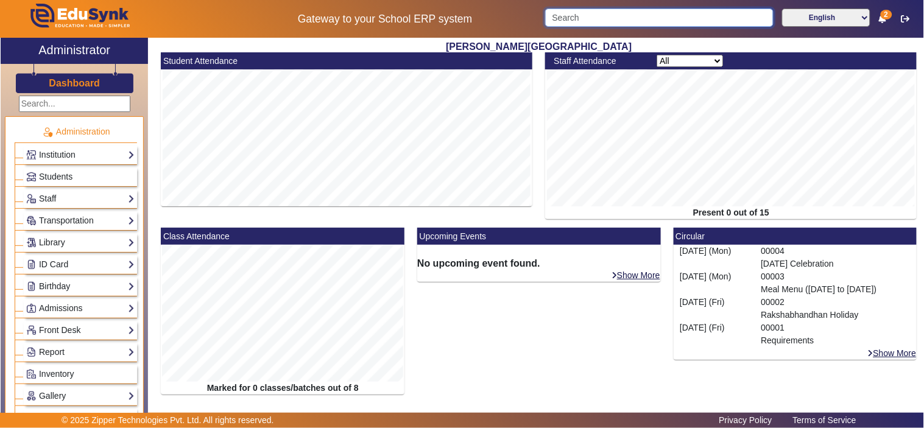
click at [576, 23] on input "Search" at bounding box center [659, 18] width 228 height 18
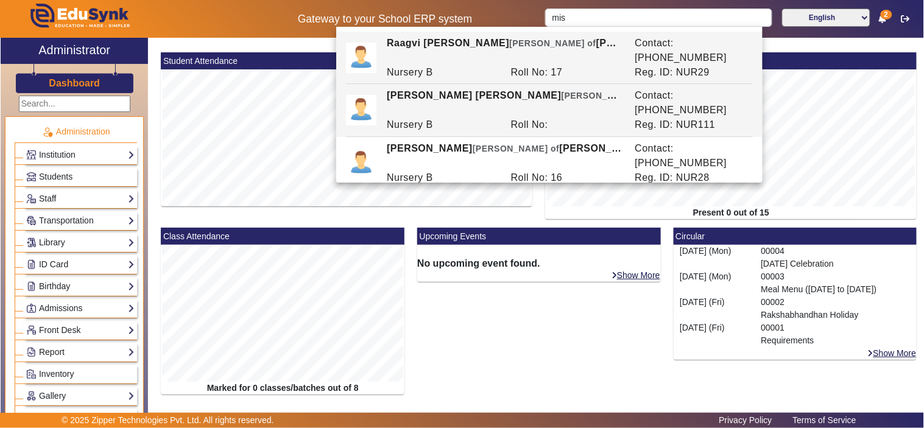
click at [514, 118] on div "Roll No:" at bounding box center [566, 125] width 124 height 15
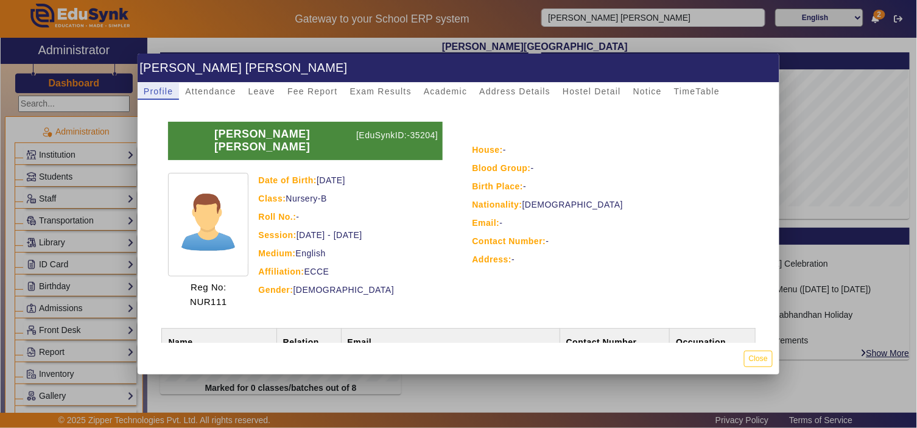
click at [632, 16] on div at bounding box center [458, 214] width 917 height 428
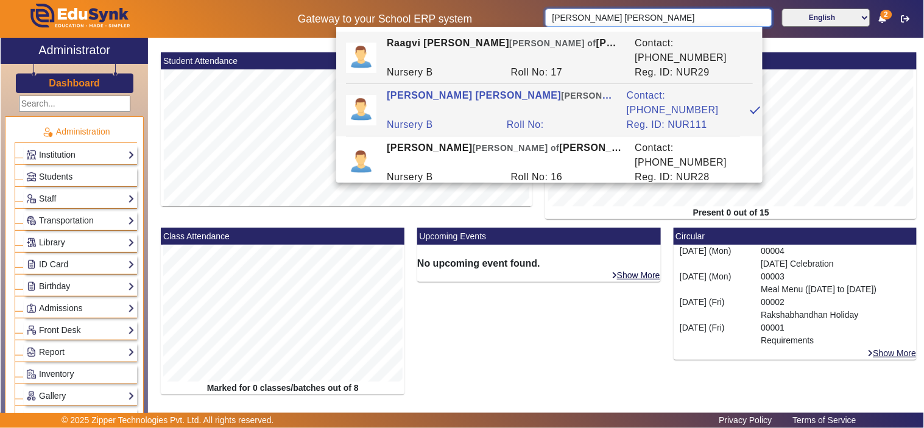
click at [637, 16] on input "[PERSON_NAME] [PERSON_NAME]" at bounding box center [658, 18] width 227 height 18
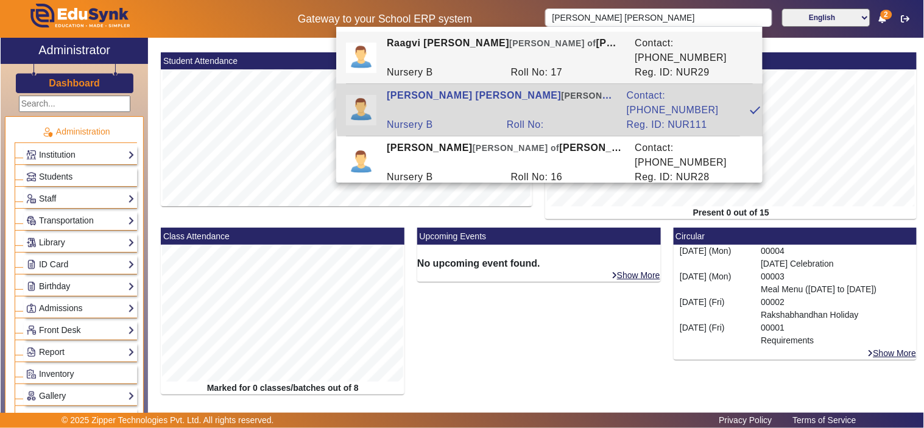
click at [592, 89] on div "[PERSON_NAME] [PERSON_NAME] [PERSON_NAME] of [PERSON_NAME]" at bounding box center [501, 102] width 240 height 29
type input "[PERSON_NAME] [PERSON_NAME]"
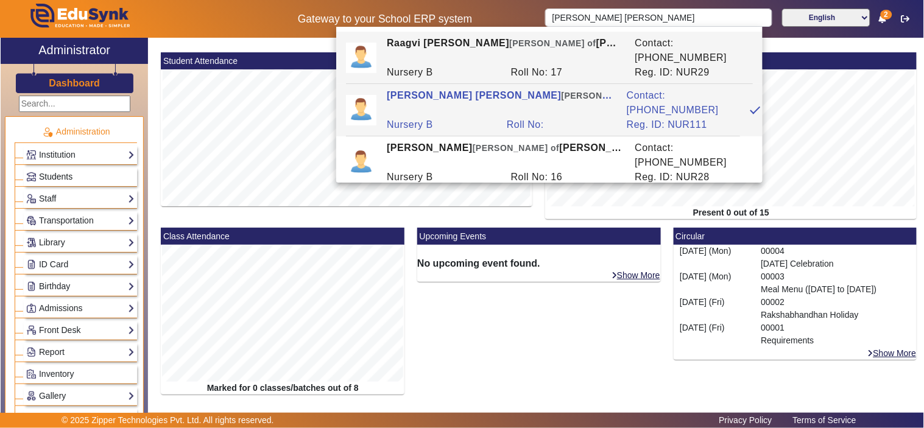
click at [62, 175] on span "Students" at bounding box center [56, 177] width 34 height 10
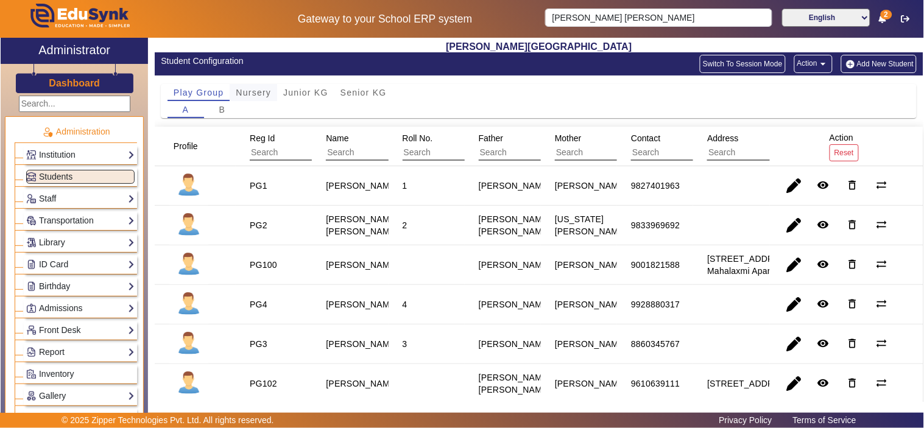
click at [257, 91] on span "Nursery" at bounding box center [253, 92] width 35 height 9
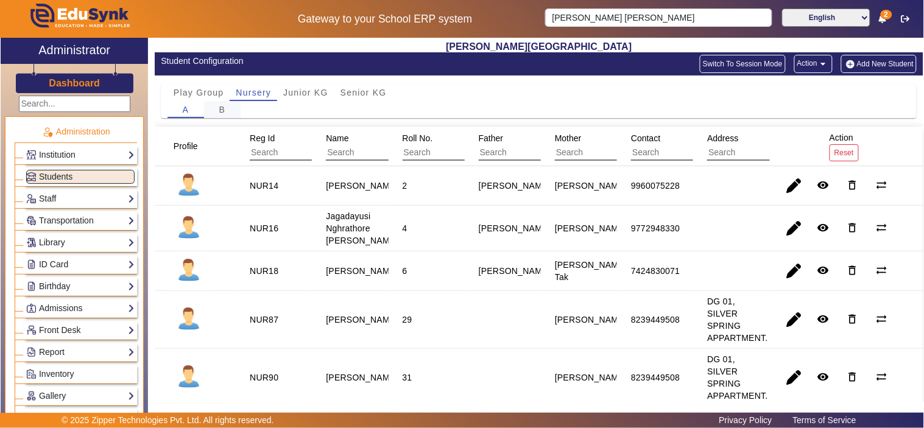
click at [222, 106] on span "B" at bounding box center [222, 109] width 7 height 9
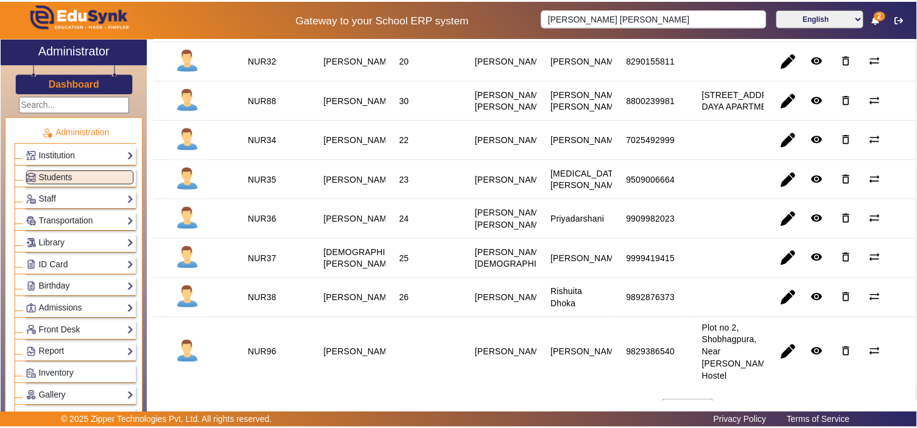
scroll to position [451, 0]
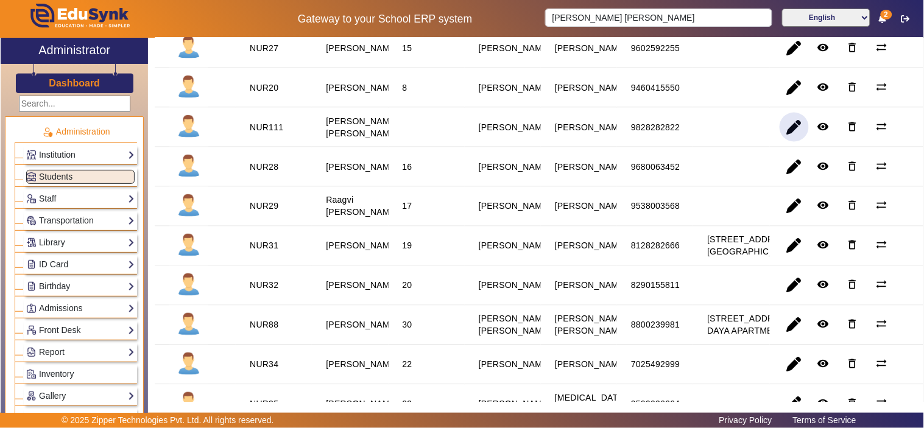
click at [793, 142] on span "button" at bounding box center [794, 127] width 29 height 29
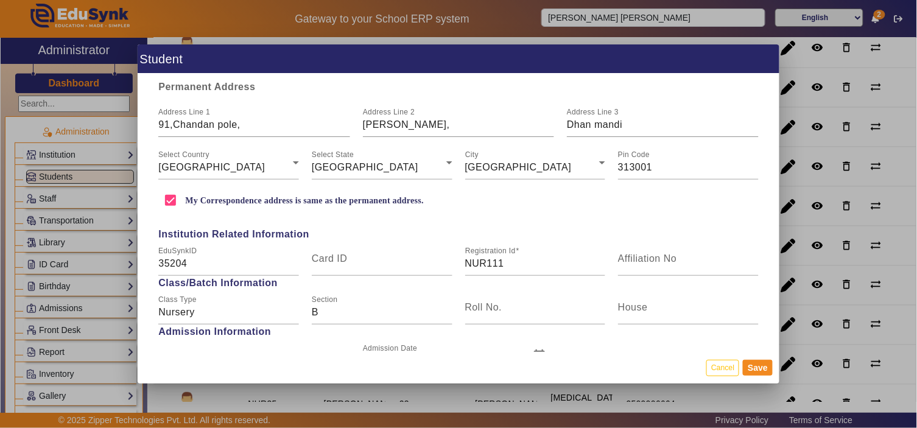
scroll to position [338, 0]
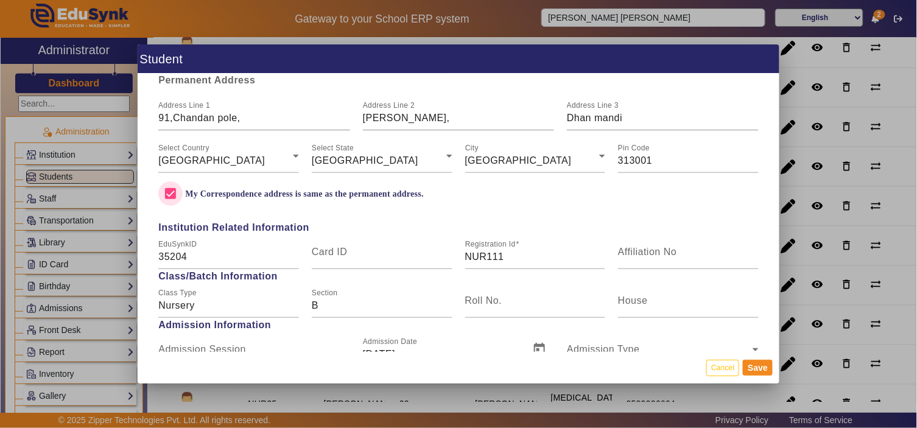
click at [164, 187] on input "My Correspondence address is same as the permanent address." at bounding box center [170, 194] width 24 height 24
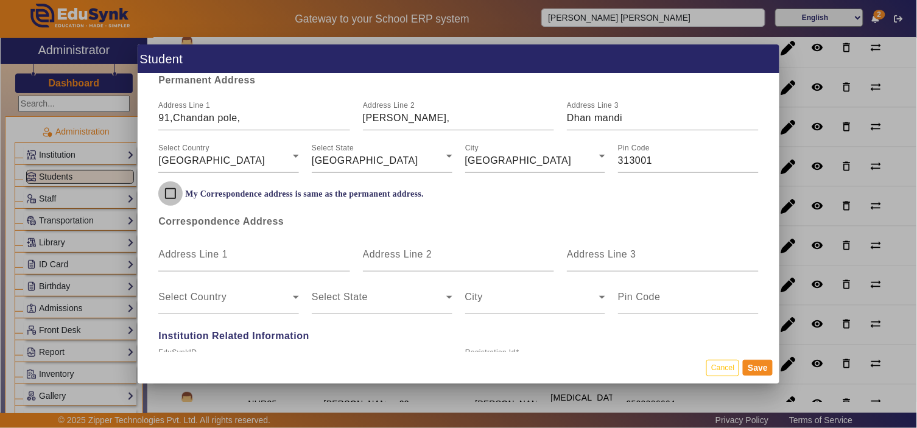
click at [166, 188] on input "My Correspondence address is same as the permanent address." at bounding box center [170, 194] width 24 height 24
checkbox input "true"
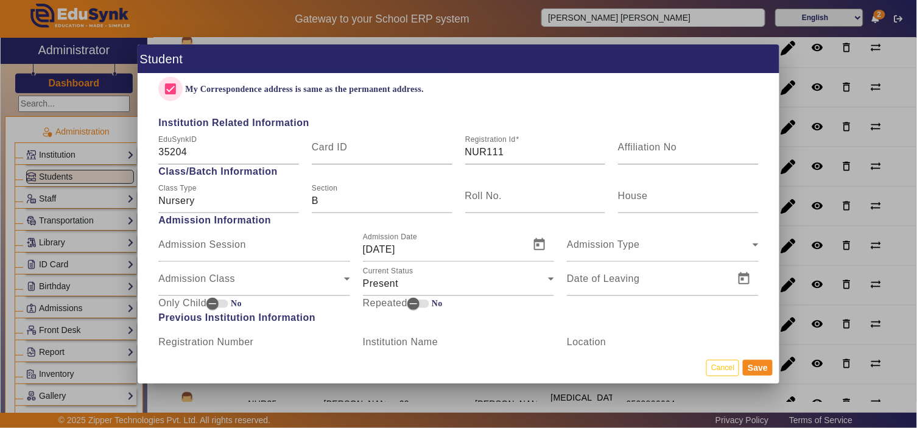
scroll to position [563, 0]
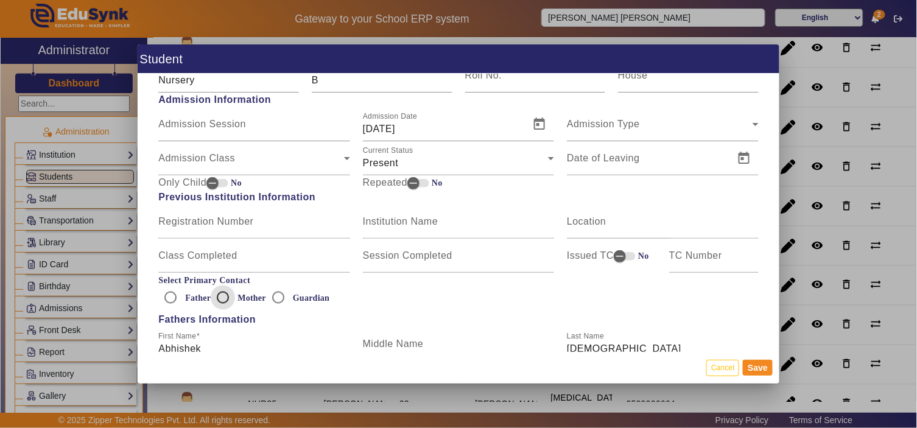
click at [222, 295] on input "Mother" at bounding box center [223, 298] width 24 height 24
radio input "true"
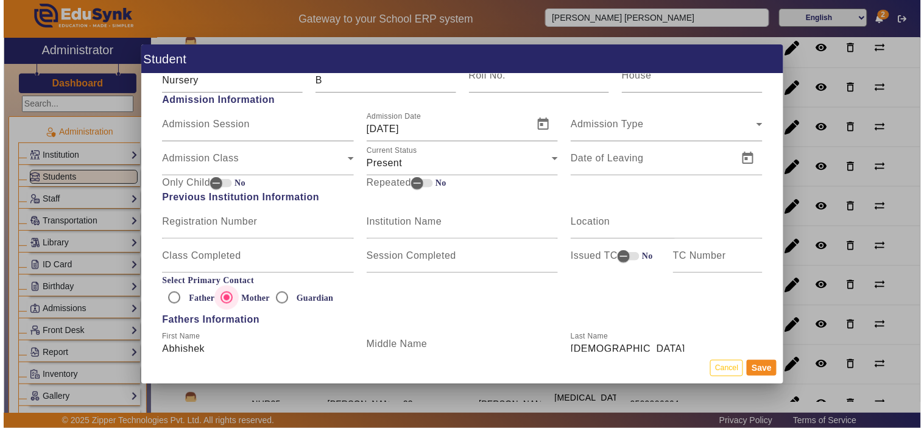
scroll to position [789, 0]
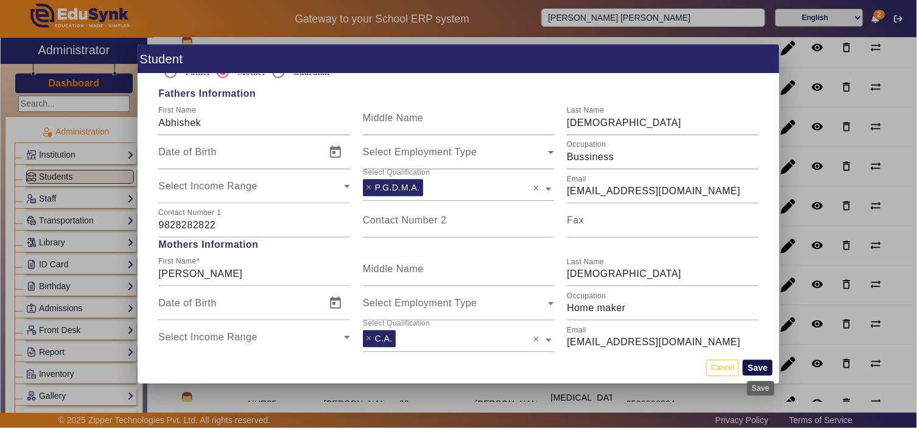
click at [768, 367] on button "Save" at bounding box center [758, 368] width 30 height 16
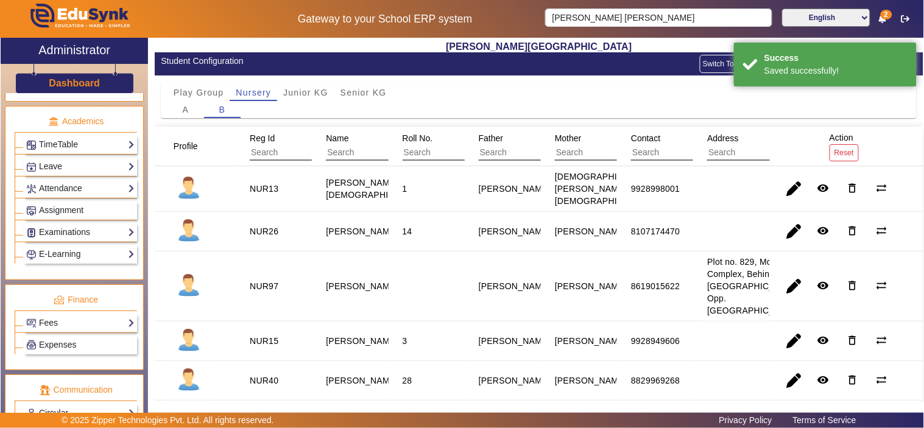
scroll to position [563, 0]
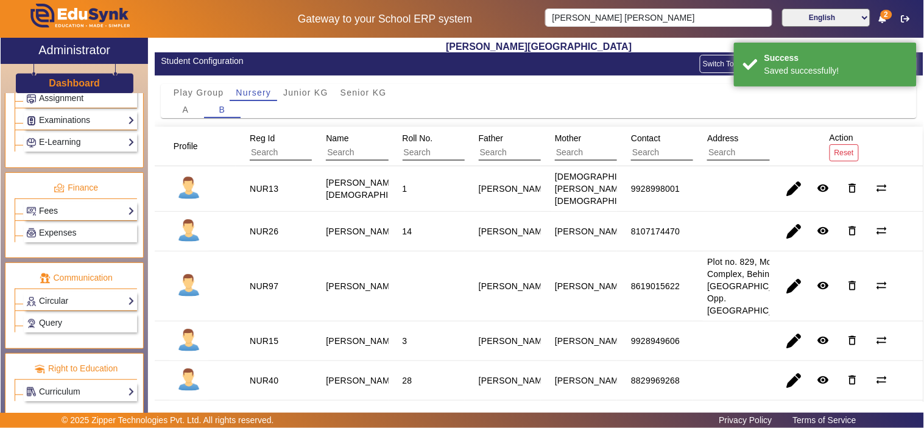
click at [51, 211] on link "Fees" at bounding box center [80, 211] width 108 height 14
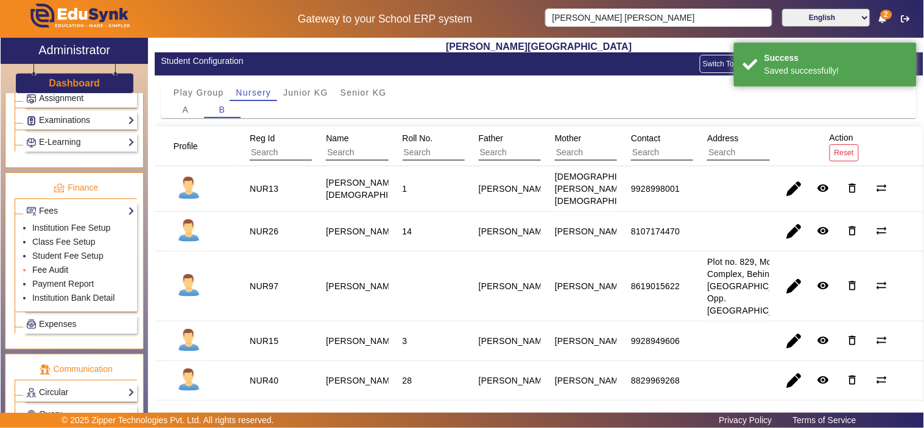
click at [50, 272] on link "Fee Audit" at bounding box center [50, 270] width 36 height 10
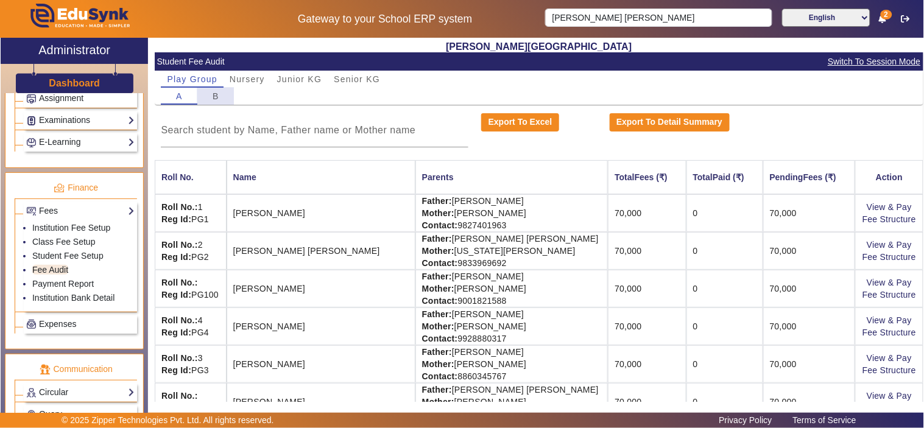
click at [221, 93] on div "B" at bounding box center [215, 96] width 37 height 17
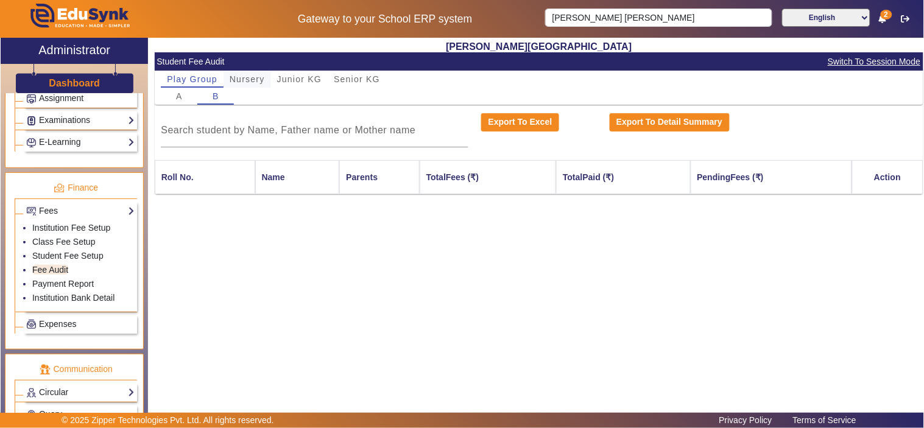
click at [257, 75] on span "Nursery" at bounding box center [247, 79] width 35 height 9
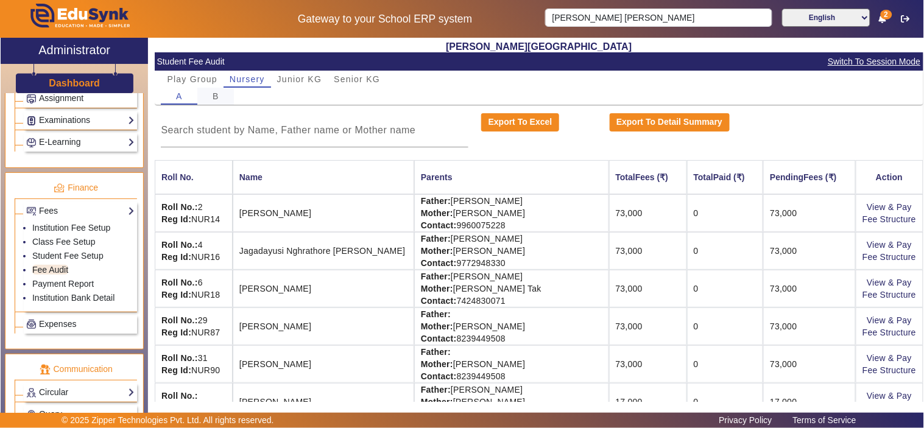
click at [229, 92] on div "B" at bounding box center [215, 96] width 37 height 17
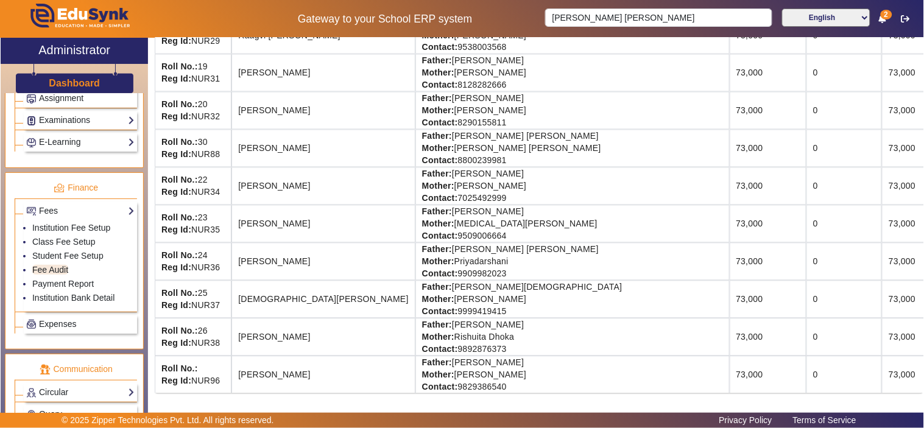
scroll to position [32, 0]
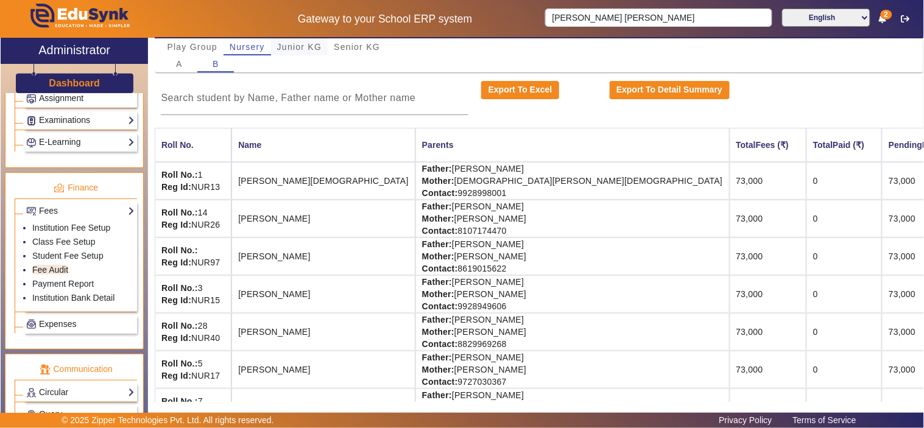
click at [305, 47] on span "Junior KG" at bounding box center [299, 47] width 45 height 9
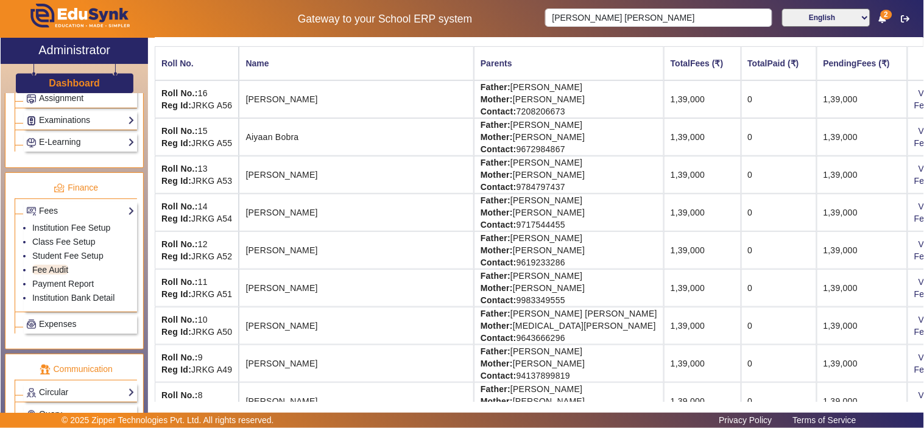
scroll to position [0, 0]
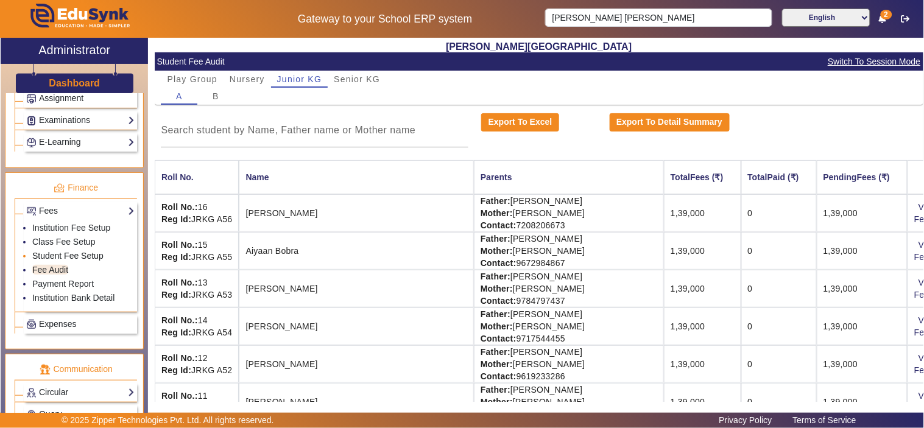
click at [86, 259] on link "Student Fee Setup" at bounding box center [67, 256] width 71 height 10
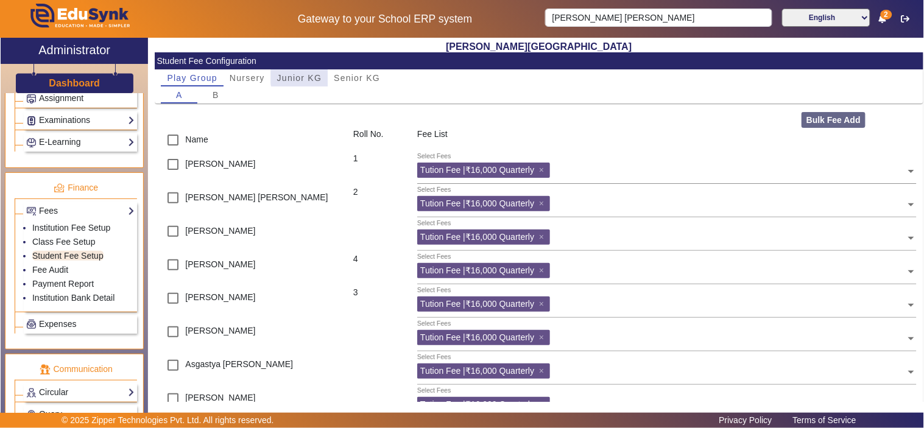
click at [318, 74] on span "Junior KG" at bounding box center [299, 78] width 45 height 9
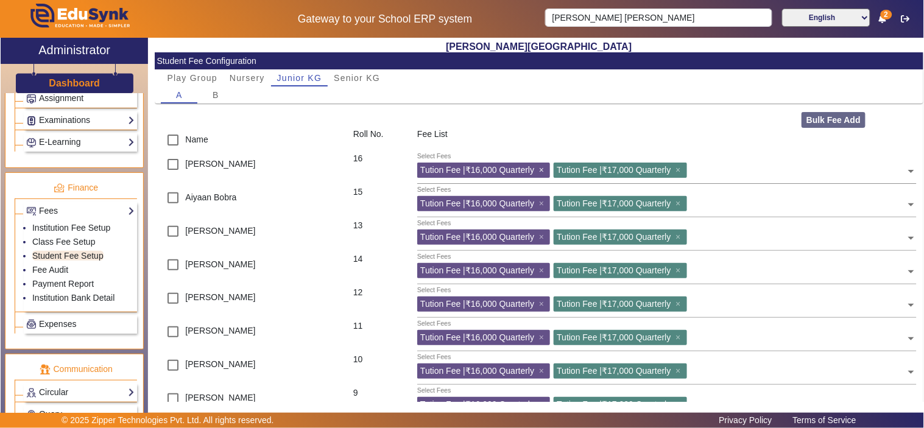
click at [542, 169] on span "×" at bounding box center [543, 170] width 8 height 10
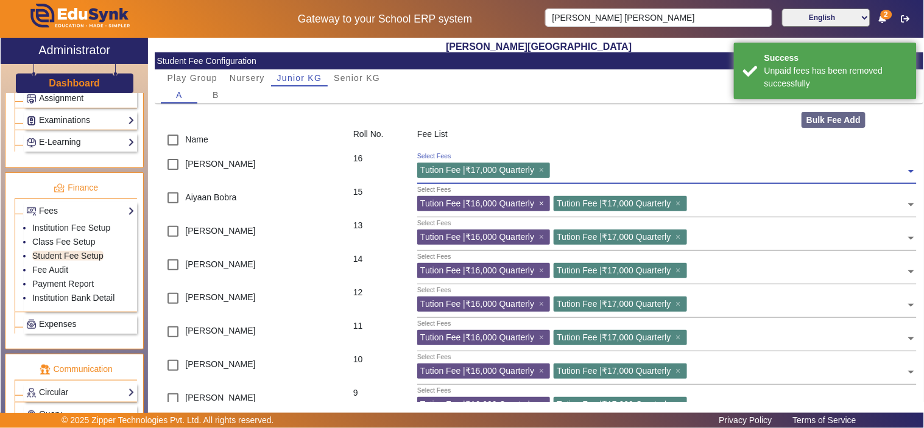
click at [542, 201] on span "×" at bounding box center [543, 204] width 8 height 10
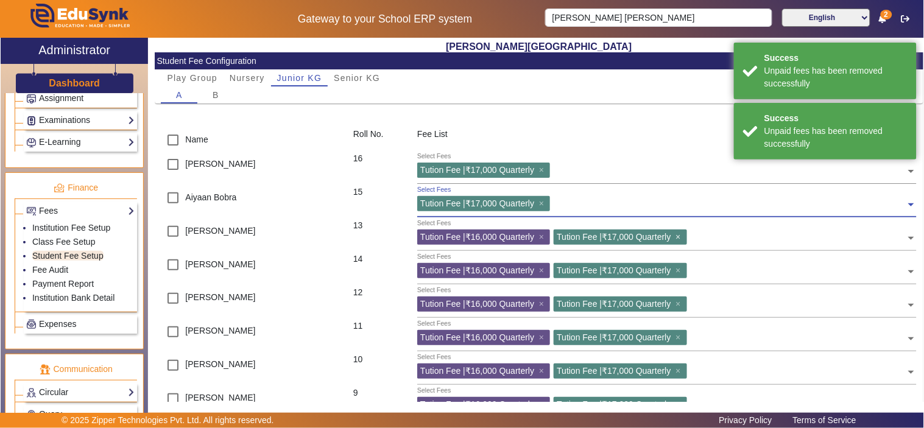
drag, startPoint x: 545, startPoint y: 232, endPoint x: 545, endPoint y: 241, distance: 8.6
click at [545, 233] on span "×" at bounding box center [543, 237] width 8 height 10
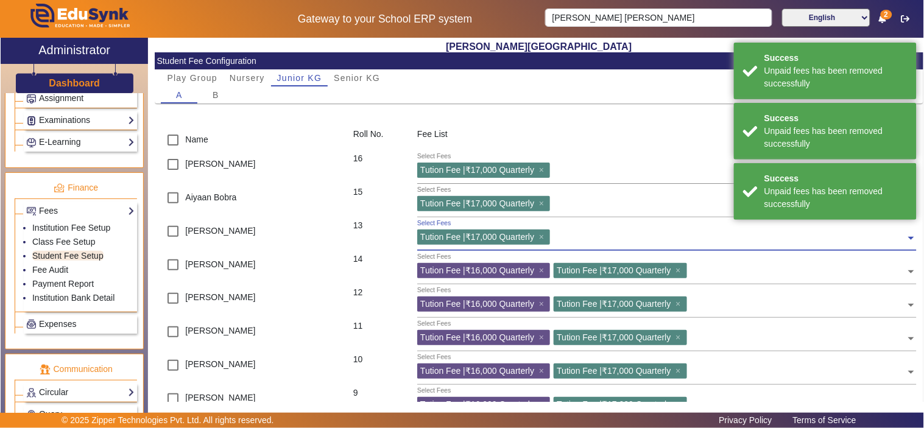
click at [543, 279] on div "Select Fees Tution Fee | ₹16,000 Quarterly × Tution Fee | ₹17,000 Quarterly ×" at bounding box center [661, 268] width 489 height 27
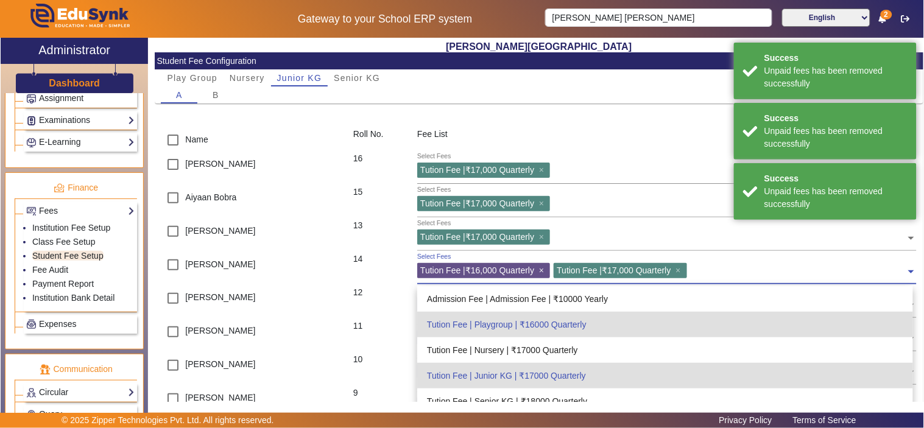
click at [542, 270] on span "×" at bounding box center [543, 271] width 8 height 10
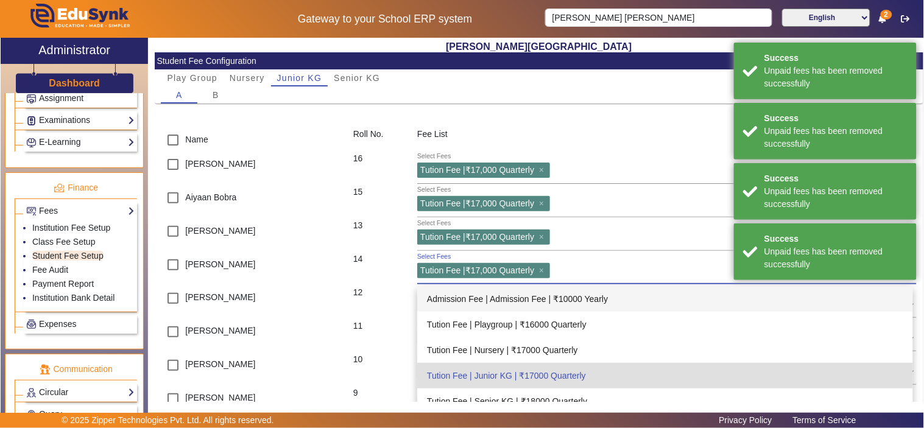
click at [269, 288] on div "Bhavanya Suhalka" at bounding box center [251, 303] width 192 height 34
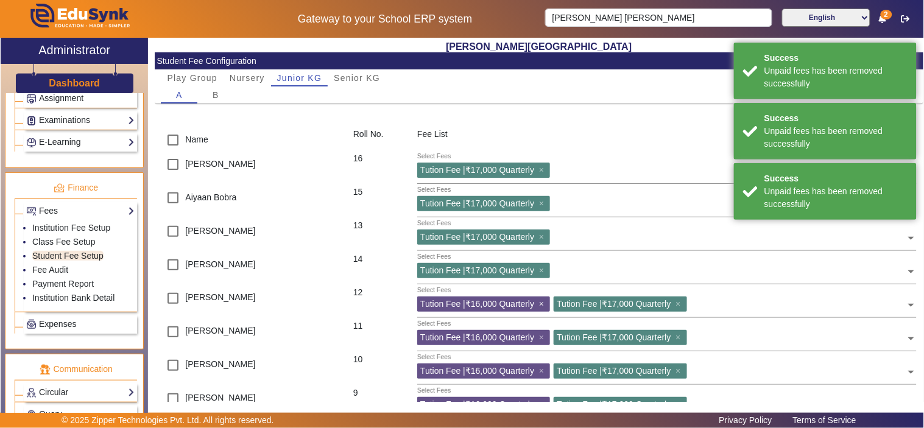
click at [545, 300] on span "×" at bounding box center [543, 304] width 8 height 10
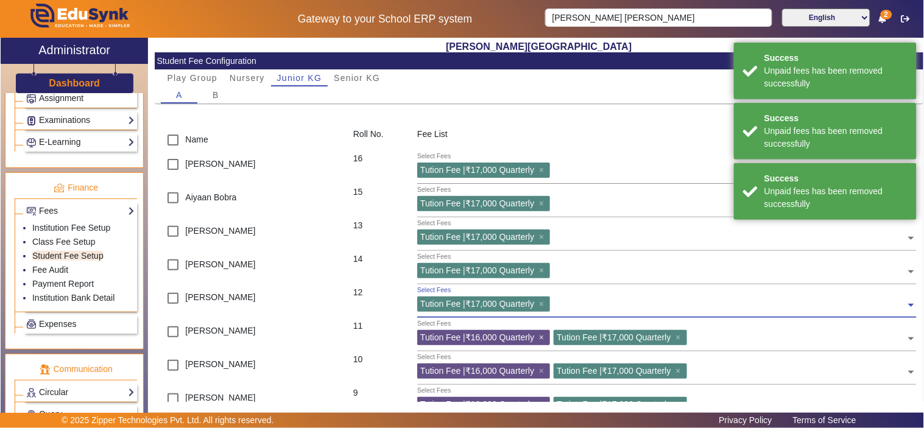
click at [545, 337] on span "×" at bounding box center [543, 338] width 8 height 10
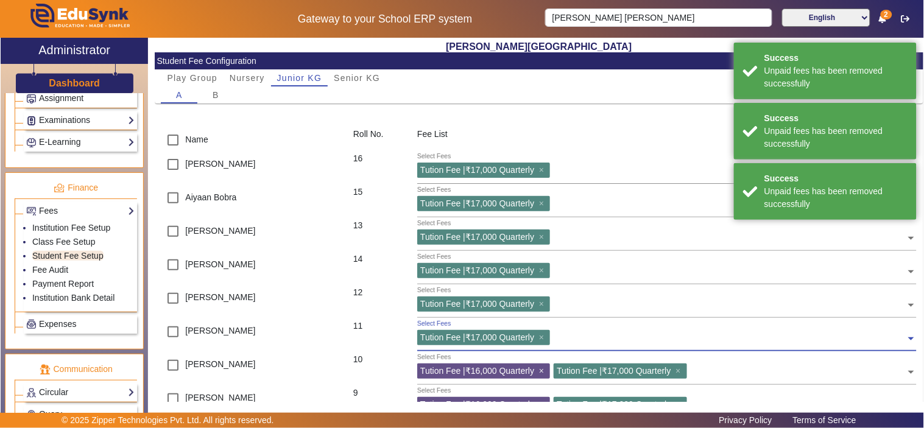
click at [541, 372] on span "×" at bounding box center [543, 371] width 8 height 10
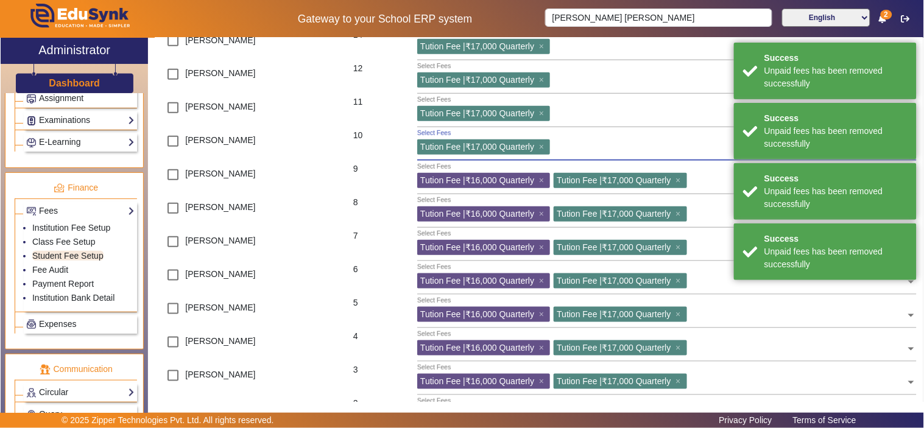
scroll to position [225, 0]
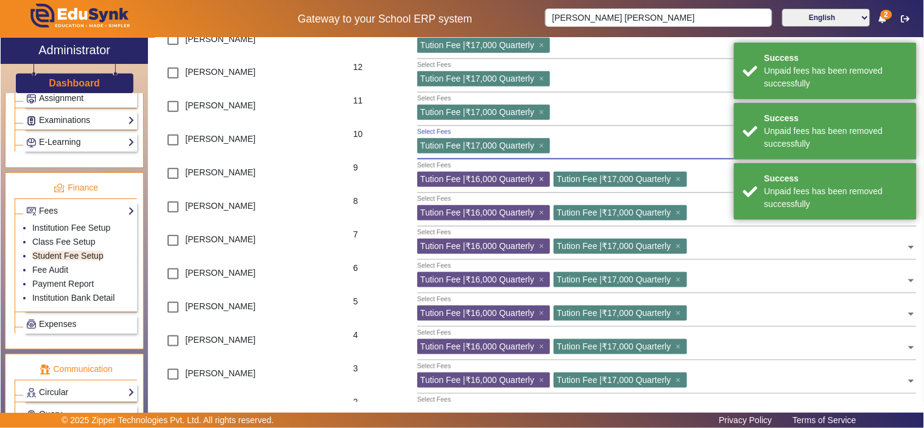
click at [546, 178] on span "×" at bounding box center [543, 179] width 8 height 10
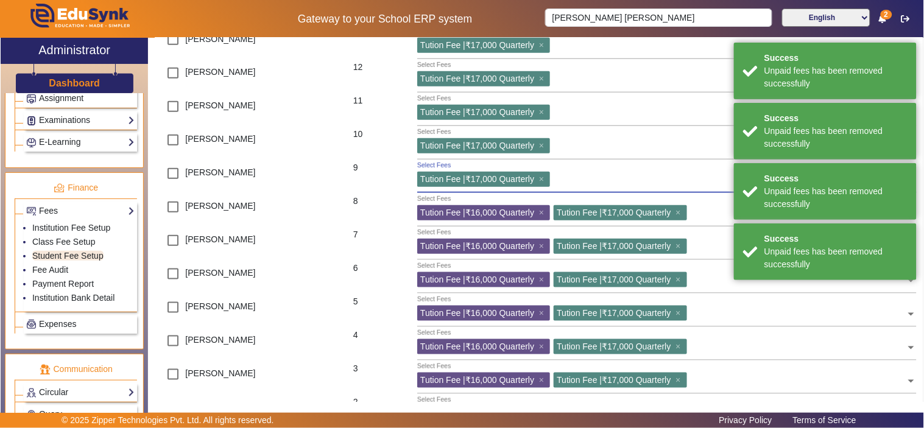
drag, startPoint x: 543, startPoint y: 215, endPoint x: 543, endPoint y: 239, distance: 23.8
click at [543, 216] on span "×" at bounding box center [543, 213] width 8 height 10
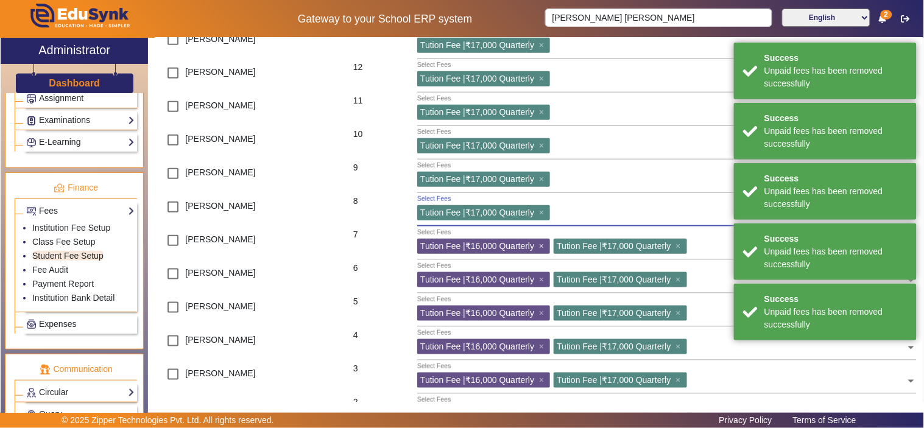
click at [543, 247] on span "×" at bounding box center [543, 246] width 8 height 10
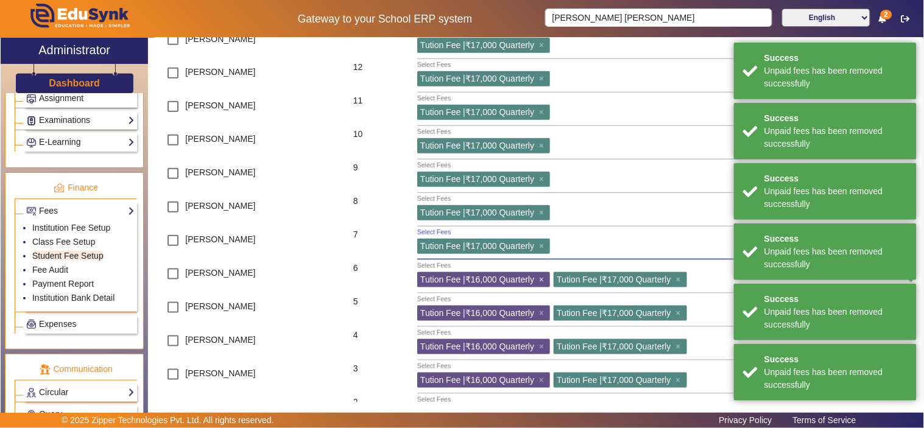
click at [543, 278] on span "×" at bounding box center [543, 280] width 8 height 10
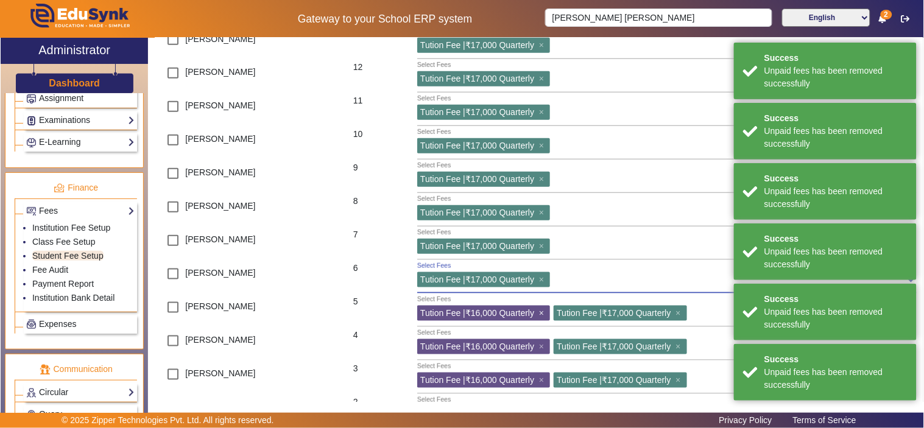
click at [541, 314] on span "×" at bounding box center [543, 313] width 8 height 10
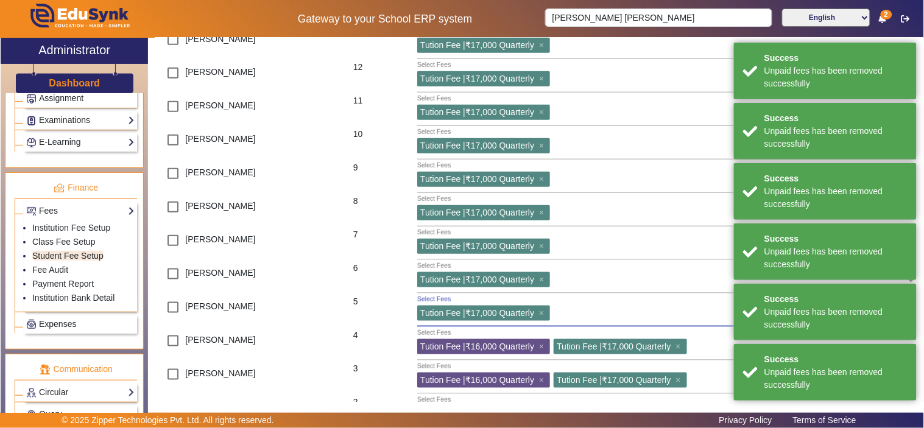
drag, startPoint x: 542, startPoint y: 343, endPoint x: 543, endPoint y: 369, distance: 26.2
click at [542, 345] on span "×" at bounding box center [543, 347] width 8 height 10
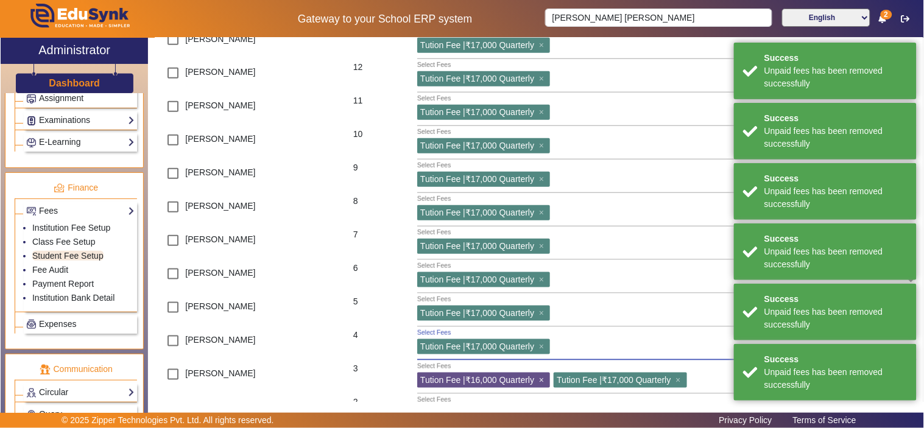
click at [546, 376] on span "×" at bounding box center [543, 380] width 8 height 10
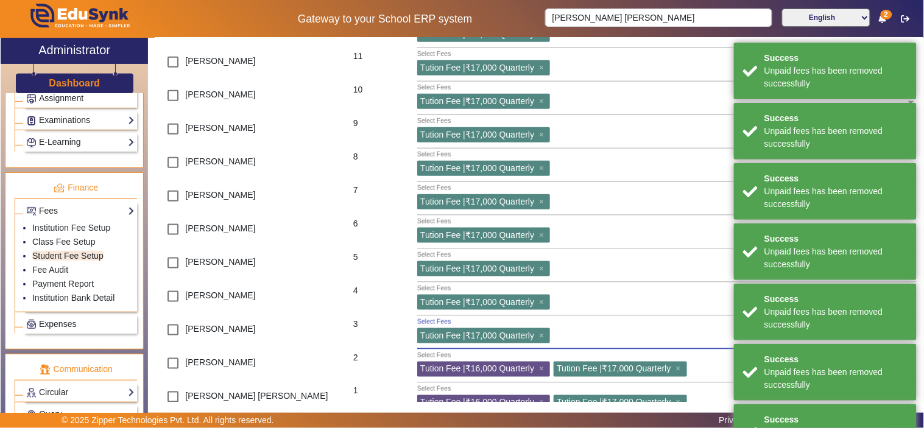
scroll to position [295, 0]
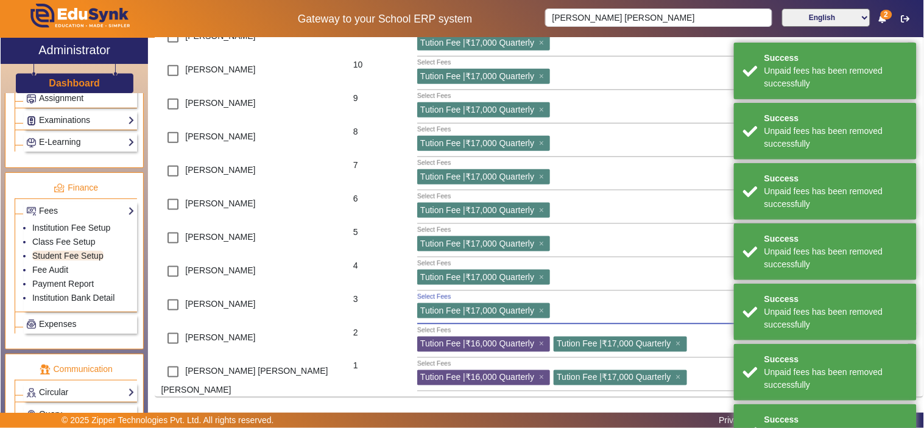
drag, startPoint x: 544, startPoint y: 344, endPoint x: 544, endPoint y: 358, distance: 13.4
click at [544, 350] on div "Tution Fee | ₹16,000 Quarterly ×" at bounding box center [483, 344] width 133 height 15
click at [543, 376] on span "×" at bounding box center [543, 378] width 8 height 10
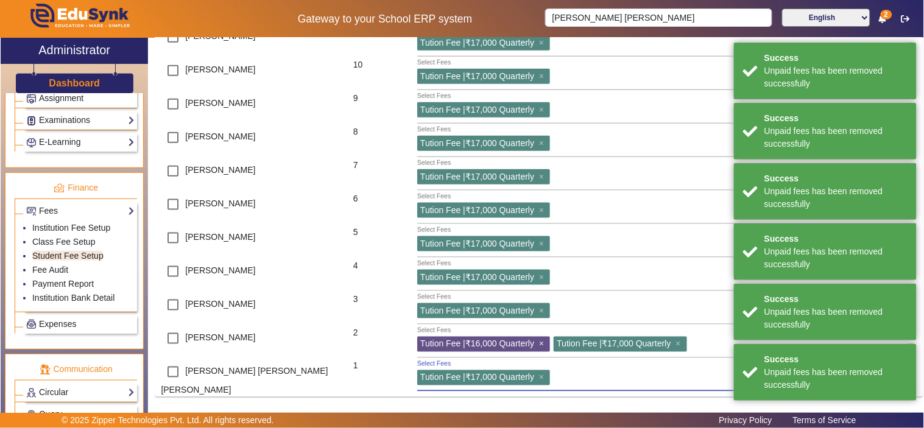
click at [543, 344] on span "×" at bounding box center [543, 344] width 8 height 10
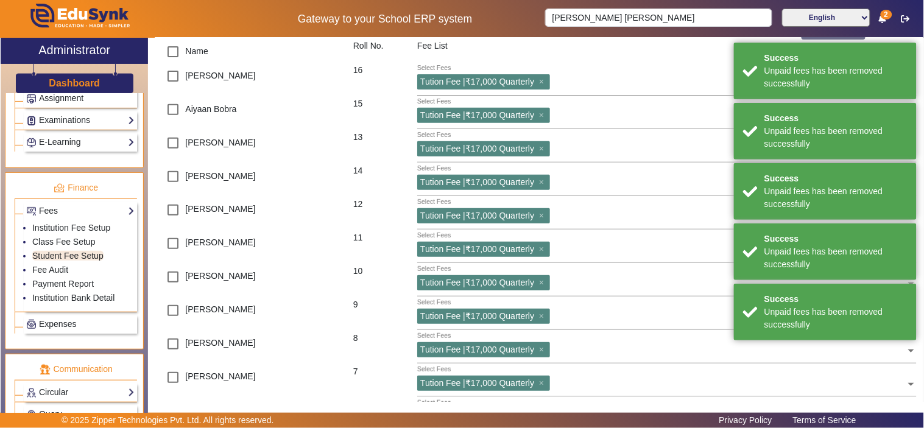
scroll to position [0, 0]
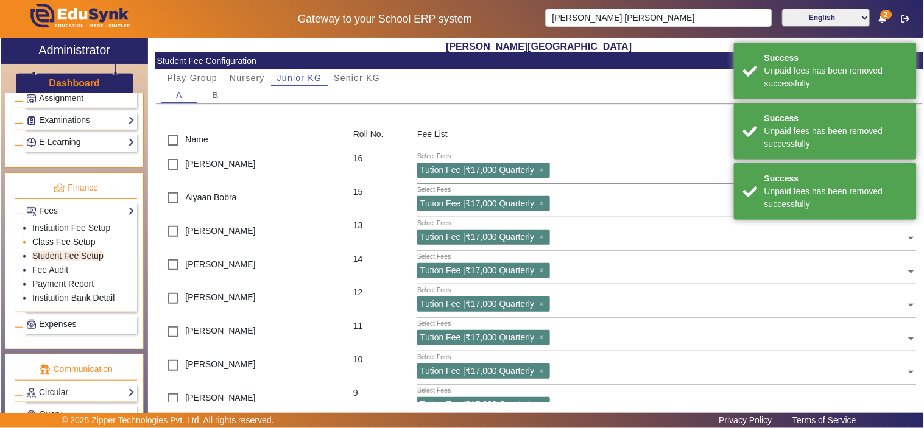
click at [64, 244] on link "Class Fee Setup" at bounding box center [63, 242] width 63 height 10
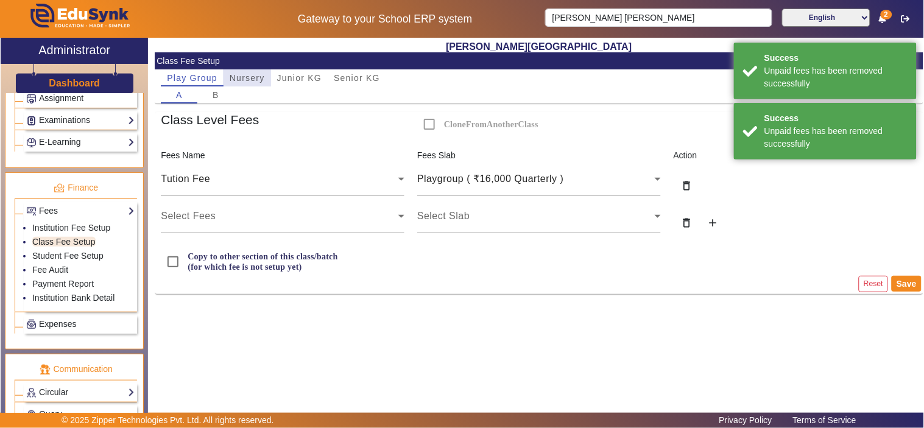
click at [247, 81] on span "Nursery" at bounding box center [247, 78] width 35 height 9
click at [308, 77] on span "Junior KG" at bounding box center [299, 78] width 45 height 9
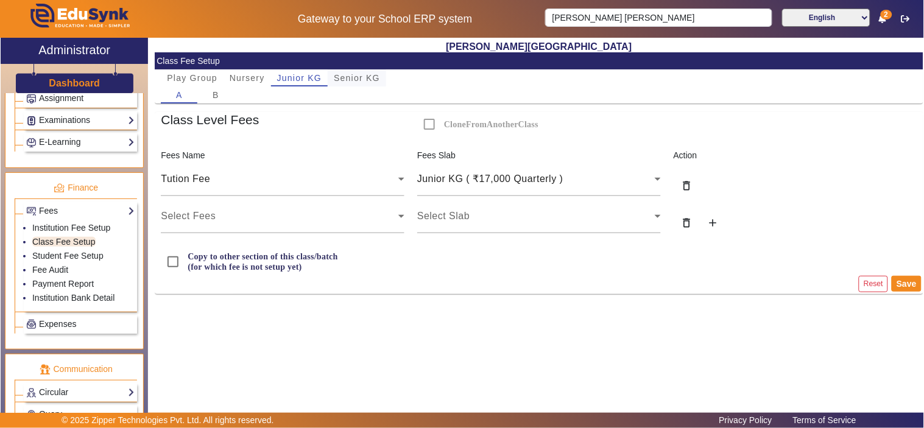
click at [364, 77] on span "Senior KG" at bounding box center [357, 78] width 46 height 9
click at [301, 77] on span "Junior KG" at bounding box center [299, 78] width 45 height 9
click at [210, 97] on div "B" at bounding box center [215, 95] width 37 height 17
click at [69, 260] on link "Student Fee Setup" at bounding box center [67, 256] width 71 height 10
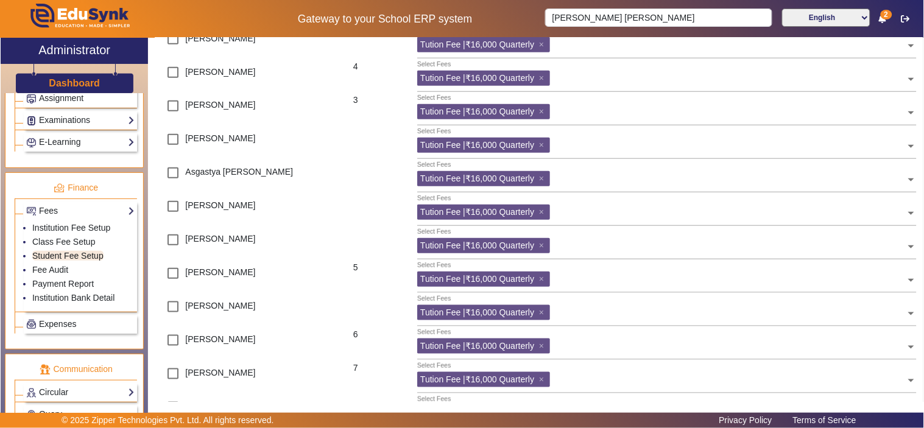
scroll to position [225, 0]
click at [55, 269] on link "Fee Audit" at bounding box center [50, 270] width 36 height 10
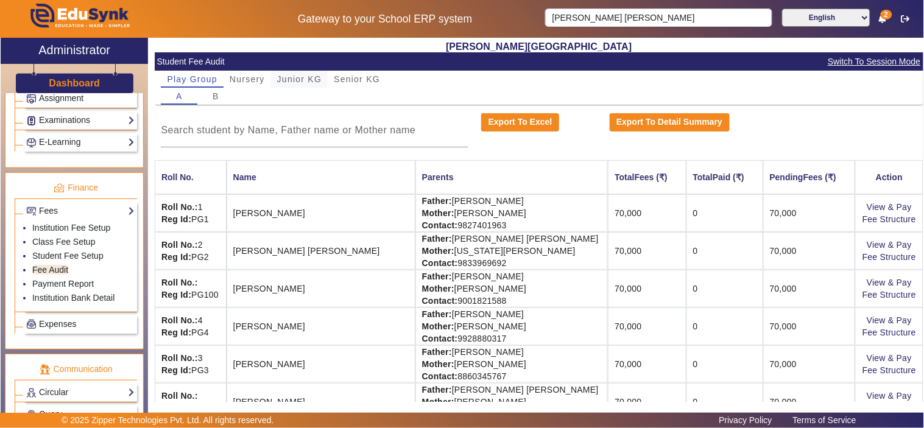
click at [313, 76] on span "Junior KG" at bounding box center [299, 79] width 45 height 9
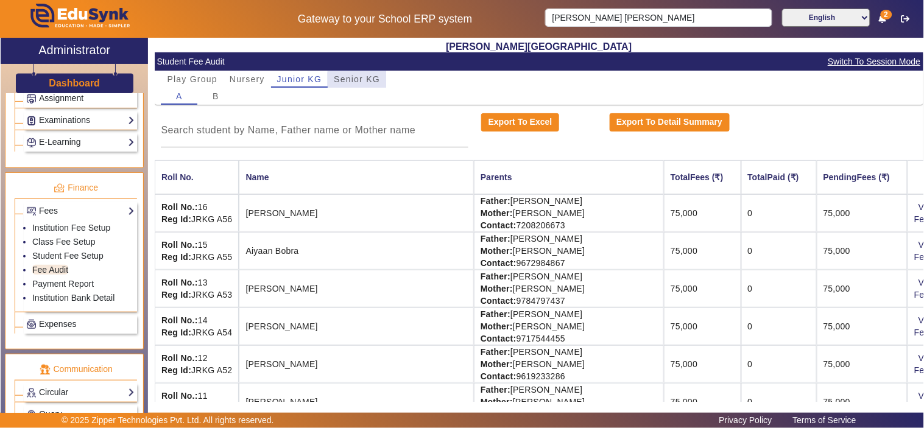
click at [363, 80] on span "Senior KG" at bounding box center [357, 79] width 46 height 9
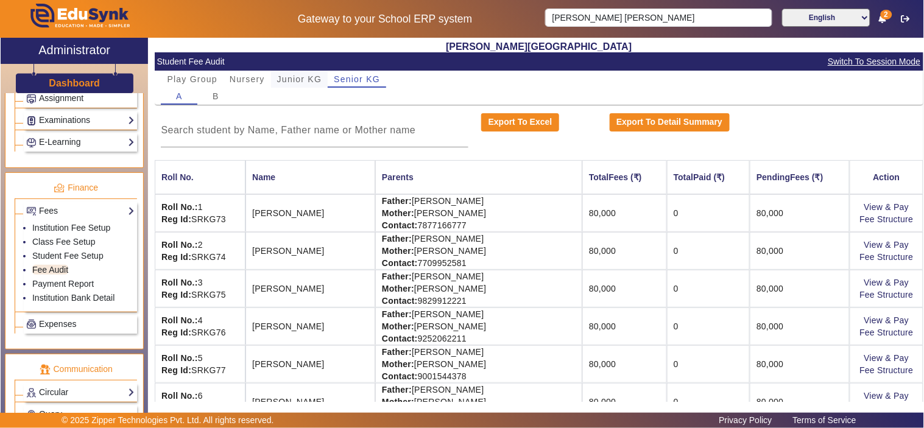
click at [289, 76] on span "Junior KG" at bounding box center [299, 79] width 45 height 9
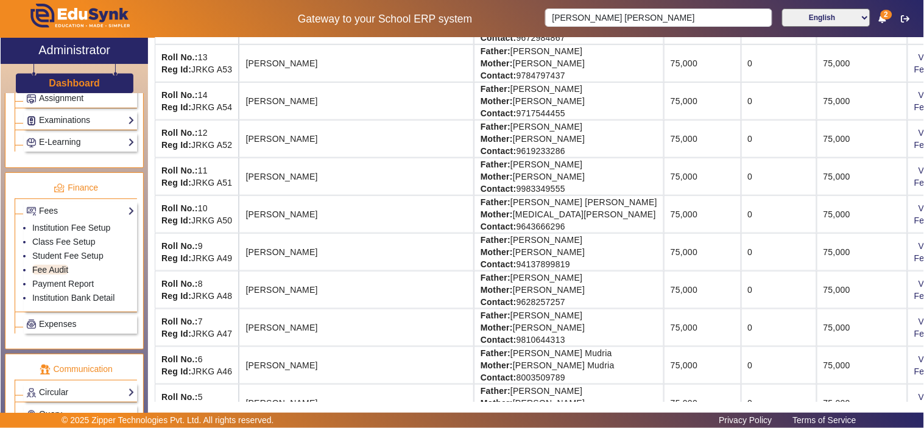
scroll to position [113, 0]
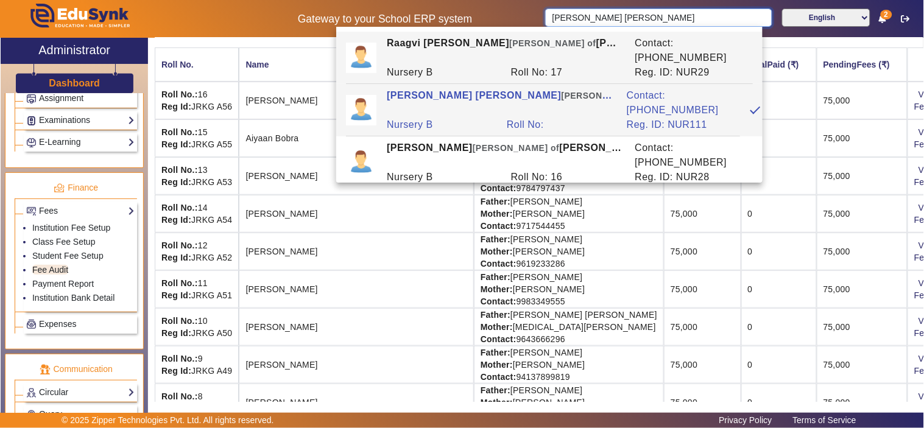
click at [728, 19] on input "Mishita Abhishek Jain" at bounding box center [658, 18] width 227 height 18
click at [715, 22] on input "Mishita Abhishek Jain" at bounding box center [658, 18] width 227 height 18
click at [749, 16] on input "Mishita Abhishek Jain" at bounding box center [658, 18] width 227 height 18
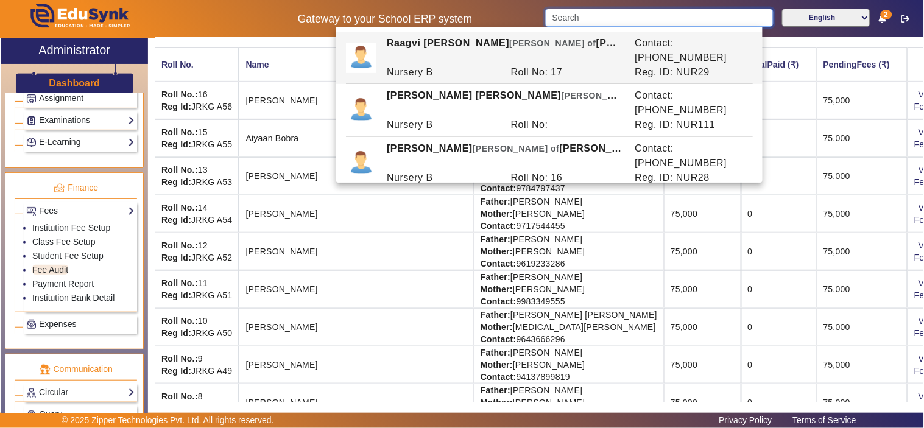
click at [655, 21] on input "Search" at bounding box center [659, 18] width 228 height 18
paste input "7737101066"
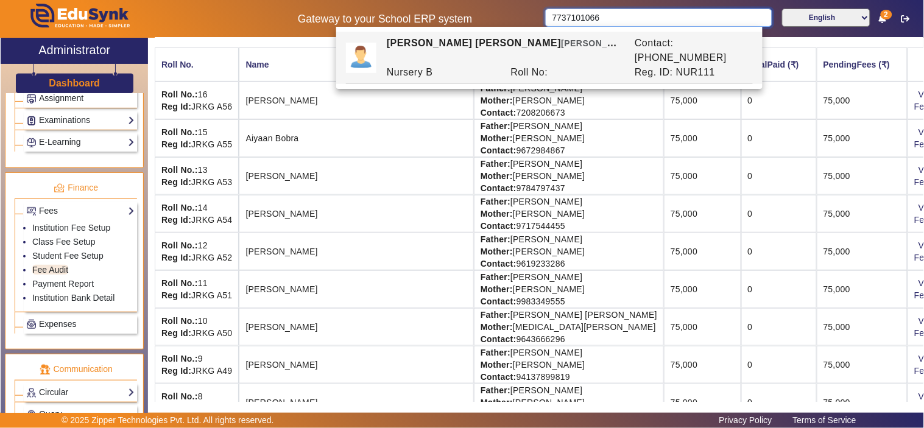
type input "7737101066"
click at [255, 44] on mat-card-content "Play Group Nursery Junior KG Senior KG A B Export To Excel Export To Detail Sum…" at bounding box center [539, 321] width 769 height 727
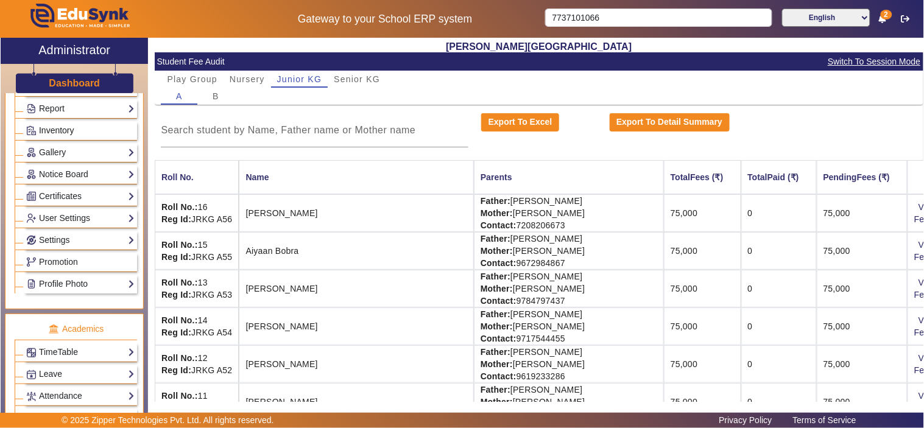
scroll to position [211, 0]
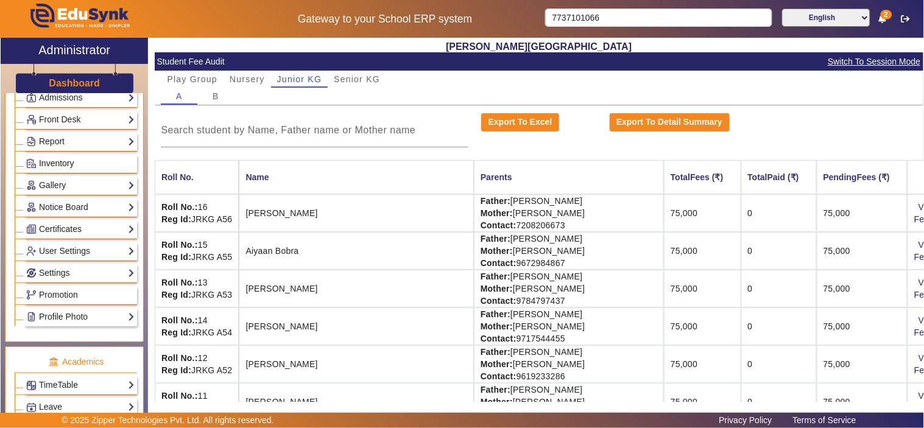
click at [58, 165] on span "Inventory" at bounding box center [56, 163] width 35 height 10
click at [60, 144] on link "Report" at bounding box center [80, 142] width 108 height 14
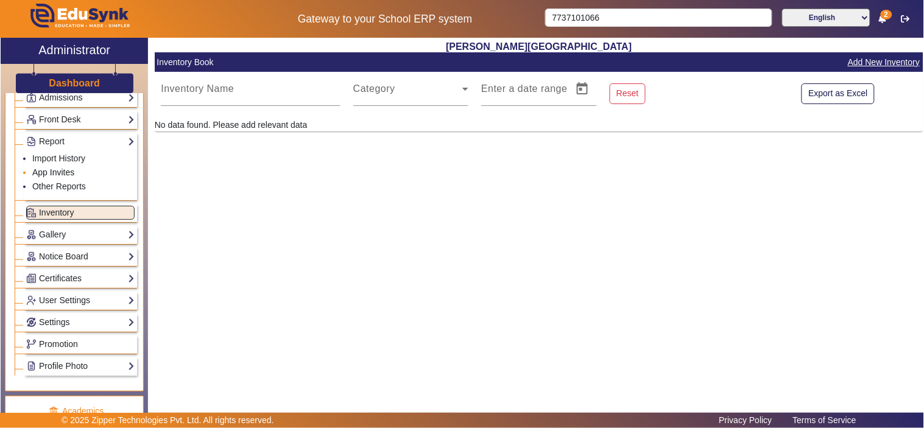
click at [55, 175] on link "App Invites" at bounding box center [53, 173] width 42 height 10
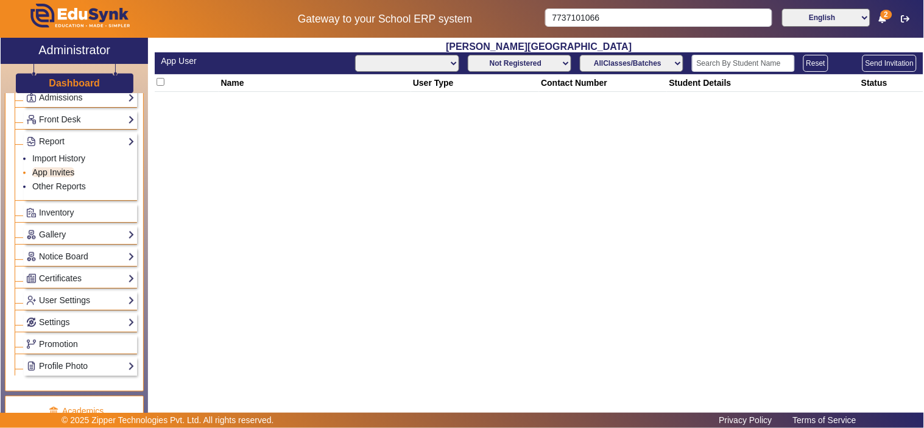
select select "All"
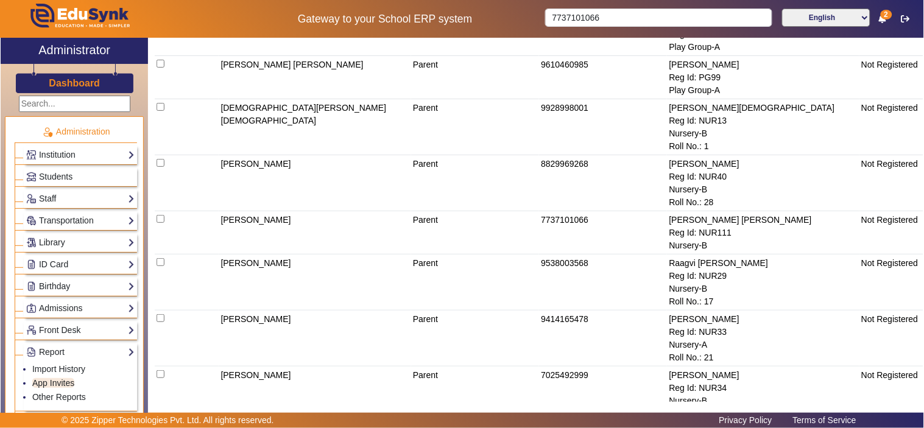
click at [80, 78] on h3 "Dashboard" at bounding box center [74, 83] width 51 height 12
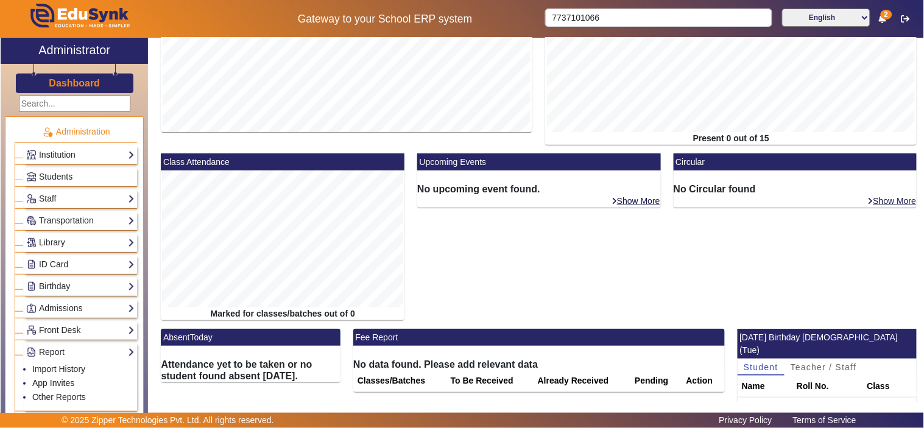
scroll to position [136, 0]
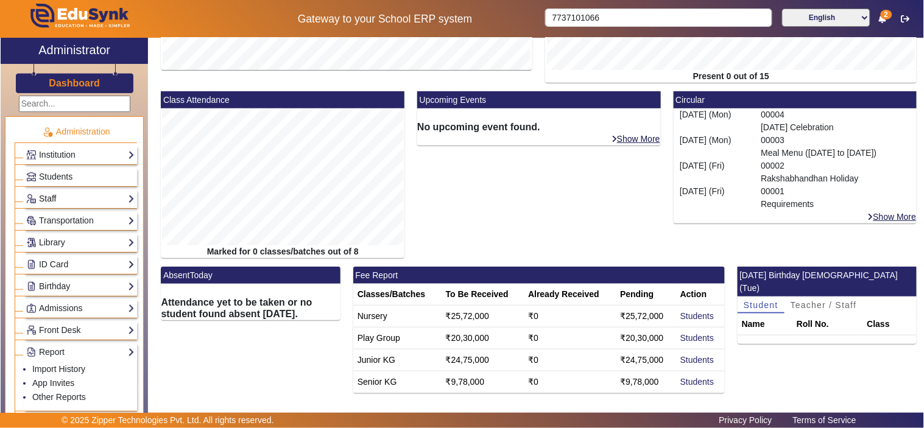
click at [52, 197] on link "Staff" at bounding box center [80, 199] width 108 height 14
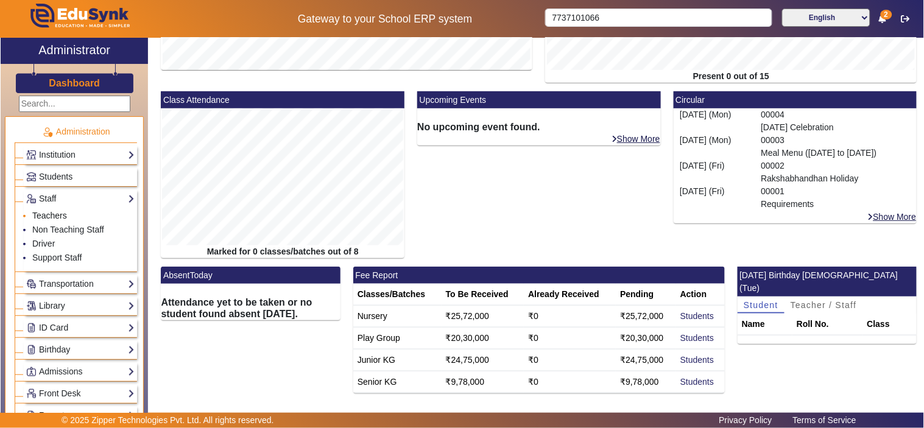
click at [54, 216] on link "Teachers" at bounding box center [49, 216] width 35 height 10
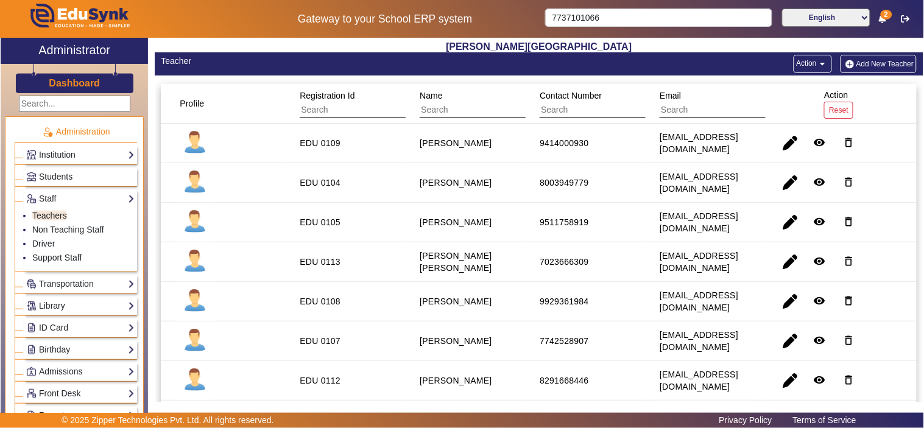
click at [581, 216] on div "9511758919" at bounding box center [564, 222] width 49 height 12
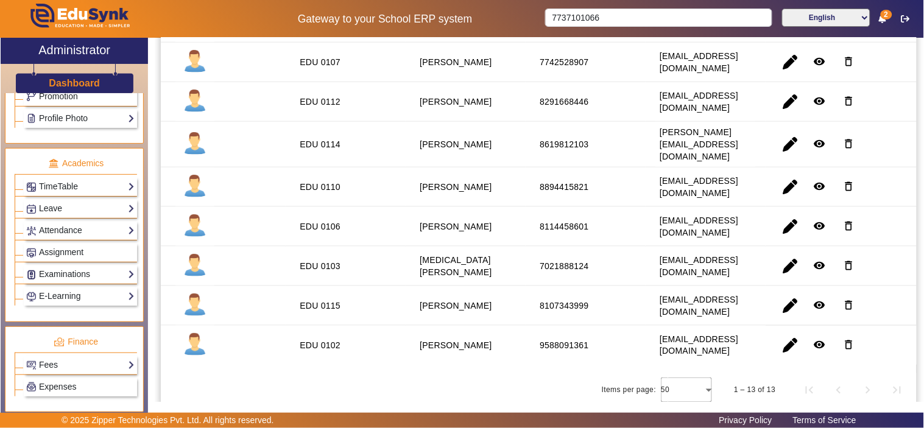
scroll to position [338, 0]
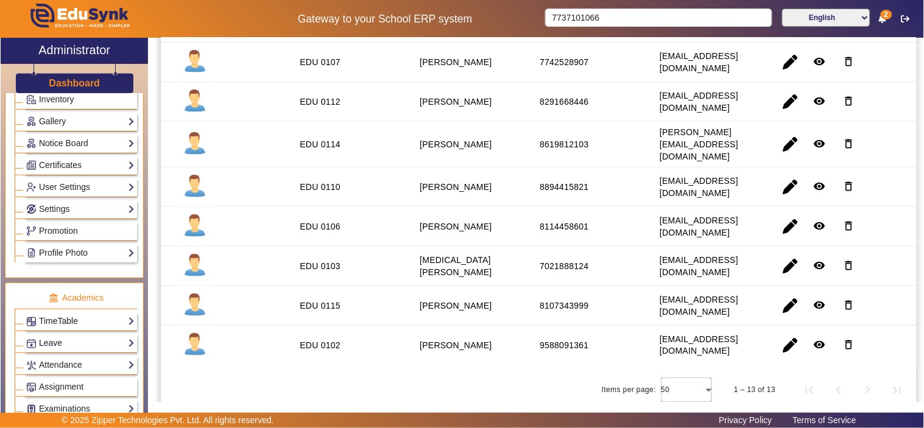
click at [57, 320] on link "TimeTable" at bounding box center [80, 321] width 108 height 14
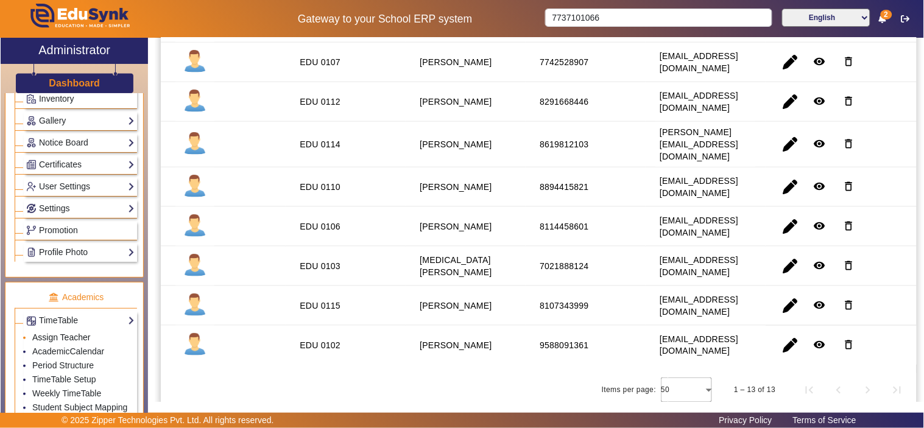
click at [69, 337] on link "Assign Teacher" at bounding box center [61, 338] width 58 height 10
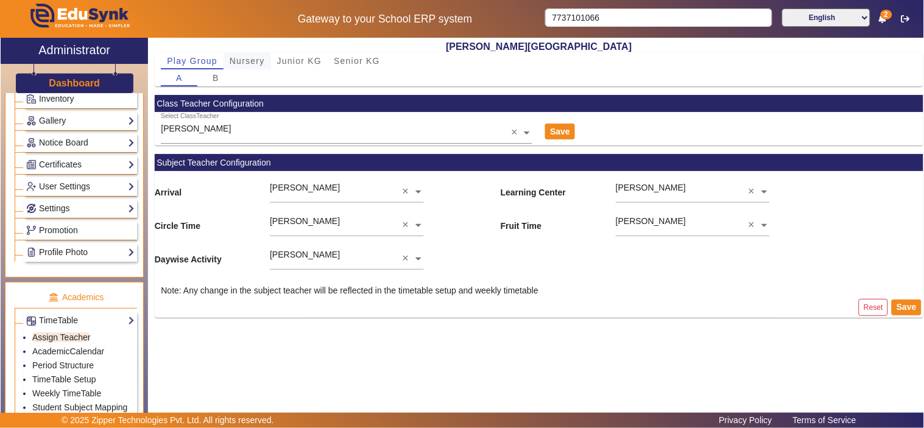
click at [242, 63] on span "Nursery" at bounding box center [247, 61] width 35 height 9
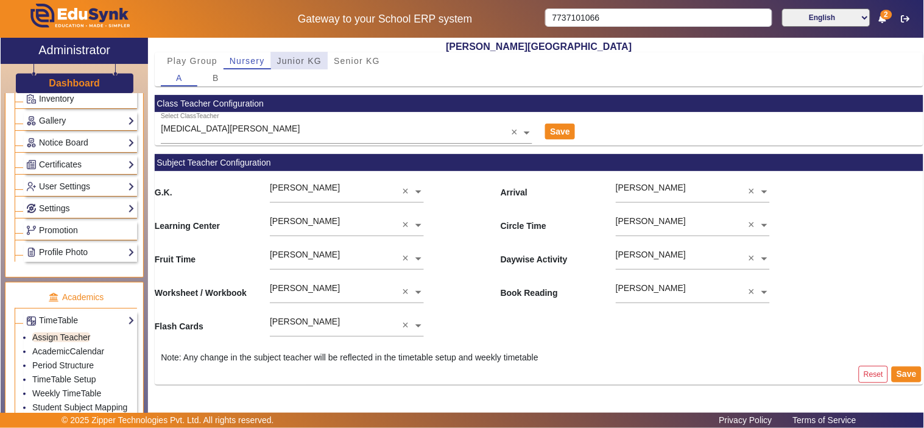
click at [301, 57] on span "Junior KG" at bounding box center [299, 61] width 45 height 9
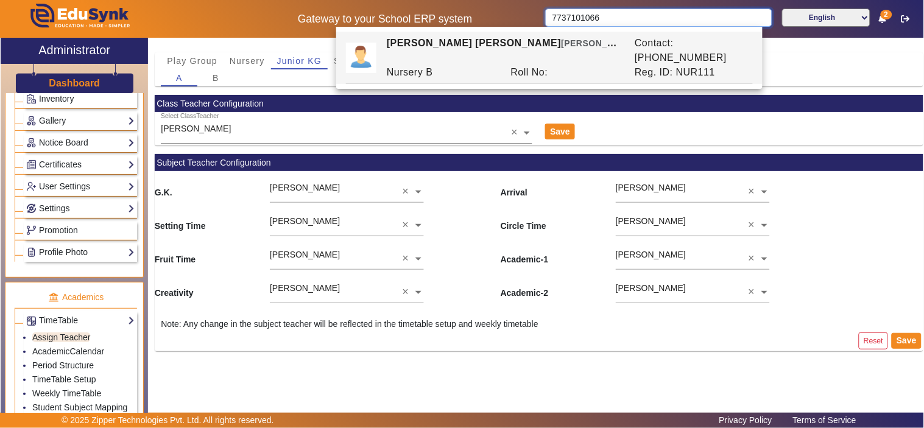
click at [609, 18] on input "7737101066" at bounding box center [658, 18] width 227 height 18
type input "zahr"
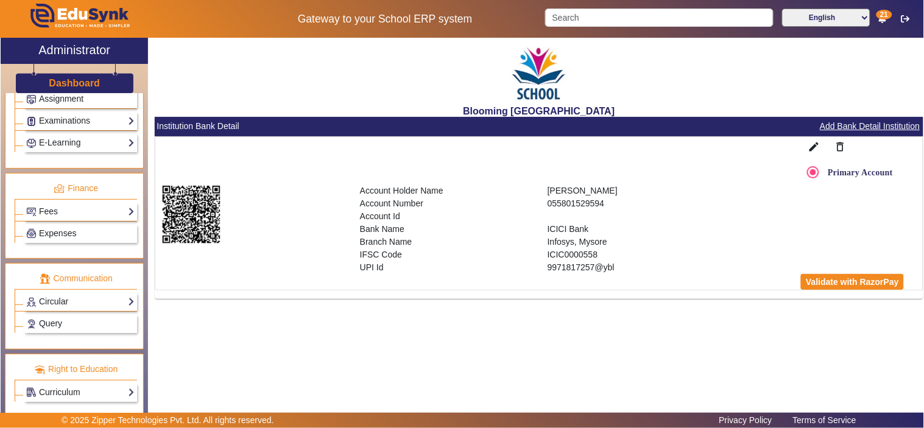
scroll to position [563, 0]
click at [79, 212] on link "Fees" at bounding box center [80, 211] width 108 height 14
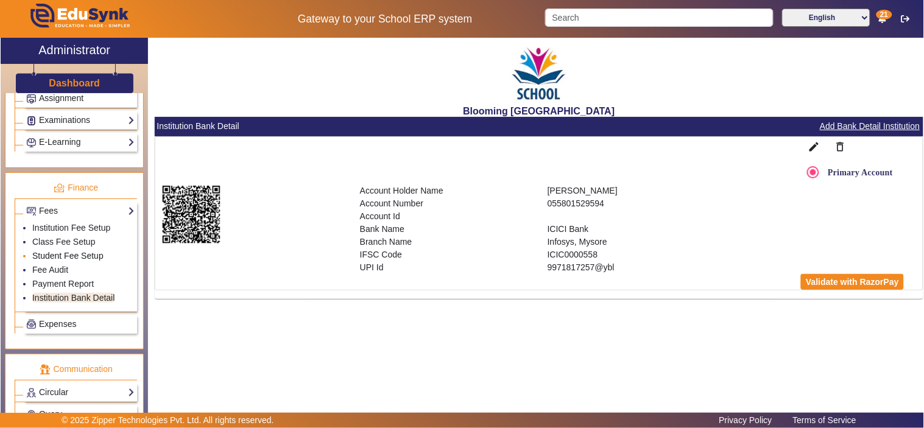
click at [71, 258] on link "Student Fee Setup" at bounding box center [67, 256] width 71 height 10
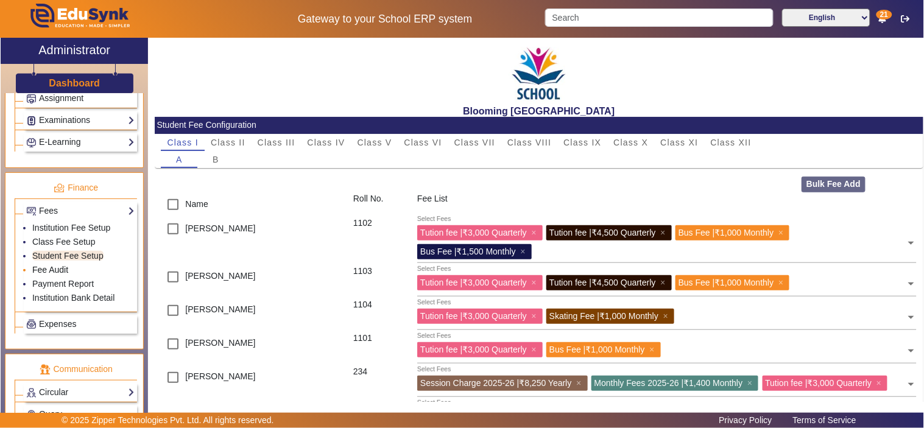
click at [46, 275] on link "Fee Audit" at bounding box center [50, 270] width 36 height 10
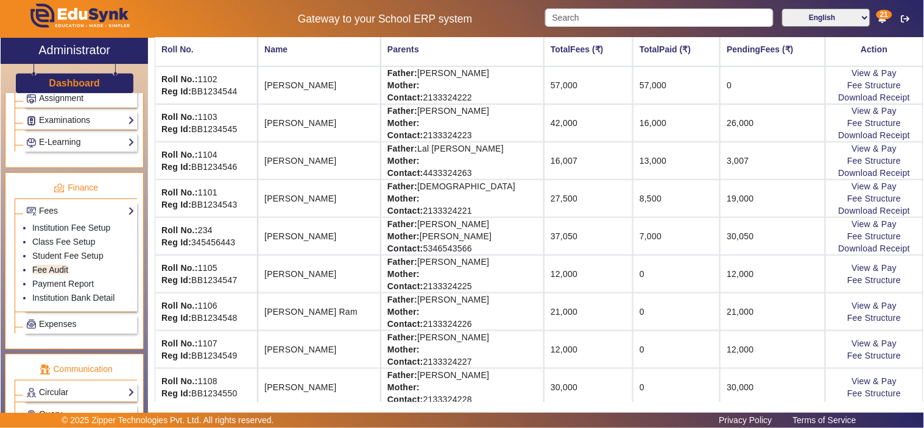
scroll to position [225, 0]
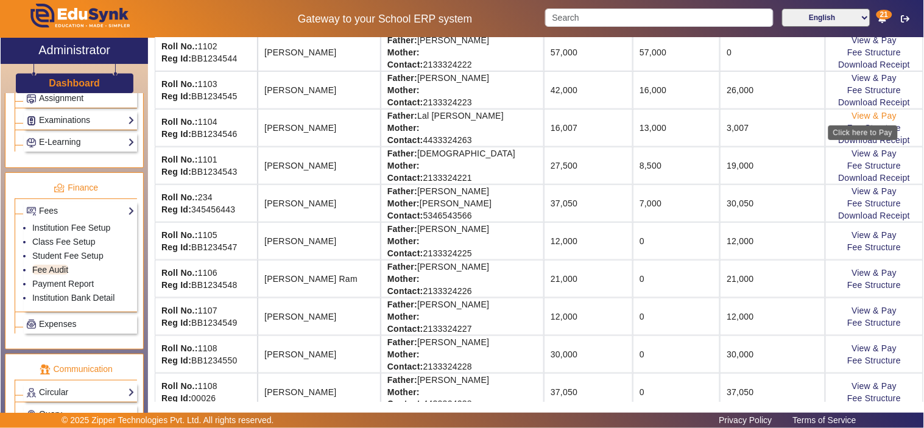
click at [854, 113] on link "View & Pay" at bounding box center [874, 116] width 45 height 10
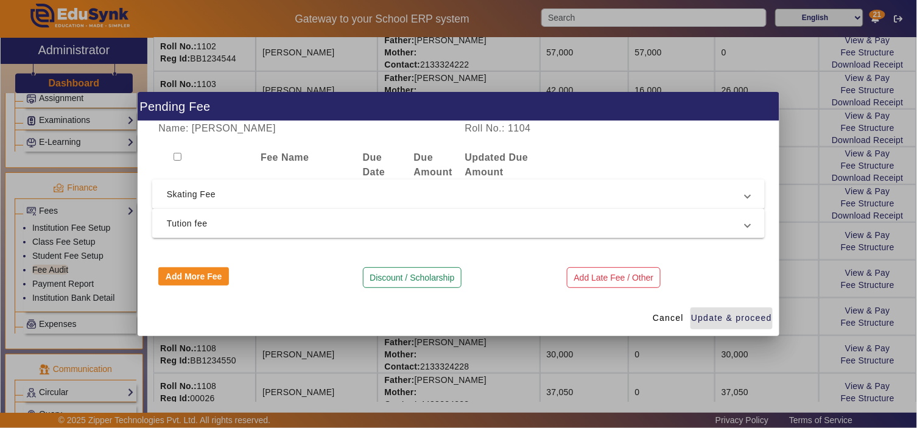
click at [257, 197] on span "Skating Fee" at bounding box center [456, 194] width 579 height 15
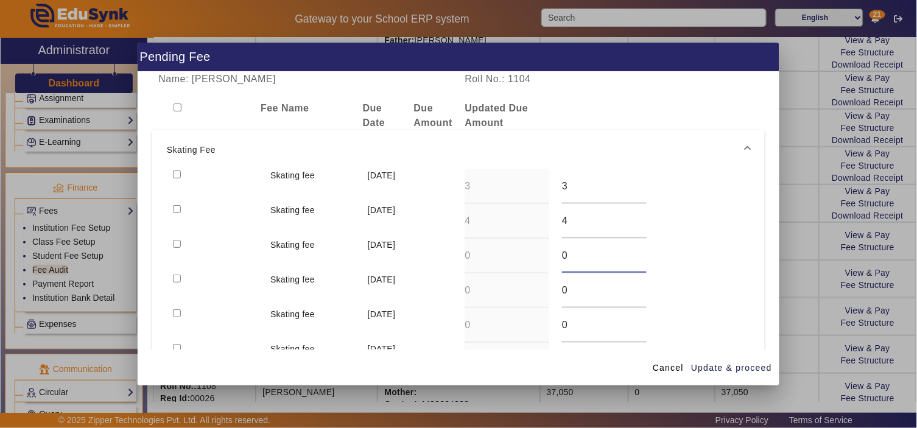
click at [524, 249] on div "Skating fee [DATE] 0 0" at bounding box center [459, 256] width 584 height 35
type input "3"
click at [537, 289] on div "Skating fee [DATE] 0 0" at bounding box center [459, 291] width 584 height 35
type input "4"
drag, startPoint x: 174, startPoint y: 245, endPoint x: 175, endPoint y: 260, distance: 14.1
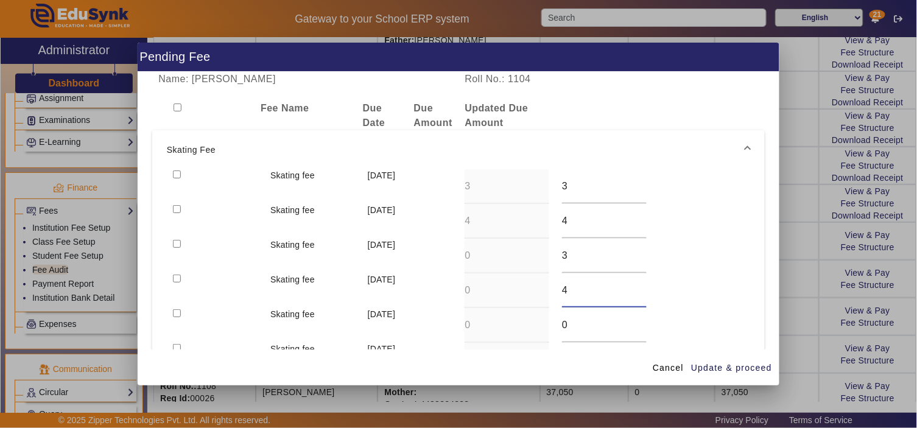
click at [174, 247] on input "checkbox" at bounding box center [177, 244] width 8 height 8
checkbox input "true"
click at [177, 277] on input "checkbox" at bounding box center [177, 279] width 8 height 8
checkbox input "true"
click at [741, 367] on span "Update & proceed" at bounding box center [731, 368] width 81 height 13
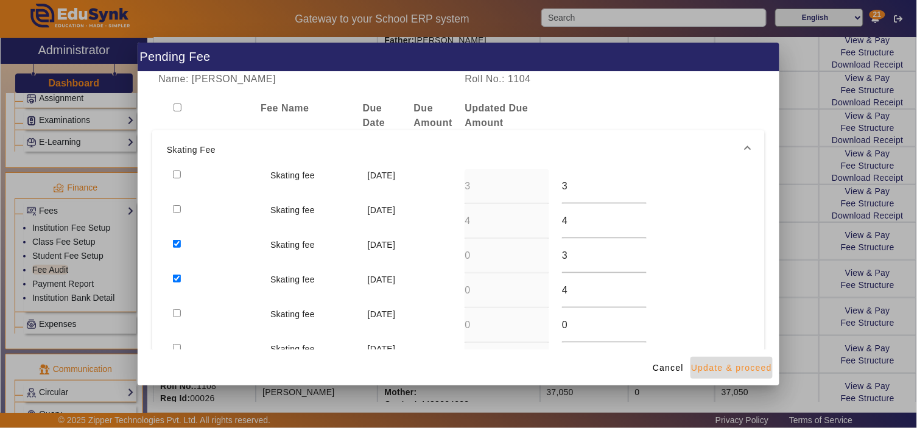
type input "3"
type input "4"
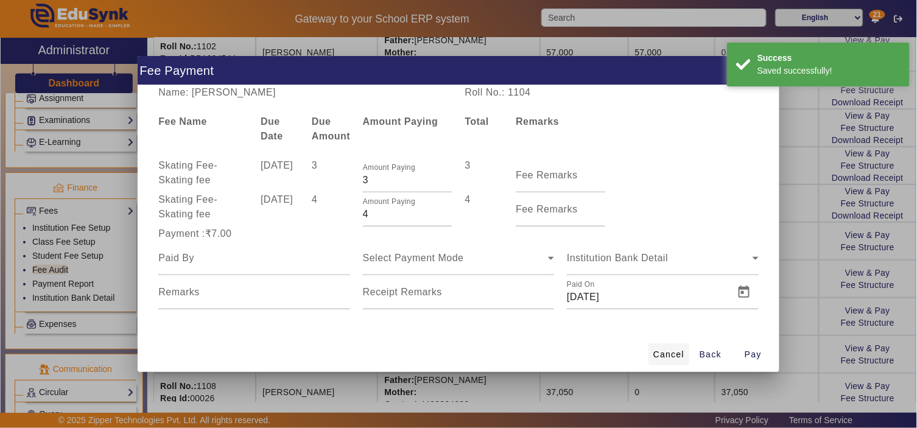
click at [665, 351] on span "Cancel" at bounding box center [669, 354] width 31 height 13
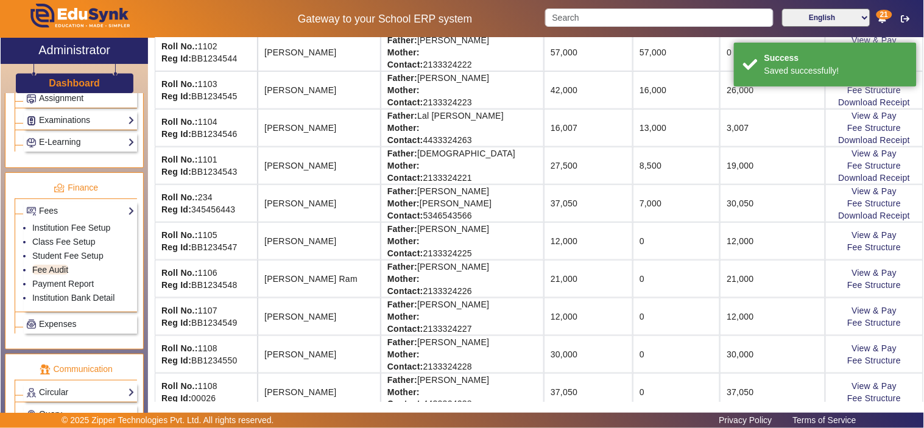
scroll to position [149, 0]
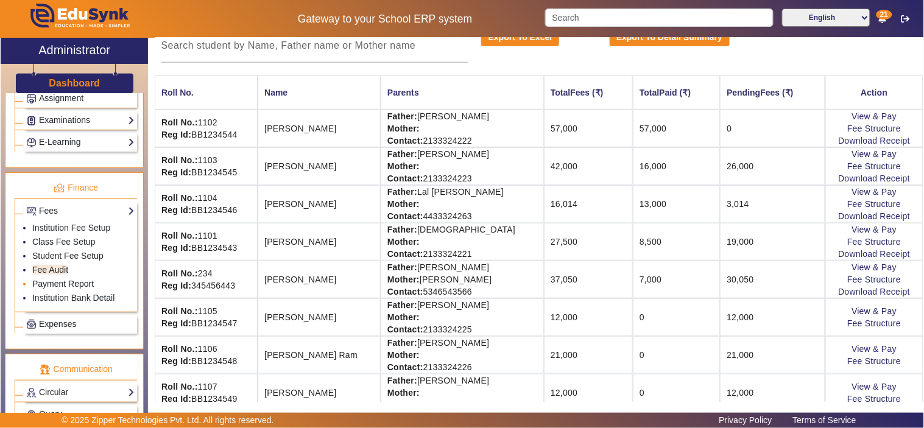
click at [41, 287] on link "Payment Report" at bounding box center [63, 284] width 62 height 10
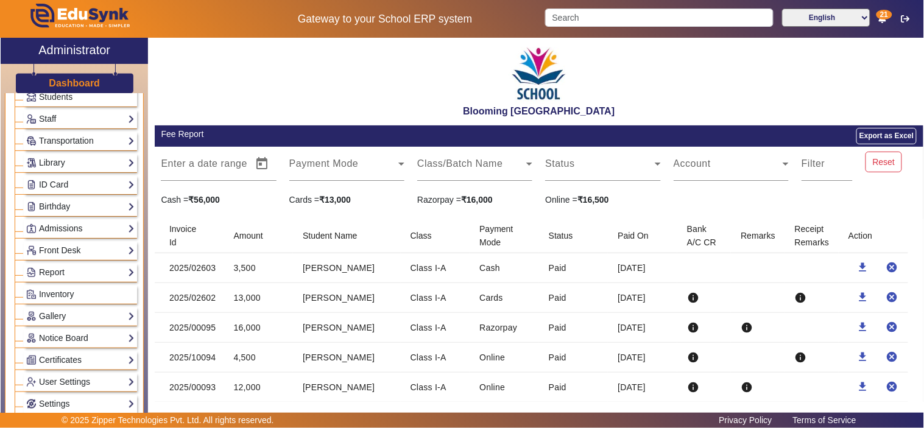
scroll to position [113, 0]
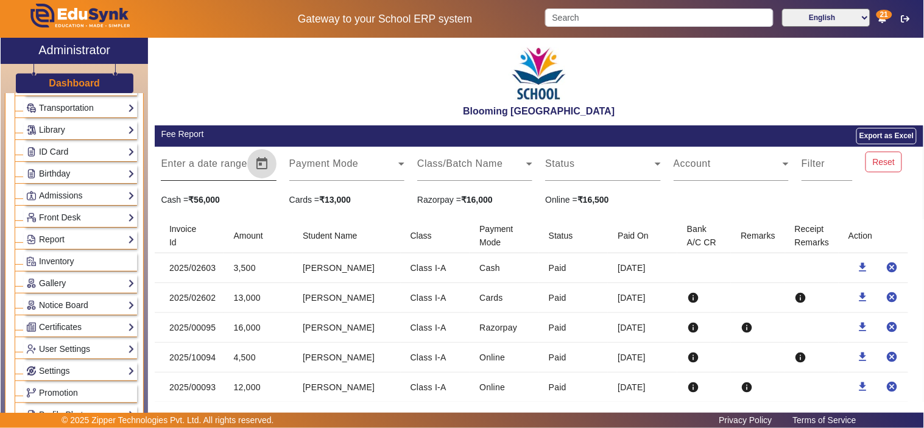
click at [263, 164] on span "Open calendar" at bounding box center [261, 163] width 29 height 29
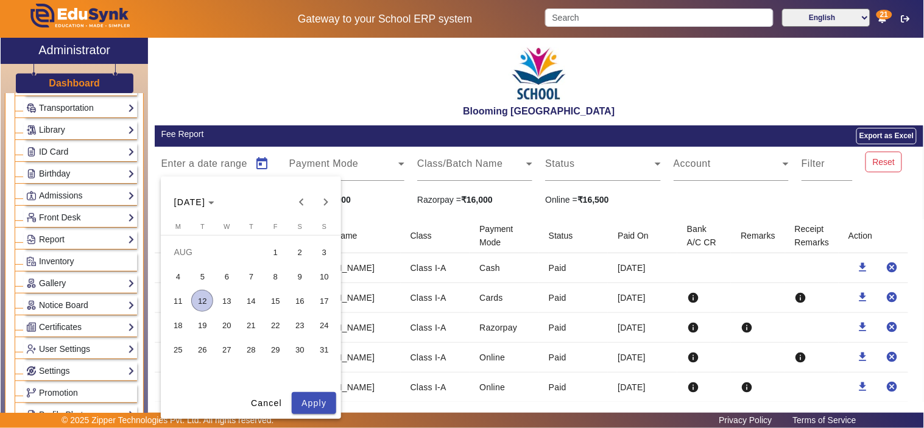
click at [203, 295] on span "12" at bounding box center [202, 301] width 22 height 22
click at [206, 300] on span "12" at bounding box center [202, 301] width 22 height 22
click at [305, 400] on span "Apply" at bounding box center [314, 403] width 25 height 13
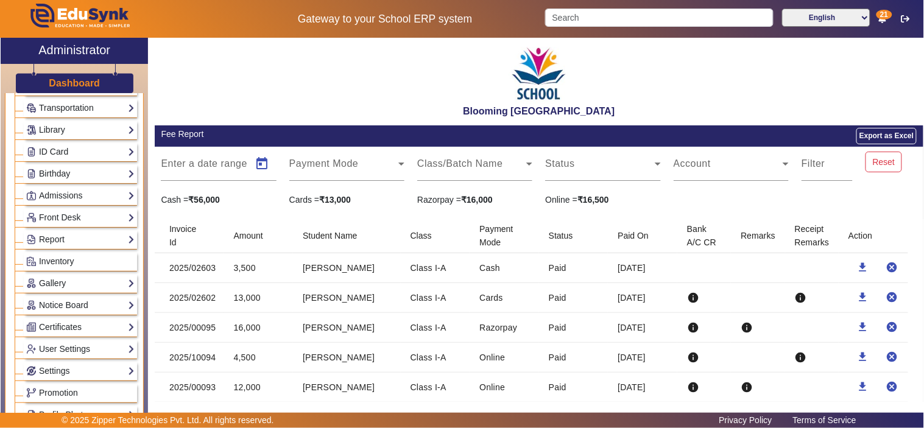
type input "12/08/2025"
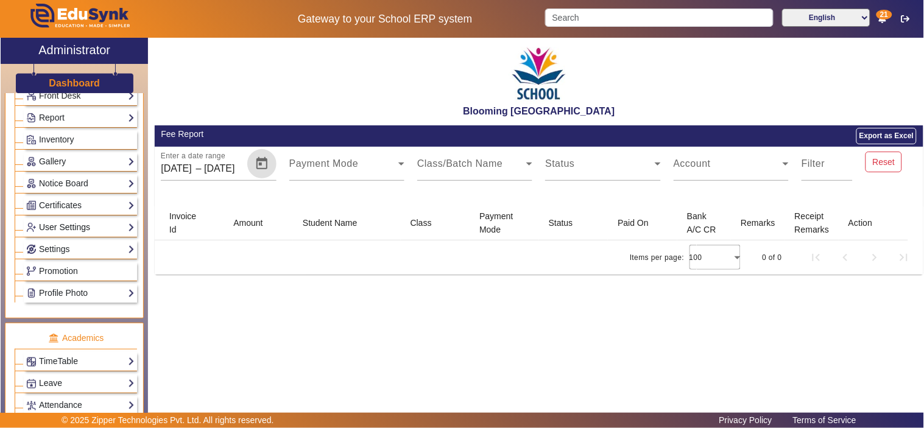
scroll to position [225, 0]
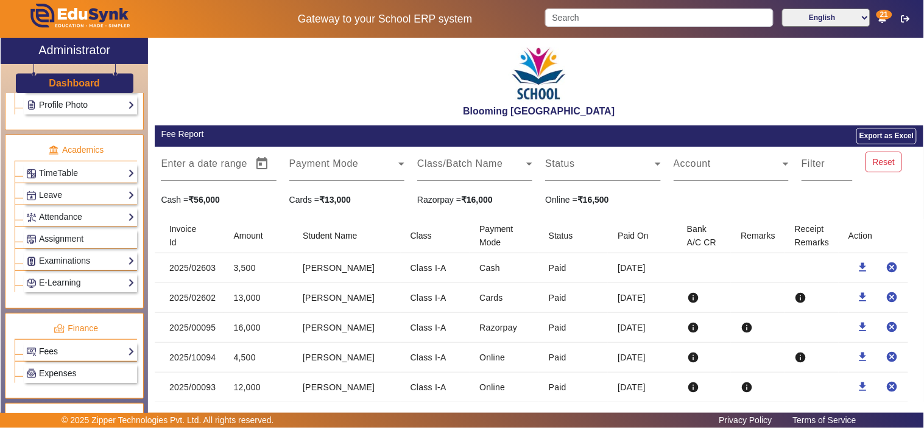
scroll to position [451, 0]
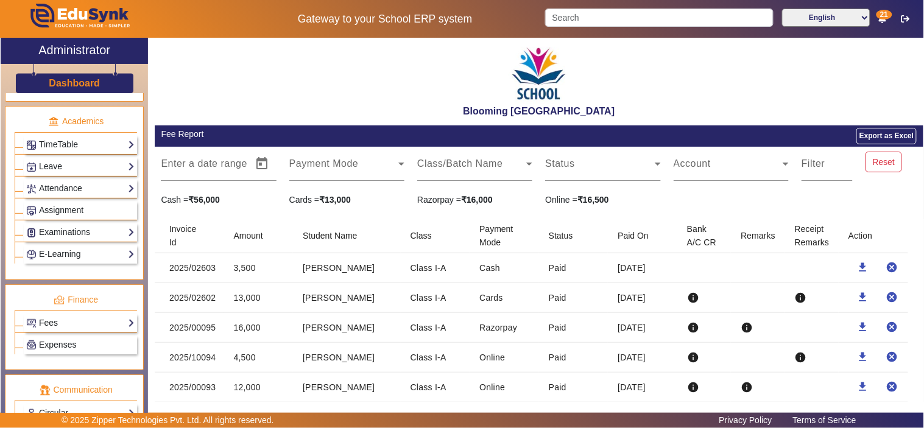
click at [43, 323] on link "Fees" at bounding box center [80, 323] width 108 height 14
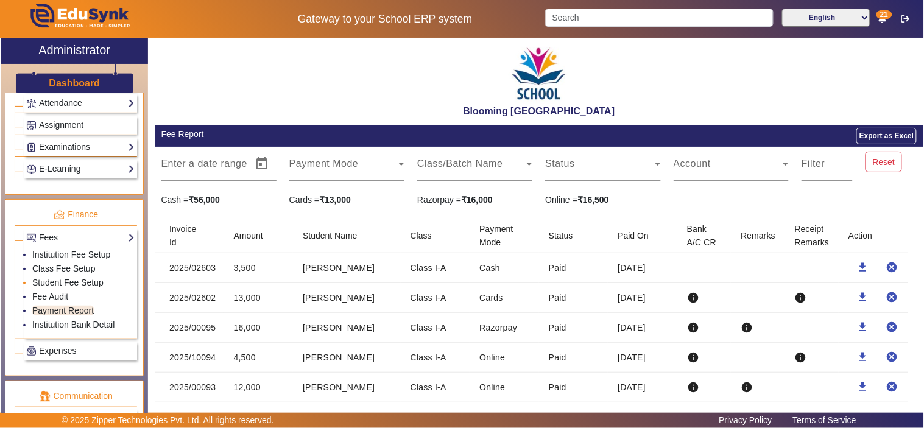
scroll to position [563, 0]
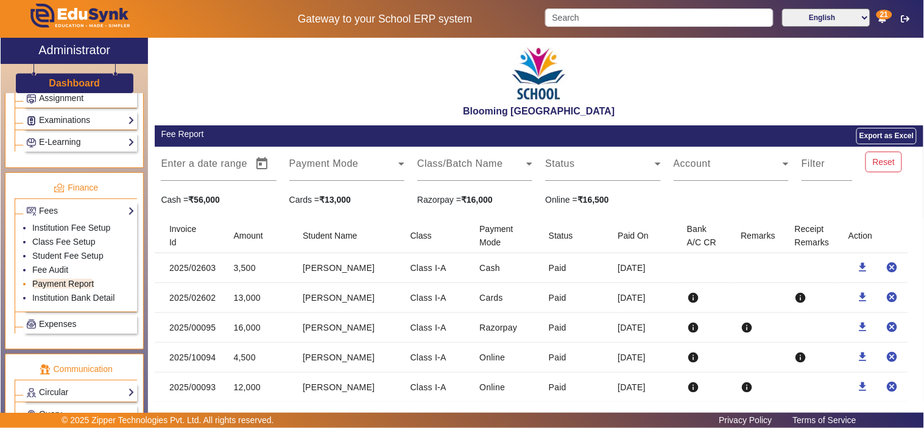
click at [52, 288] on link "Payment Report" at bounding box center [63, 284] width 62 height 10
click at [43, 273] on link "Fee Audit" at bounding box center [50, 270] width 36 height 10
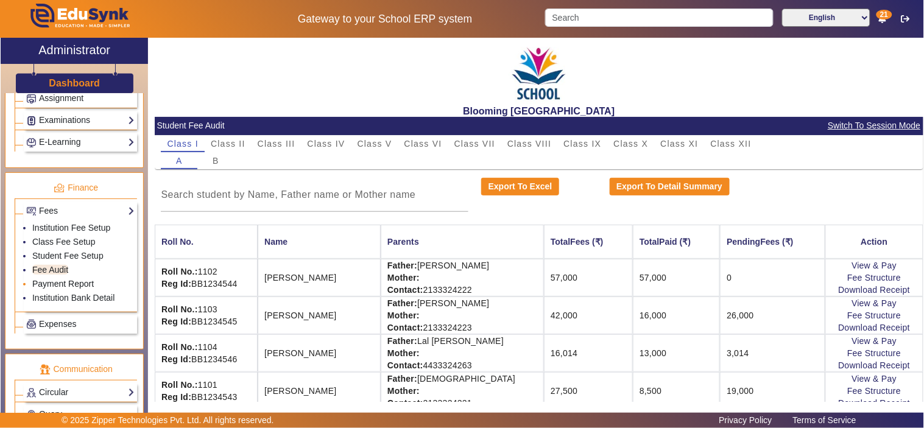
click at [46, 287] on link "Payment Report" at bounding box center [63, 284] width 62 height 10
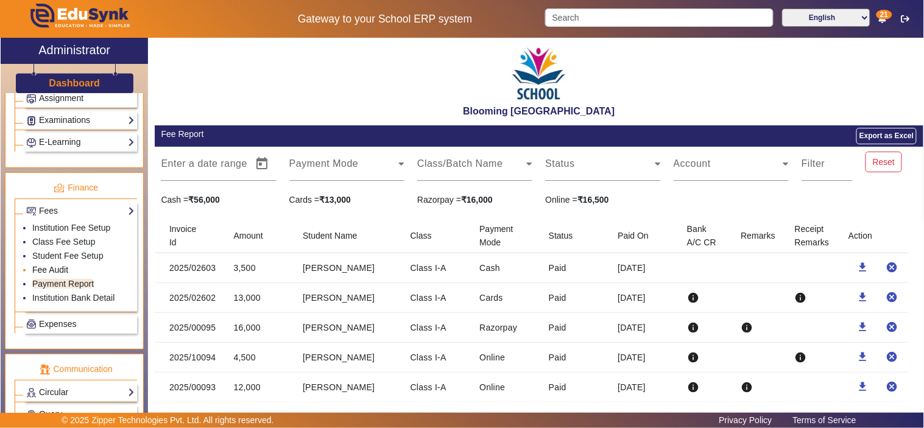
click at [39, 270] on link "Fee Audit" at bounding box center [50, 270] width 36 height 10
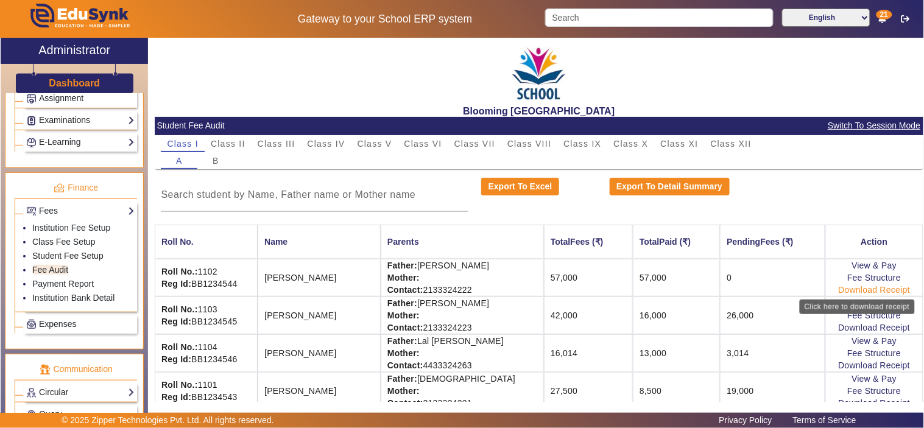
click at [839, 291] on link "Download Receipt" at bounding box center [875, 290] width 72 height 10
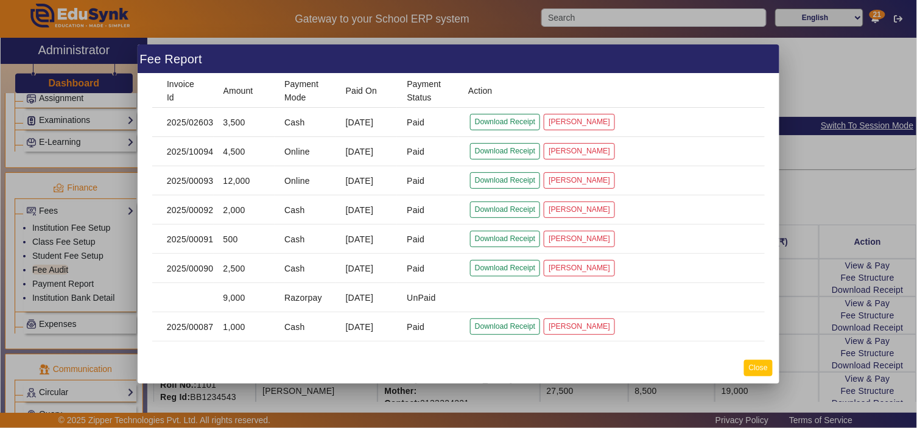
click at [763, 369] on button "Close" at bounding box center [758, 368] width 29 height 16
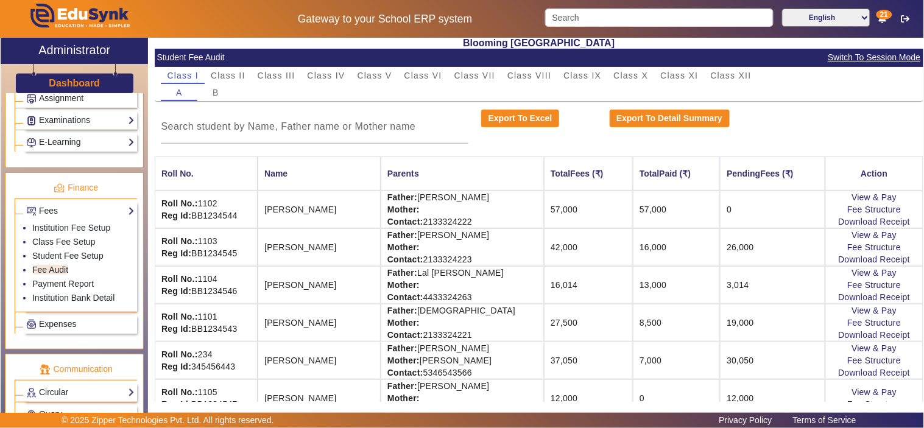
scroll to position [113, 0]
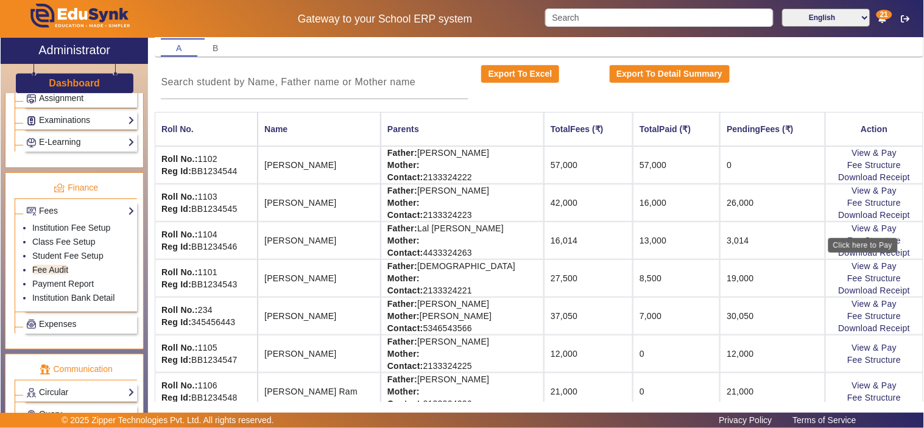
click at [855, 251] on div "Click here to Pay" at bounding box center [862, 245] width 69 height 15
click at [859, 252] on link "Download Receipt" at bounding box center [875, 253] width 72 height 10
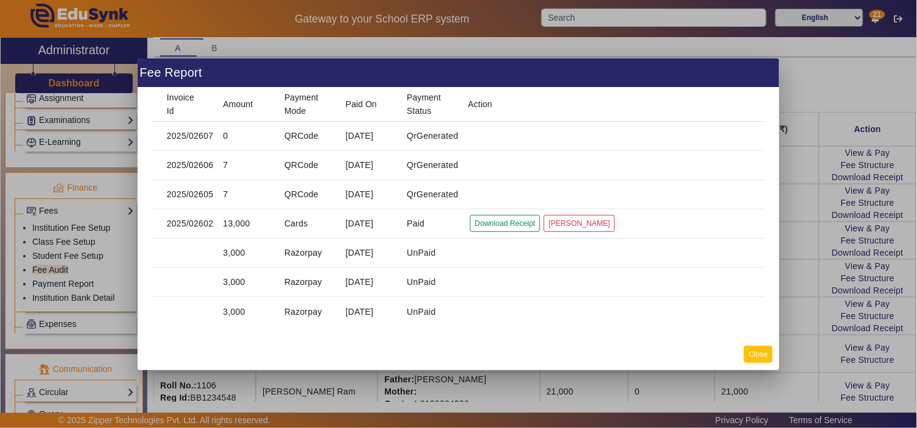
click at [761, 351] on button "Close" at bounding box center [758, 354] width 29 height 16
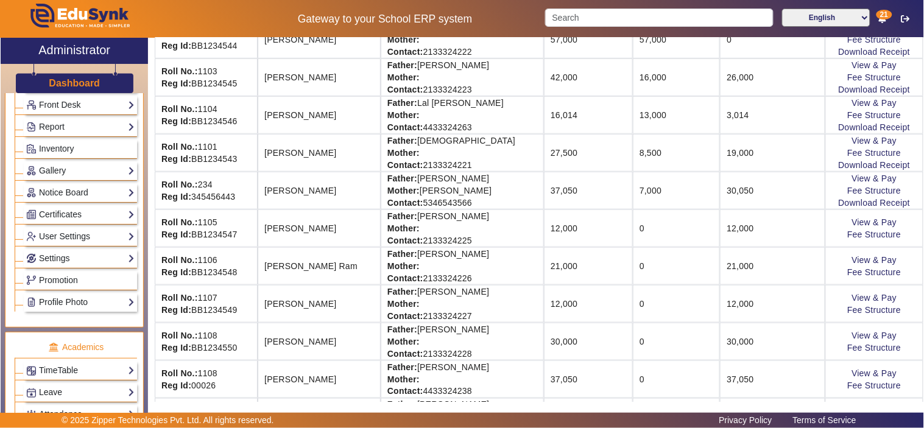
scroll to position [206, 0]
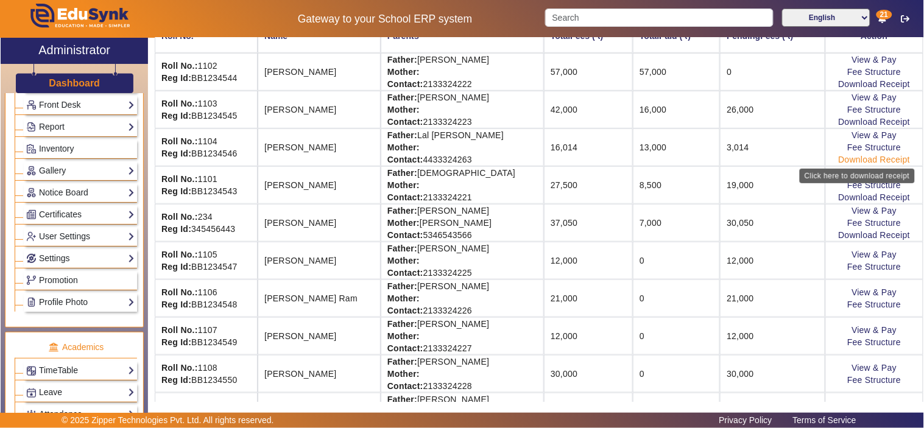
click at [886, 158] on link "Download Receipt" at bounding box center [875, 160] width 72 height 10
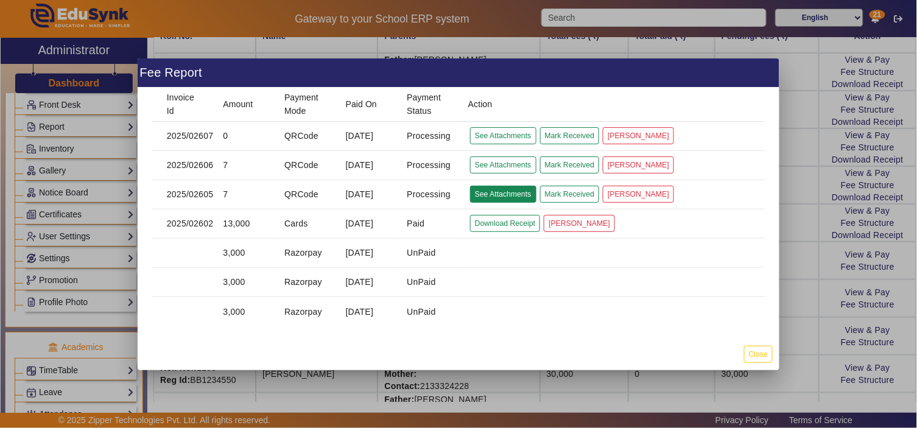
click at [512, 196] on button "See Attachments" at bounding box center [503, 194] width 66 height 16
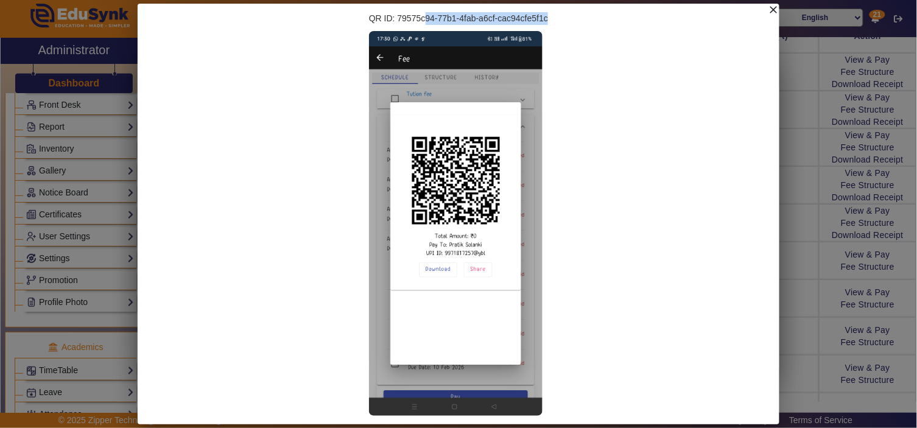
drag, startPoint x: 545, startPoint y: 21, endPoint x: 420, endPoint y: 26, distance: 125.0
click at [420, 26] on div "QR ID: 79575c94-77b1-4fab-a6cf-cac94cfe5f1c" at bounding box center [459, 215] width 642 height 422
click at [774, 12] on mat-icon "close" at bounding box center [774, 10] width 12 height 12
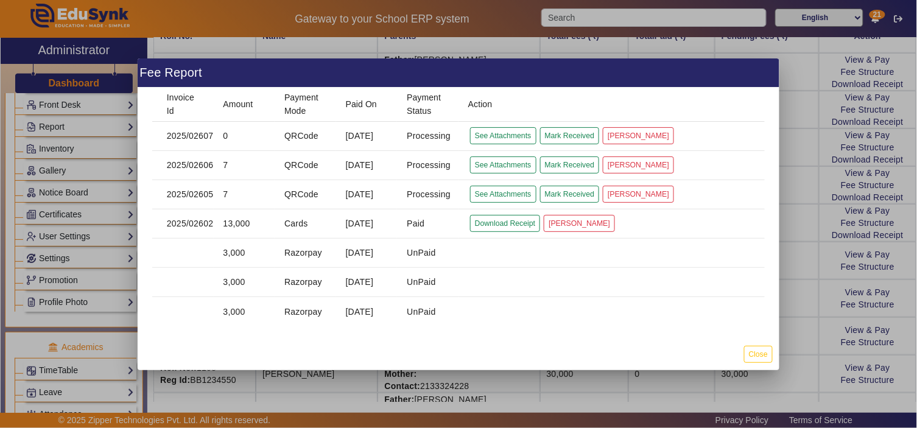
drag, startPoint x: 757, startPoint y: 352, endPoint x: 514, endPoint y: 345, distance: 243.2
click at [756, 351] on button "Close" at bounding box center [758, 354] width 29 height 16
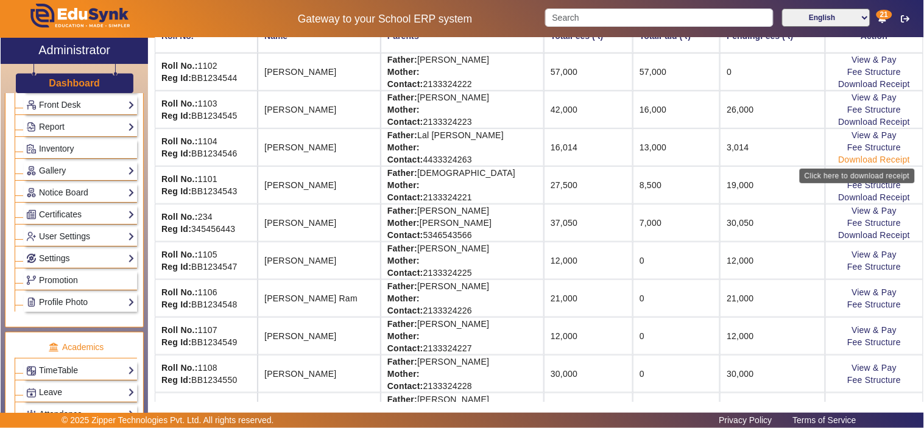
click at [850, 161] on link "Download Receipt" at bounding box center [875, 160] width 72 height 10
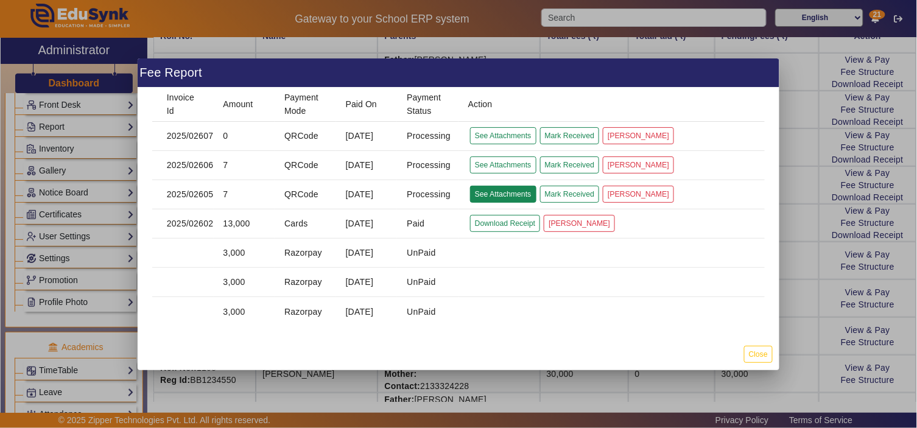
click at [497, 189] on button "See Attachments" at bounding box center [503, 194] width 66 height 16
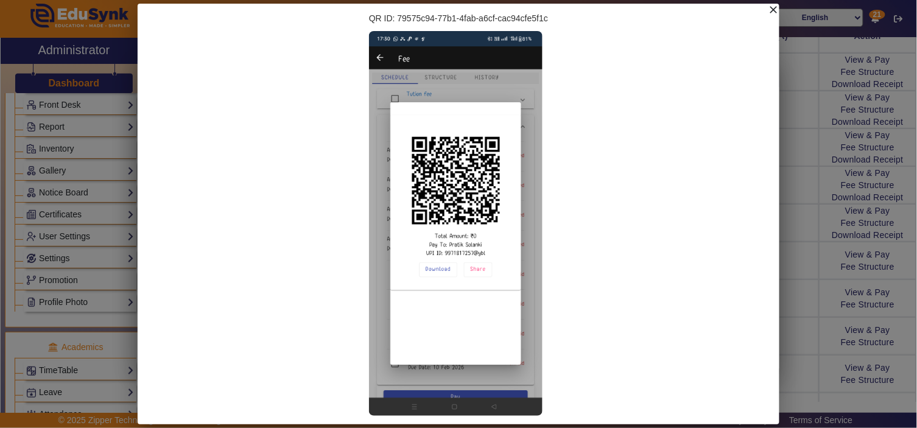
drag, startPoint x: 367, startPoint y: 20, endPoint x: 558, endPoint y: 9, distance: 191.6
click at [558, 9] on div "QR ID: 79575c94-77b1-4fab-a6cf-cac94cfe5f1c" at bounding box center [459, 215] width 642 height 422
click at [534, 15] on div "QR ID: 79575c94-77b1-4fab-a6cf-cac94cfe5f1c" at bounding box center [458, 18] width 179 height 13
click at [533, 16] on div "QR ID: 79575c94-77b1-4fab-a6cf-cac94cfe5f1c" at bounding box center [458, 18] width 179 height 13
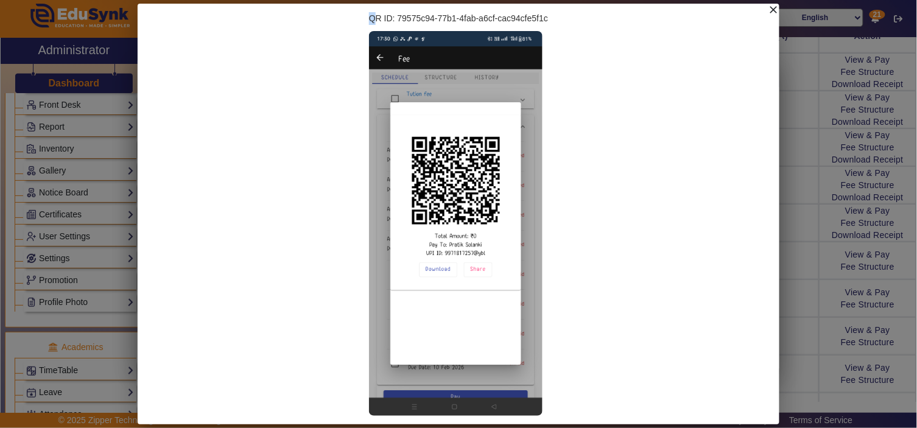
click at [533, 16] on div "QR ID: 79575c94-77b1-4fab-a6cf-cac94cfe5f1c" at bounding box center [458, 18] width 179 height 13
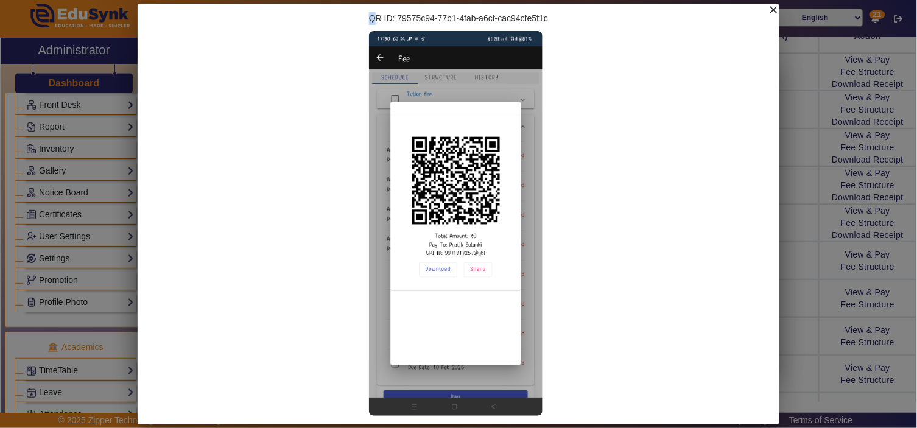
click at [496, 108] on img at bounding box center [456, 224] width 174 height 386
click at [558, 52] on div "QR ID: 79575c94-77b1-4fab-a6cf-cac94cfe5f1c" at bounding box center [459, 215] width 642 height 422
drag, startPoint x: 551, startPoint y: 18, endPoint x: 342, endPoint y: 26, distance: 209.1
click at [342, 26] on div "QR ID: 79575c94-77b1-4fab-a6cf-cac94cfe5f1c" at bounding box center [459, 215] width 642 height 422
click at [777, 10] on mat-icon "close" at bounding box center [774, 10] width 12 height 12
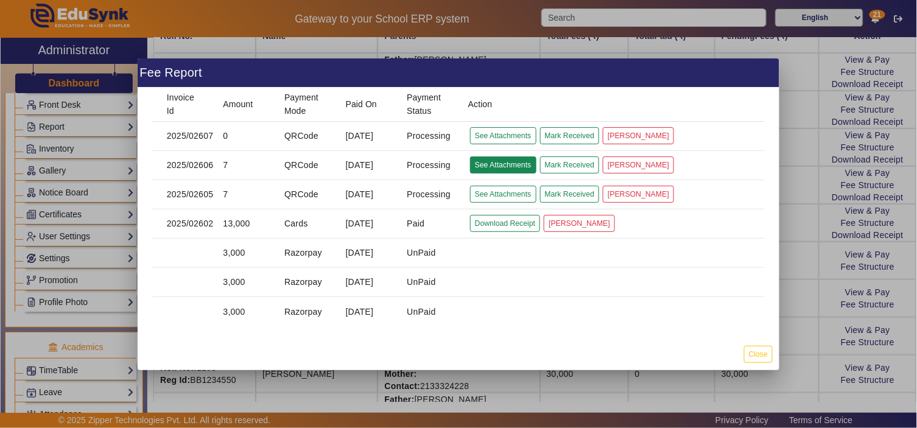
click at [507, 166] on button "See Attachments" at bounding box center [503, 165] width 66 height 16
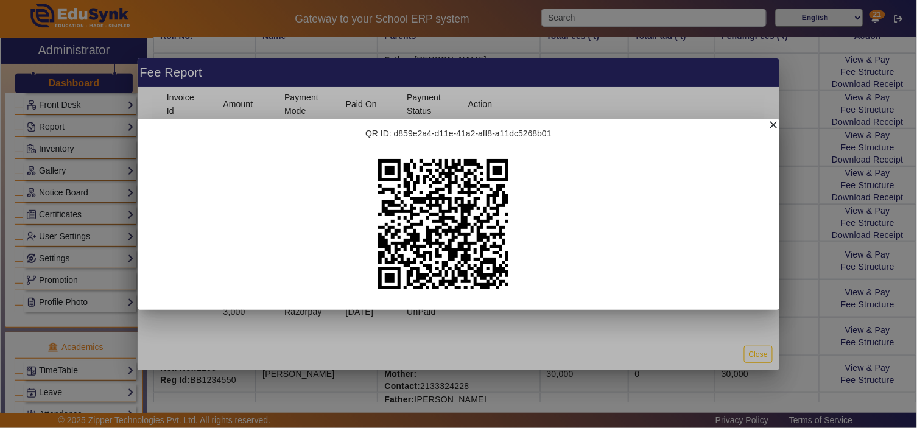
drag, startPoint x: 435, startPoint y: 132, endPoint x: 599, endPoint y: 123, distance: 164.1
click at [588, 124] on div "QR ID: d859e2a4-d11e-41a2-aff8-a11dc5268b01" at bounding box center [459, 214] width 642 height 191
click at [774, 124] on mat-icon "close" at bounding box center [774, 125] width 12 height 12
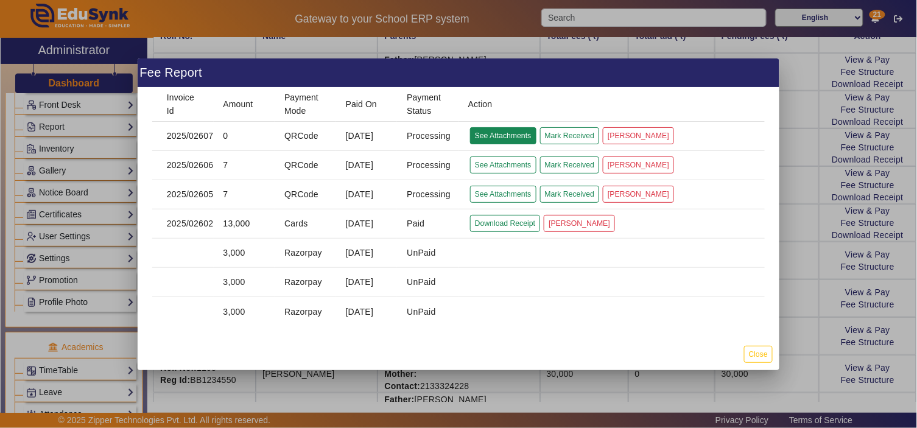
click at [500, 132] on button "See Attachments" at bounding box center [503, 135] width 66 height 16
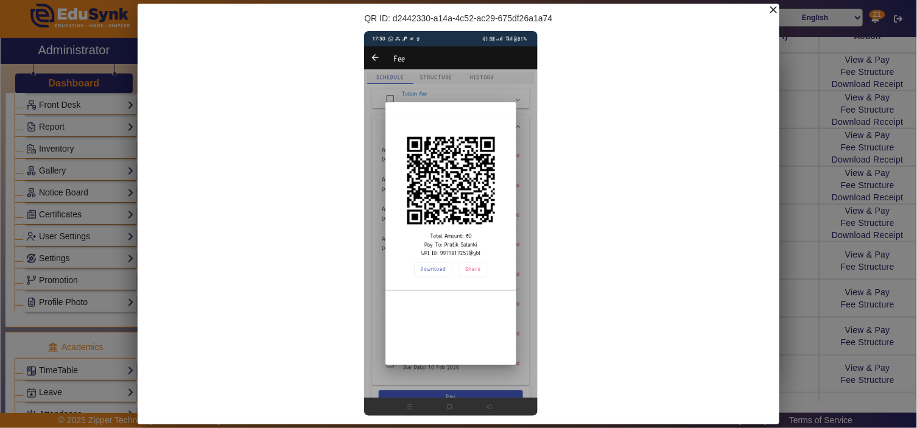
click at [776, 9] on mat-icon "close" at bounding box center [774, 10] width 12 height 12
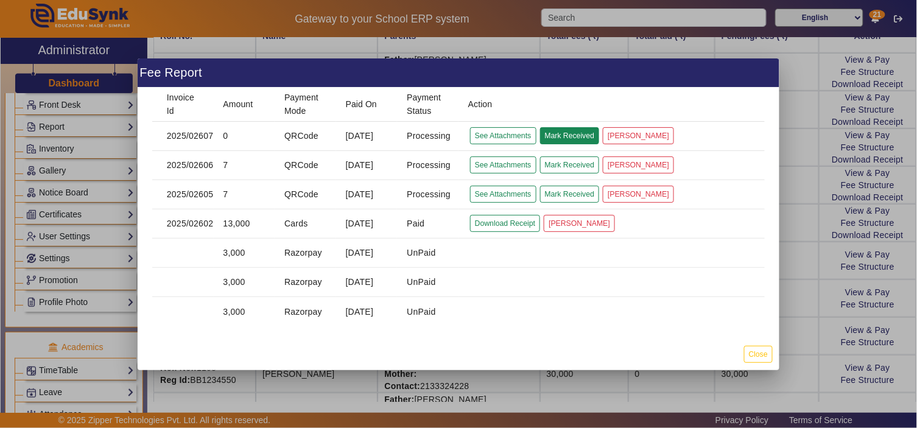
click at [579, 137] on button "Mark Received" at bounding box center [570, 135] width 60 height 16
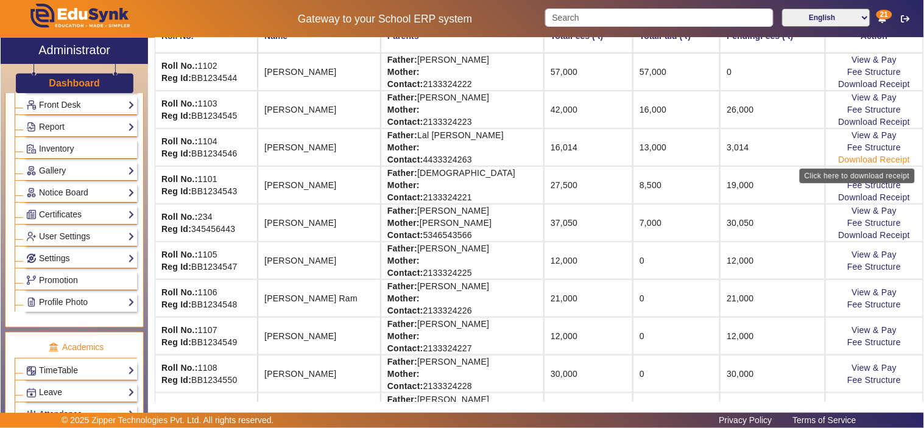
click at [844, 156] on link "Download Receipt" at bounding box center [875, 160] width 72 height 10
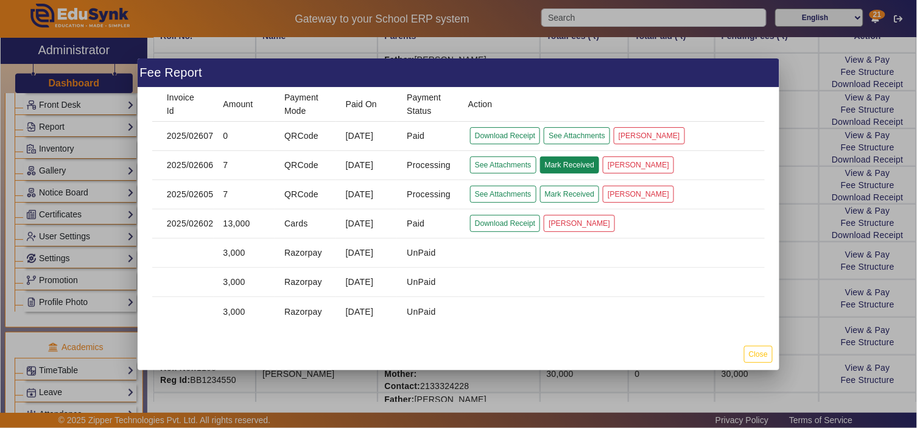
click at [579, 163] on button "Mark Received" at bounding box center [570, 165] width 60 height 16
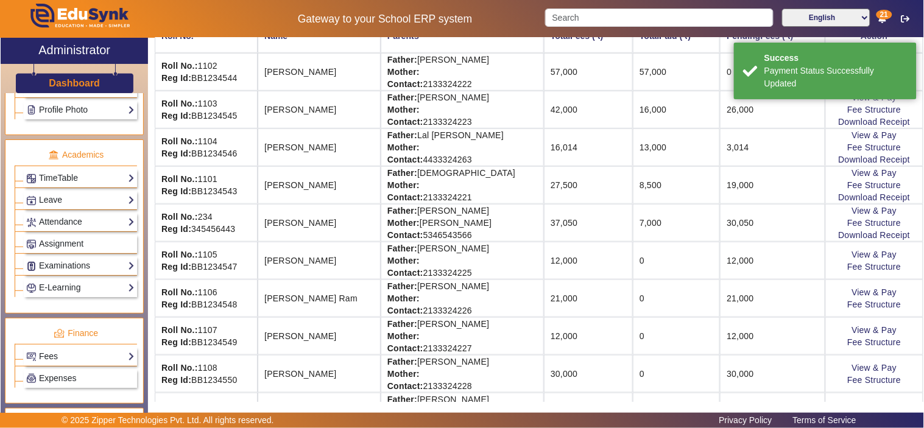
scroll to position [451, 0]
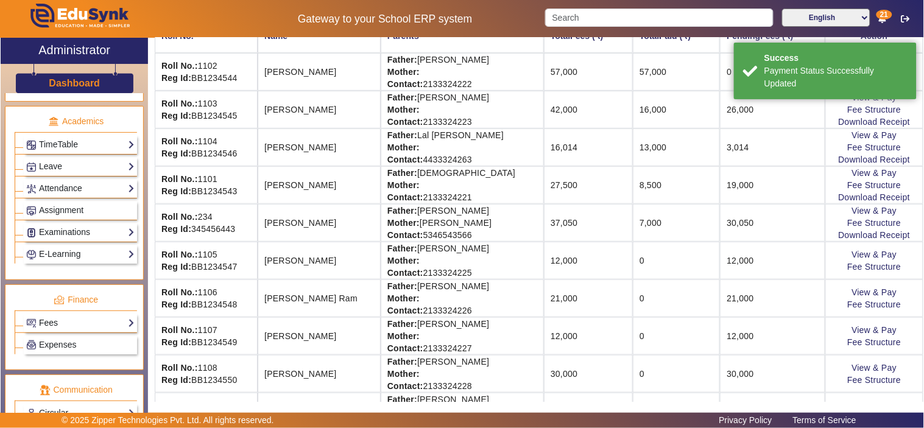
click at [72, 324] on link "Fees" at bounding box center [80, 323] width 108 height 14
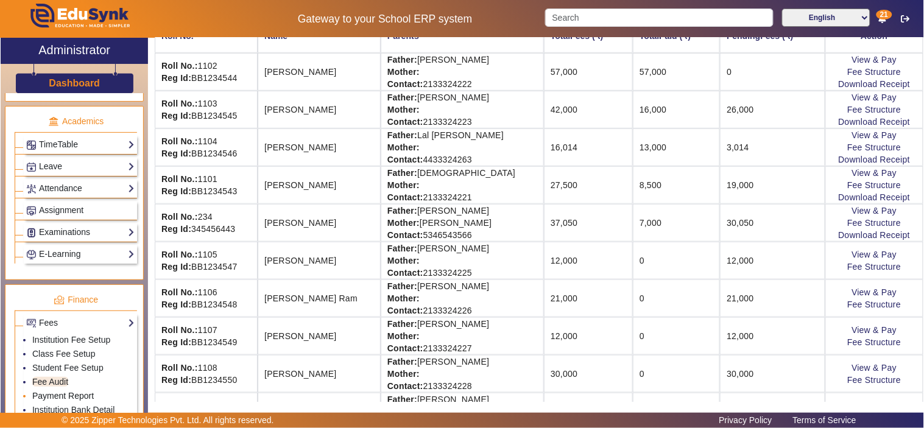
click at [66, 397] on link "Payment Report" at bounding box center [63, 396] width 62 height 10
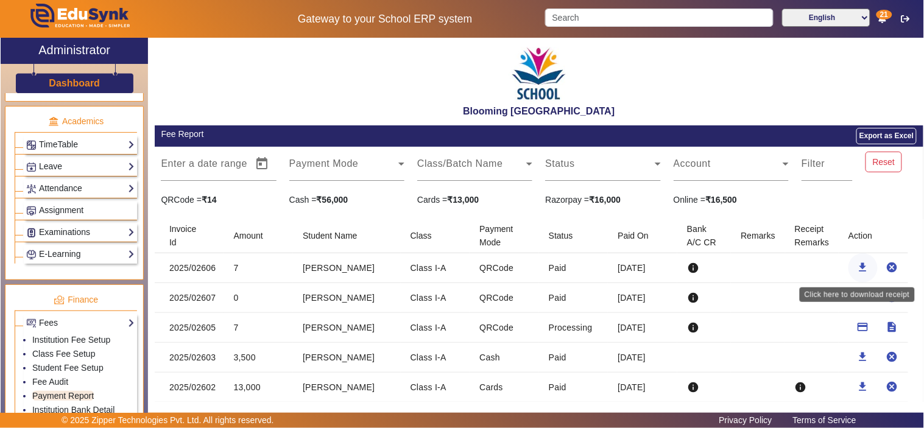
click at [857, 264] on mat-icon "download" at bounding box center [863, 267] width 12 height 12
click at [564, 324] on mat-cell "Processing" at bounding box center [573, 328] width 69 height 30
click at [549, 297] on mat-cell "Paid" at bounding box center [573, 298] width 69 height 30
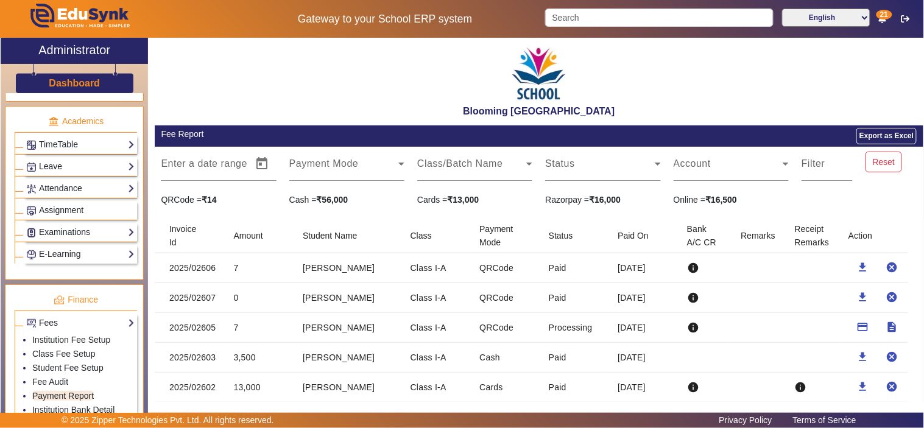
click at [553, 262] on mat-cell "Paid" at bounding box center [573, 268] width 69 height 30
click at [55, 384] on link "Fee Audit" at bounding box center [50, 382] width 36 height 10
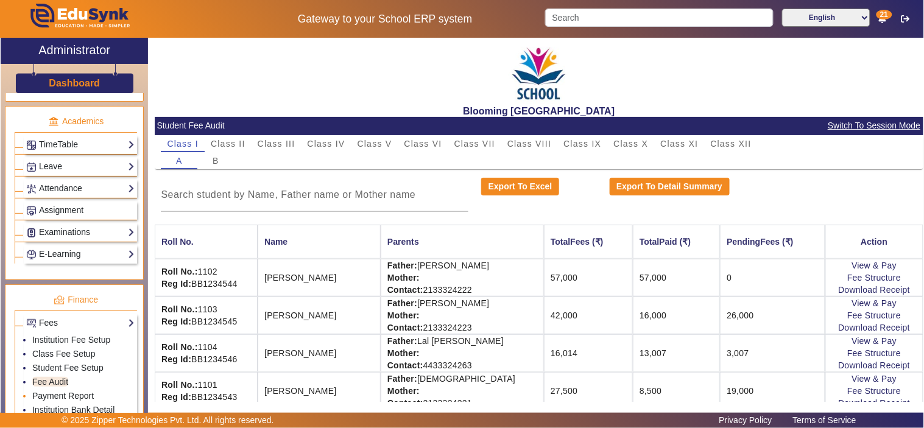
click at [68, 400] on link "Payment Report" at bounding box center [63, 396] width 62 height 10
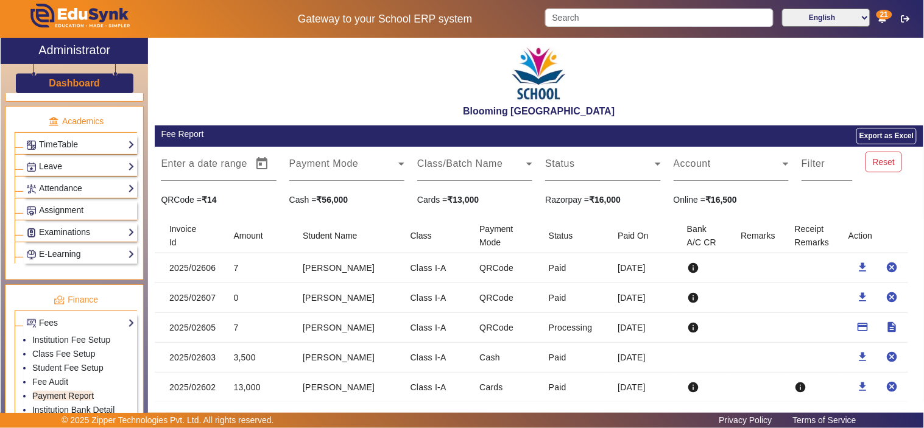
scroll to position [113, 0]
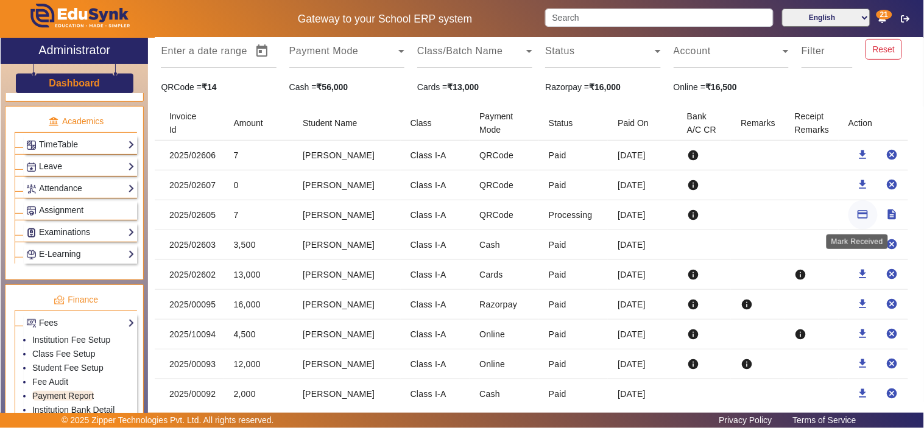
click at [857, 214] on mat-icon "payment" at bounding box center [863, 214] width 12 height 12
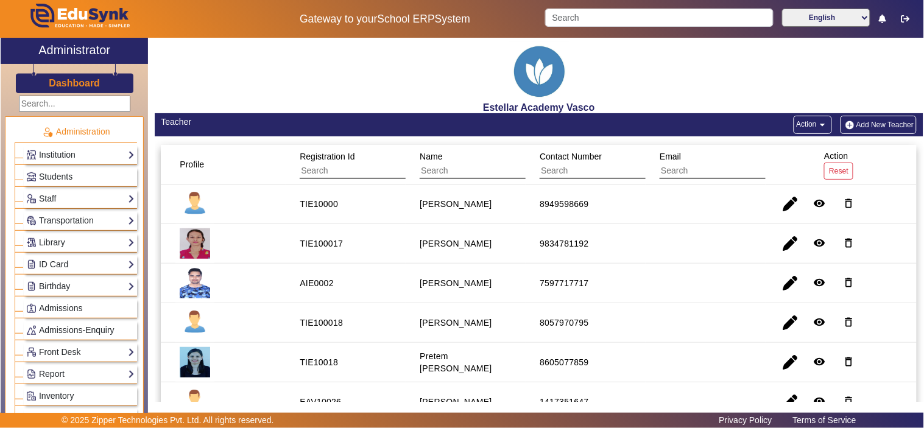
scroll to position [113, 0]
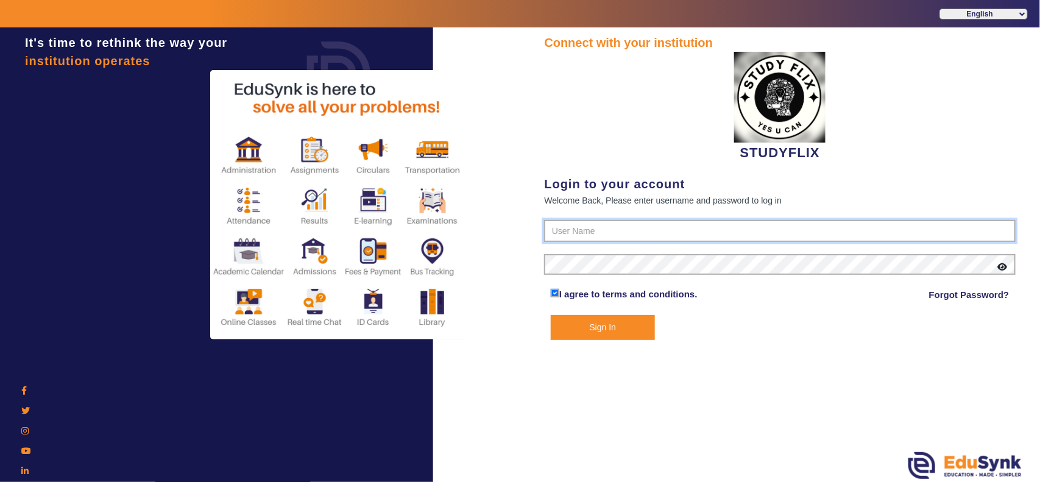
type input "6354922771"
click at [623, 326] on button "Sign In" at bounding box center [603, 327] width 104 height 25
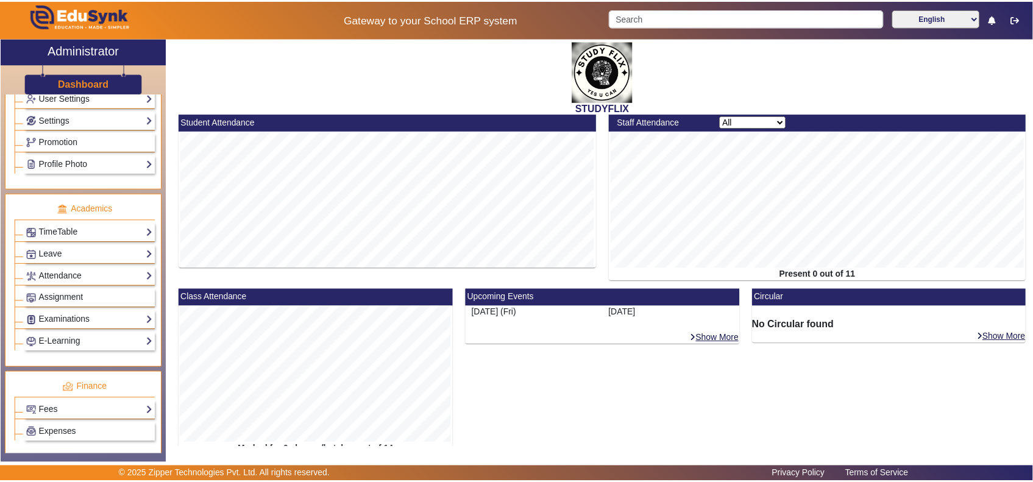
scroll to position [381, 0]
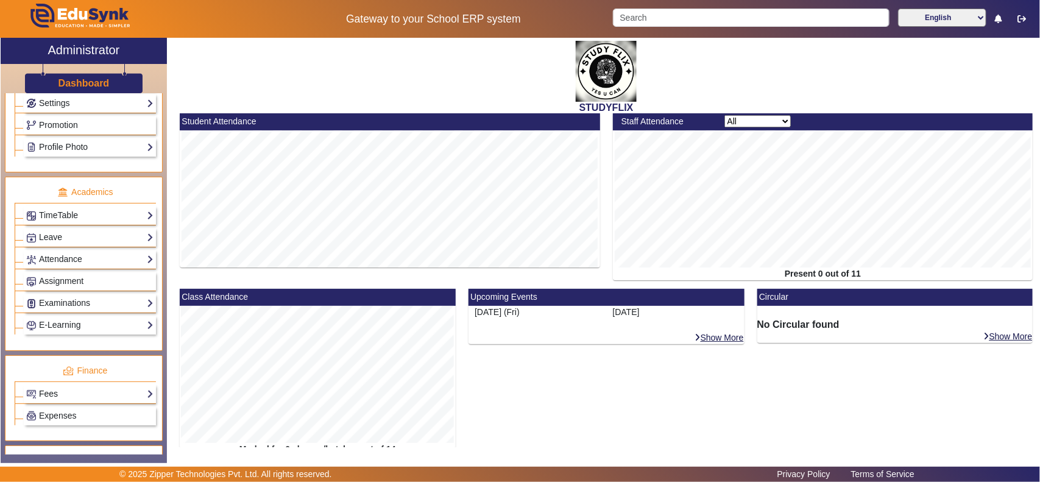
click at [75, 398] on link "Fees" at bounding box center [89, 394] width 127 height 14
click at [58, 415] on link "Institution Fee Setup" at bounding box center [71, 411] width 78 height 10
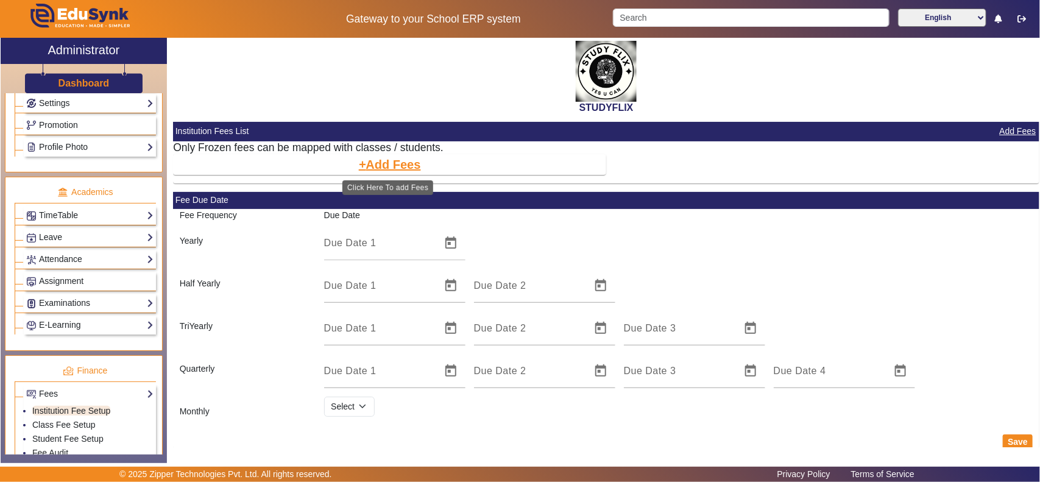
click at [387, 162] on button "Add Fees" at bounding box center [390, 164] width 65 height 21
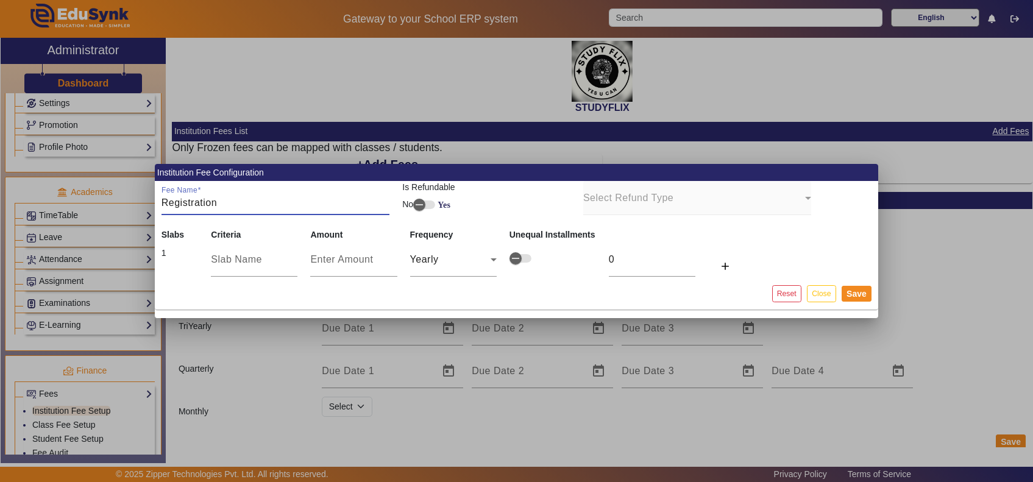
type input "Registration"
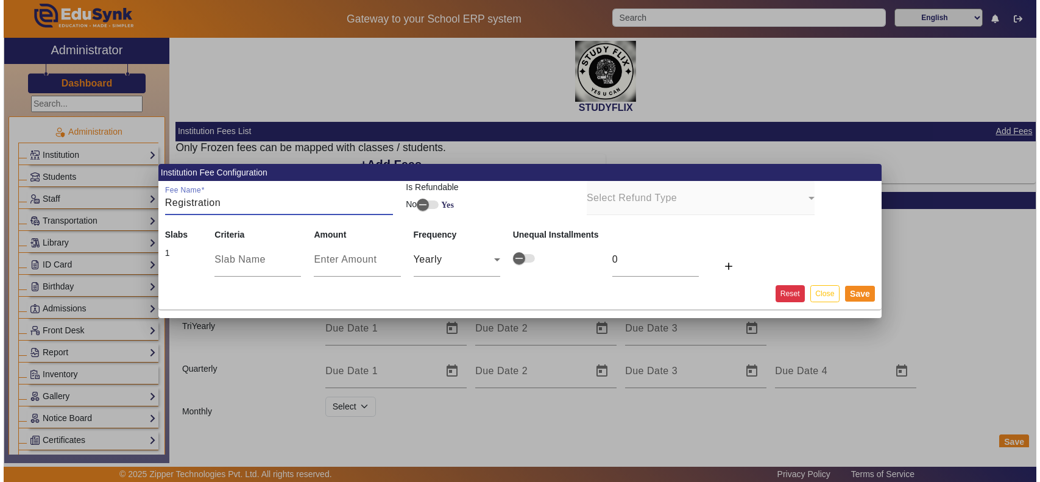
scroll to position [381, 0]
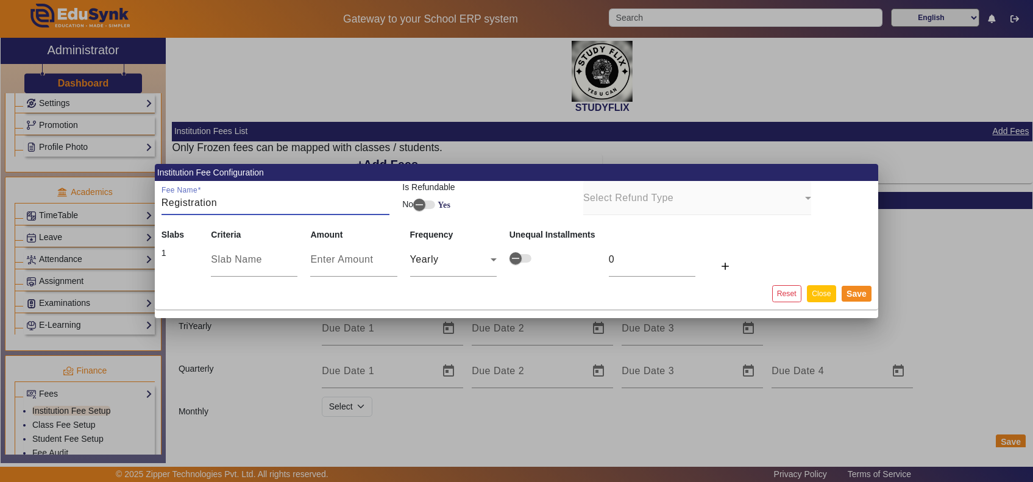
click at [830, 292] on button "Close" at bounding box center [821, 293] width 29 height 16
